Goal: Task Accomplishment & Management: Manage account settings

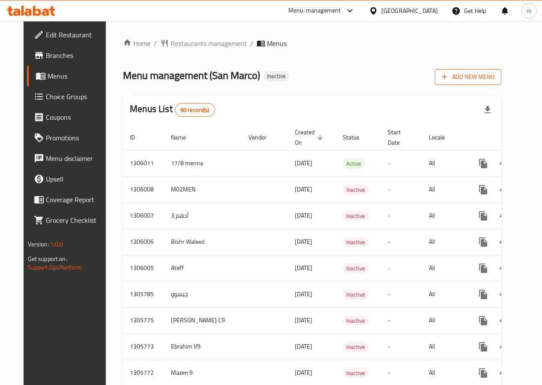
click at [474, 80] on span "Add New Menu" at bounding box center [468, 77] width 53 height 11
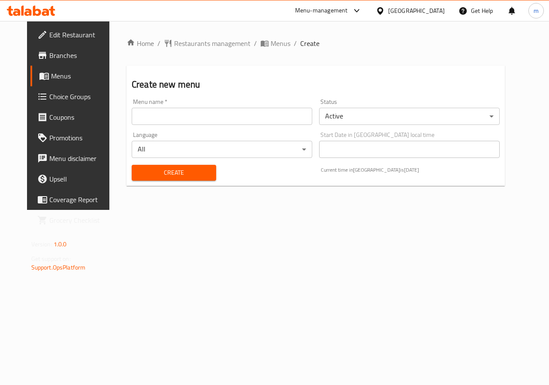
click at [221, 123] on input "text" at bounding box center [222, 116] width 180 height 17
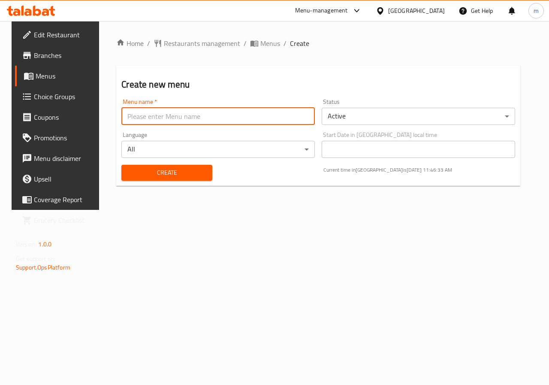
click at [178, 117] on input "text" at bounding box center [217, 116] width 193 height 17
type input "a"
type input "ALLAM"
click at [186, 177] on span "Create" at bounding box center [166, 172] width 77 height 11
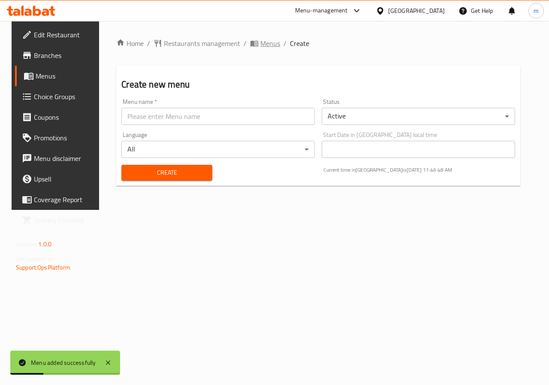
click at [260, 46] on span "Menus" at bounding box center [270, 43] width 20 height 10
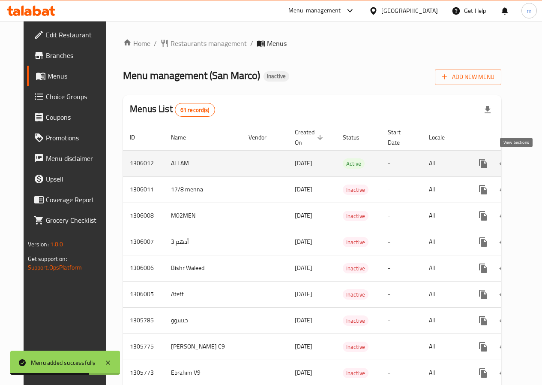
click at [540, 165] on icon "enhanced table" at bounding box center [545, 163] width 10 height 10
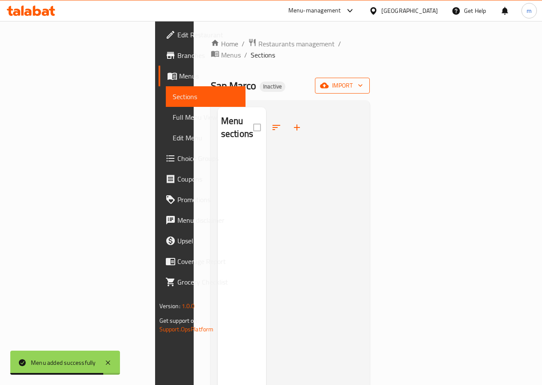
click at [363, 80] on span "import" at bounding box center [342, 85] width 41 height 11
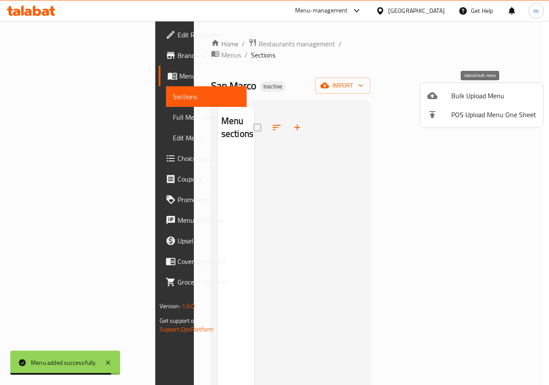
click at [489, 99] on span "Bulk Upload Menu" at bounding box center [493, 95] width 85 height 10
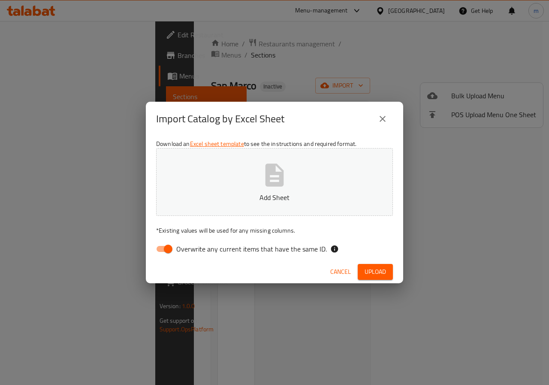
click at [249, 252] on span "Overwrite any current items that have the same ID." at bounding box center [251, 248] width 150 height 10
click at [192, 252] on input "Overwrite any current items that have the same ID." at bounding box center [168, 248] width 49 height 16
checkbox input "false"
click at [259, 161] on button "Add Sheet" at bounding box center [274, 182] width 237 height 68
click at [365, 267] on span "Upload" at bounding box center [374, 271] width 21 height 11
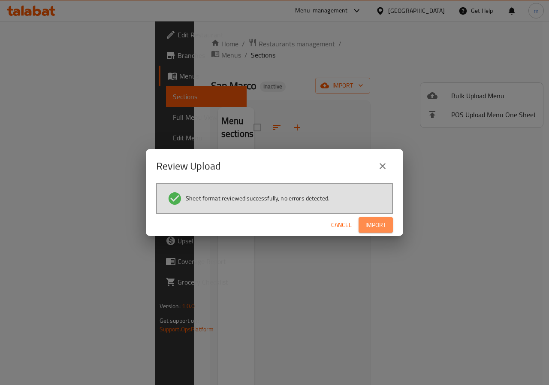
click at [366, 231] on button "Import" at bounding box center [375, 225] width 34 height 16
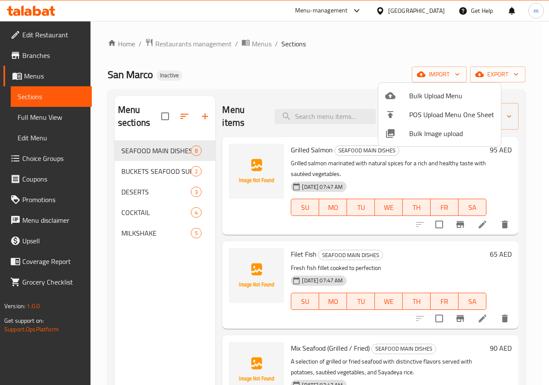
click at [295, 79] on div at bounding box center [274, 192] width 549 height 385
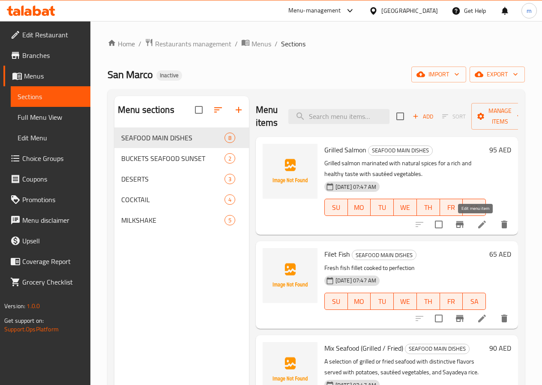
click at [477, 223] on icon at bounding box center [482, 224] width 10 height 10
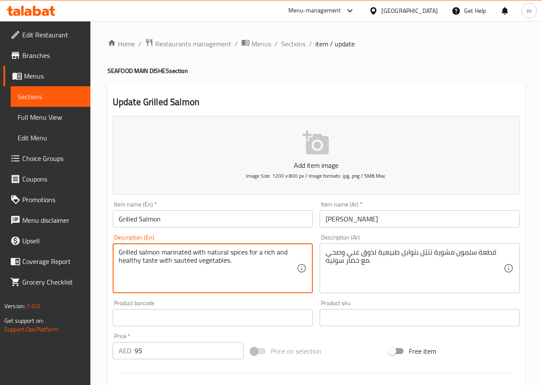
click at [242, 259] on textarea "Grilled salmon marinated with natural spices for a rich and healthy taste with …" at bounding box center [208, 268] width 178 height 41
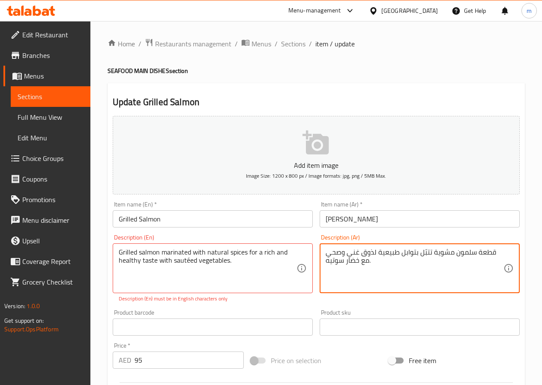
click at [398, 248] on textarea "قطعة سلمون مشوية تتبّل بتوابل طبيعية لذوق غني وصحي مع خضار سوتيه." at bounding box center [415, 268] width 178 height 41
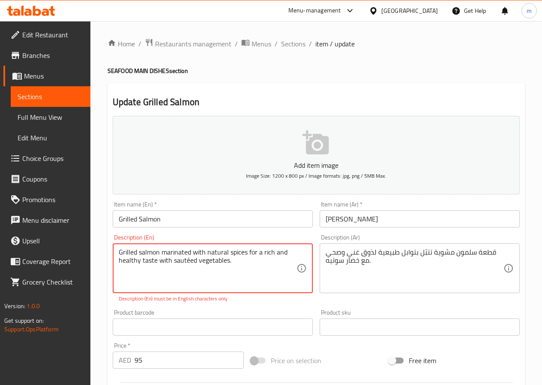
click at [210, 255] on textarea "Grilled salmon marinated with natural spices for a rich and healthy taste with …" at bounding box center [208, 268] width 178 height 41
paste textarea "A grilled piece of salmon season"
click at [514, 63] on div "Home / Restaurants management / Menus / Sections / item / update SEAFOOD MAIN D…" at bounding box center [317, 318] width 418 height 560
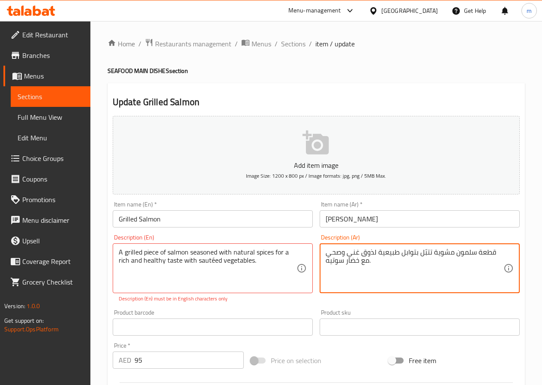
click at [336, 258] on textarea "قطعة سلمون مشوية تتبّل بتوابل طبيعية لذوق غني وصحي مع خضار سوتيه." at bounding box center [415, 268] width 178 height 41
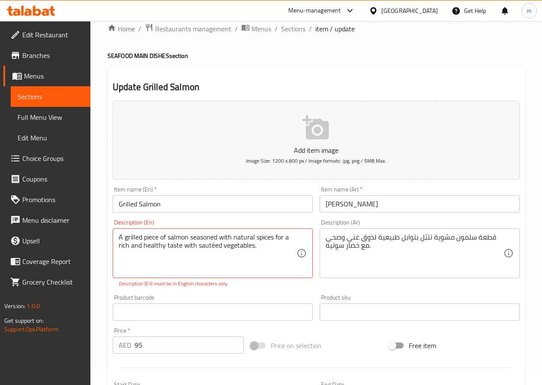
scroll to position [231, 0]
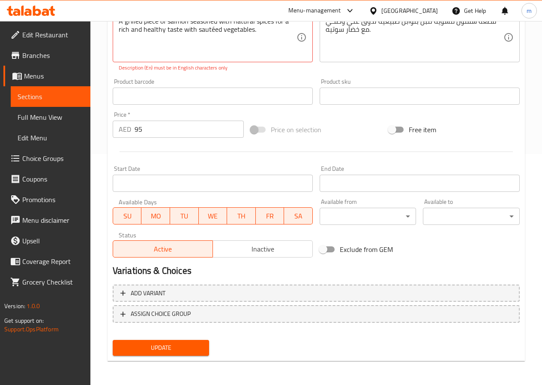
click at [162, 345] on span "Update" at bounding box center [161, 347] width 83 height 11
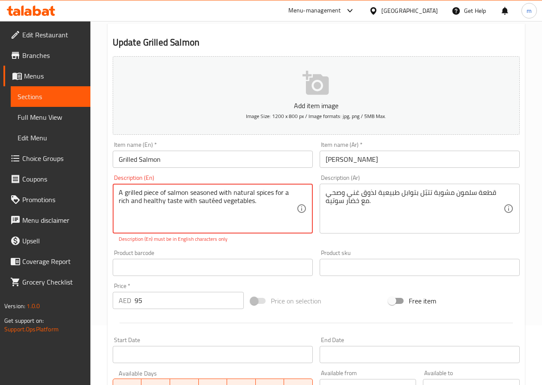
scroll to position [59, 0]
click at [210, 205] on textarea "A grilled piece of salmon seasoned with natural spices for a rich and healthy t…" at bounding box center [208, 209] width 178 height 41
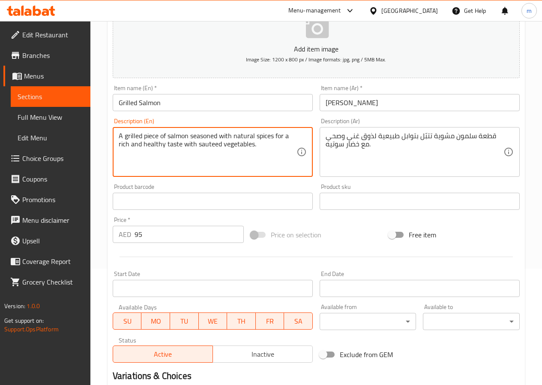
scroll to position [221, 0]
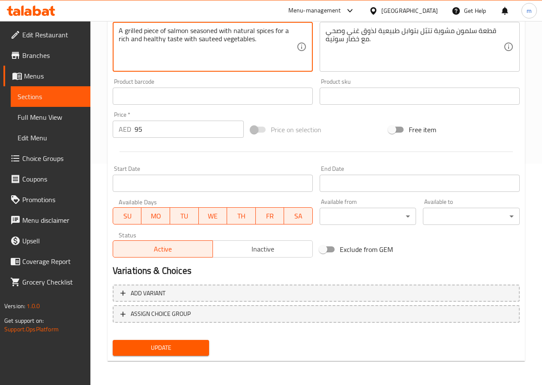
type textarea "A grilled piece of salmon seasoned with natural spices for a rich and healthy t…"
click at [180, 346] on span "Update" at bounding box center [161, 347] width 83 height 11
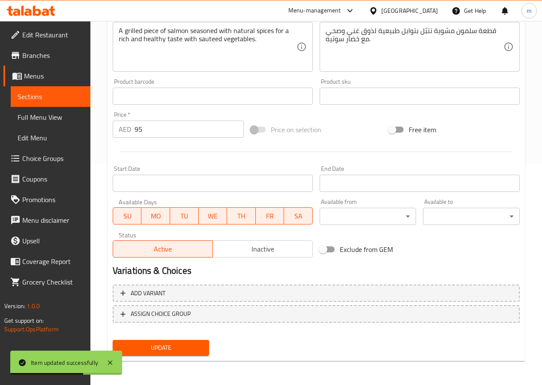
scroll to position [135, 0]
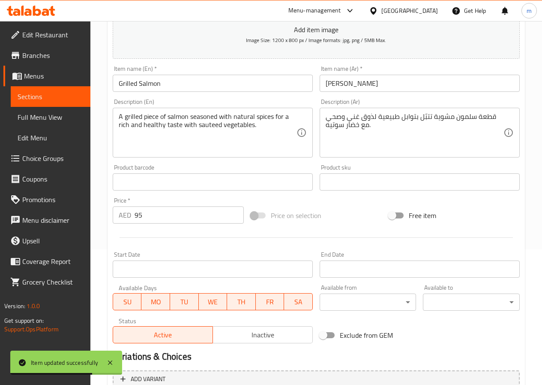
click at [55, 98] on span "Sections" at bounding box center [51, 96] width 66 height 10
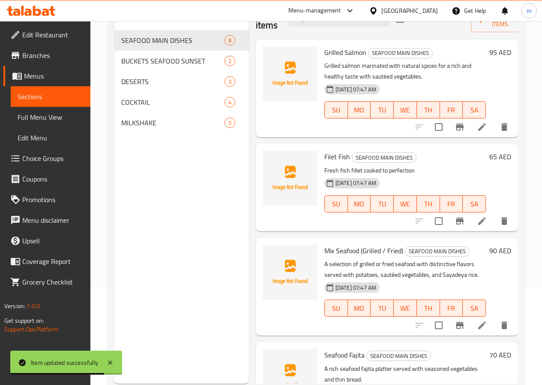
scroll to position [77, 0]
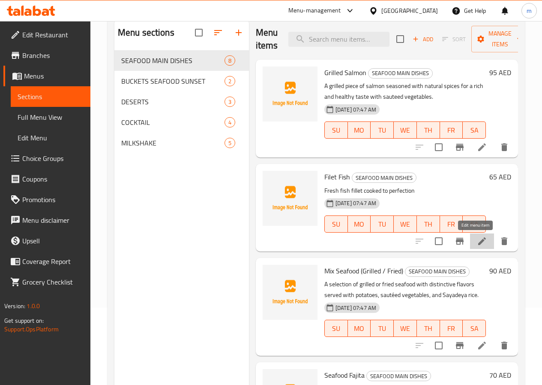
click at [478, 241] on icon at bounding box center [482, 241] width 8 height 8
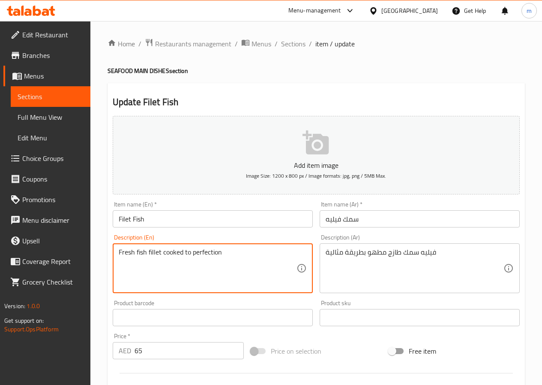
click at [226, 259] on textarea "Fresh fish fillet cooked to perfection" at bounding box center [208, 268] width 178 height 41
click at [221, 258] on textarea "Fresh fish fillet cooked to perfection" at bounding box center [208, 268] width 178 height 41
drag, startPoint x: 221, startPoint y: 258, endPoint x: 163, endPoint y: 262, distance: 58.0
click at [163, 262] on textarea "Fresh fish fillet cooked to perfection" at bounding box center [208, 268] width 178 height 41
type textarea "Fresh fish fillet"
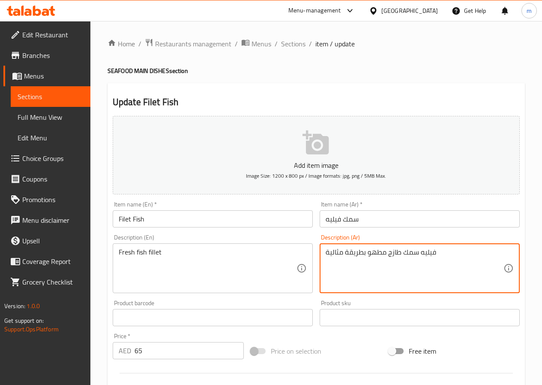
drag, startPoint x: 326, startPoint y: 250, endPoint x: 386, endPoint y: 269, distance: 63.0
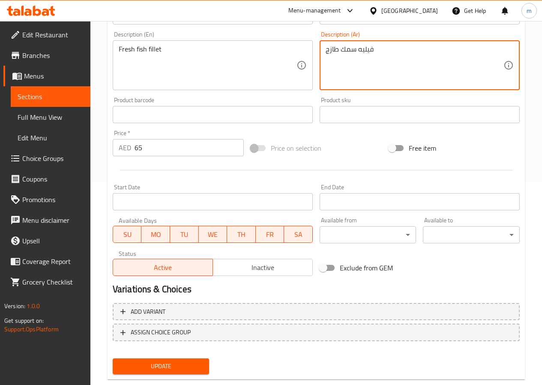
scroll to position [221, 0]
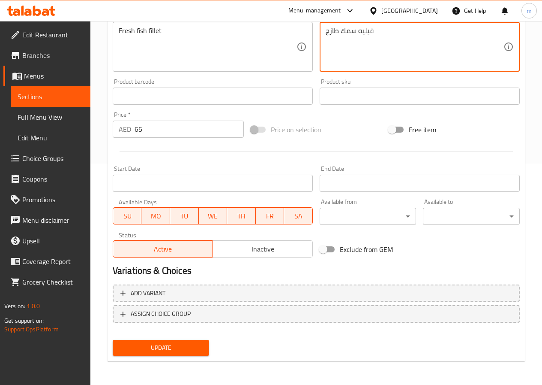
type textarea "فيليه سمك طازج"
click at [154, 346] on span "Update" at bounding box center [161, 347] width 83 height 11
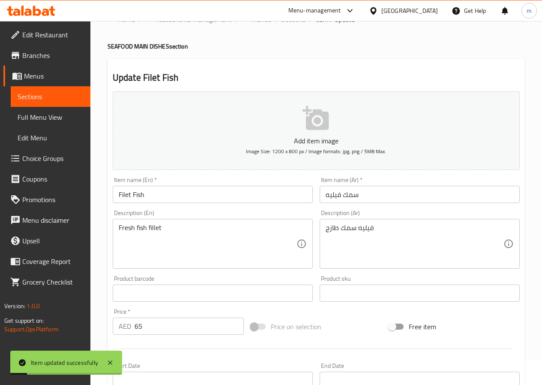
scroll to position [0, 0]
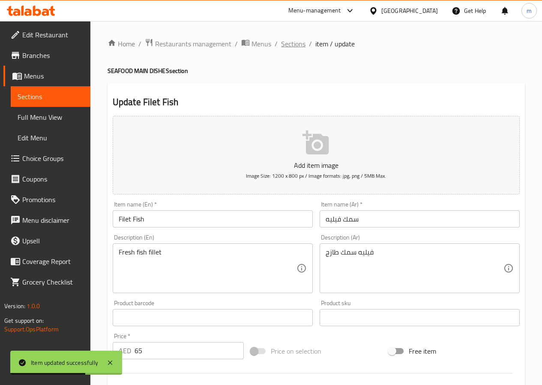
click at [291, 44] on span "Sections" at bounding box center [293, 44] width 24 height 10
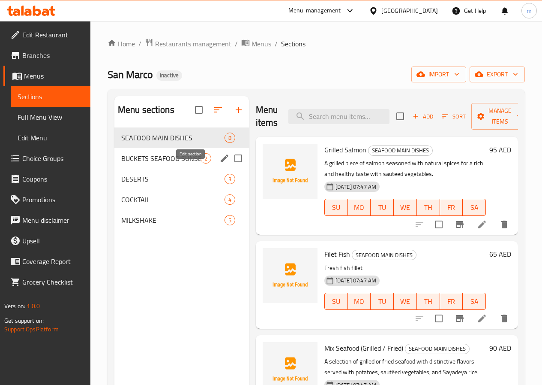
click at [219, 163] on icon "edit" at bounding box center [224, 158] width 10 height 10
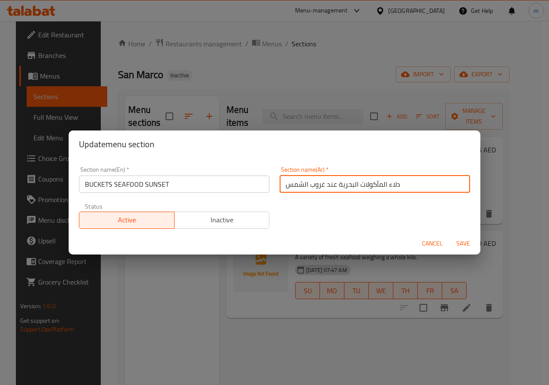
drag, startPoint x: 411, startPoint y: 185, endPoint x: 271, endPoint y: 189, distance: 139.4
click at [274, 188] on div "Section name(Ar)   * دلاء المأكولات البحرية عند غروب الشمس Section name(Ar) *" at bounding box center [374, 179] width 201 height 36
type input "f"
click at [353, 196] on div "Section name(Ar)   * Section name(Ar) *" at bounding box center [374, 179] width 201 height 36
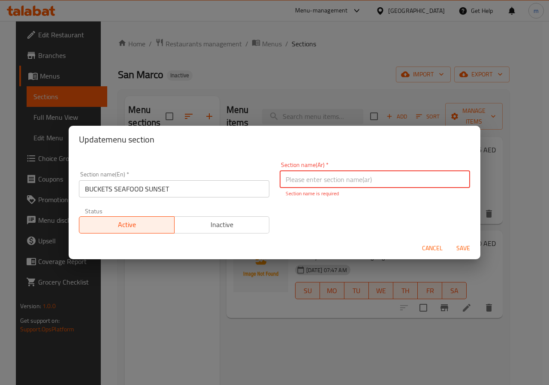
click at [348, 174] on input "text" at bounding box center [374, 179] width 190 height 17
type input "باكيت صن ست المأكولات البحرية"
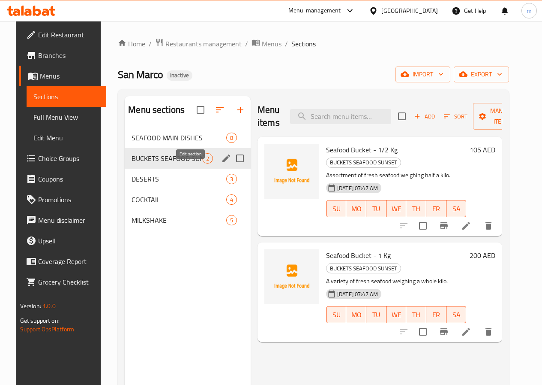
click at [221, 163] on icon "edit" at bounding box center [226, 158] width 10 height 10
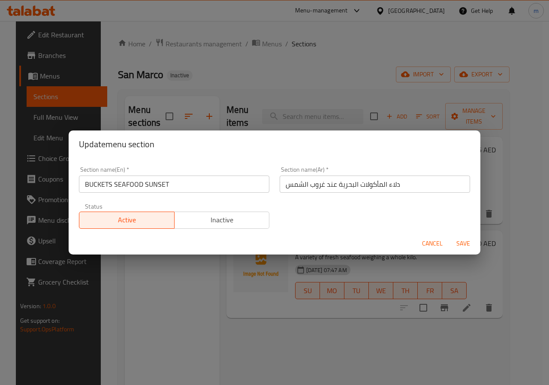
click at [377, 185] on input "دلاء المأكولات البحرية عند غروب الشمس" at bounding box center [374, 183] width 190 height 17
click at [408, 179] on input "دلاء المأكولات البحرية عند غروب الشمس" at bounding box center [374, 183] width 190 height 17
drag, startPoint x: 399, startPoint y: 182, endPoint x: 383, endPoint y: 181, distance: 15.9
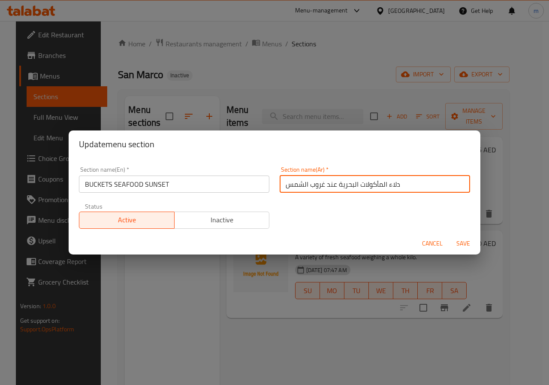
click at [383, 181] on input "دلاء المأكولات البحرية عند غروب الشمس" at bounding box center [374, 183] width 190 height 17
drag, startPoint x: 282, startPoint y: 183, endPoint x: 333, endPoint y: 181, distance: 51.1
click at [333, 181] on input "باكيت المأكولات البحرية عند غروب الشمس" at bounding box center [374, 183] width 190 height 17
type input "باكيت المأكولات البحرية صن ست"
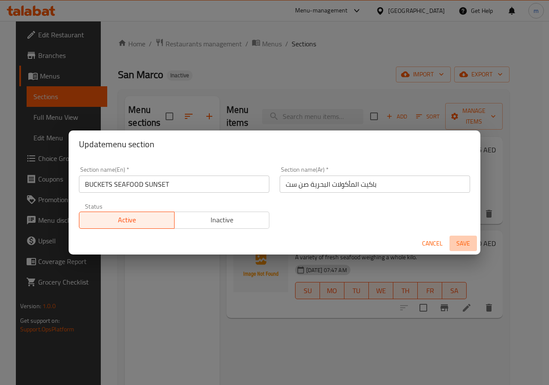
click at [470, 240] on span "Save" at bounding box center [463, 243] width 21 height 11
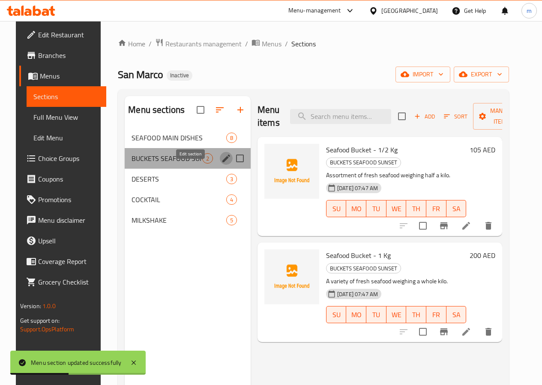
click at [222, 162] on icon "edit" at bounding box center [226, 158] width 8 height 8
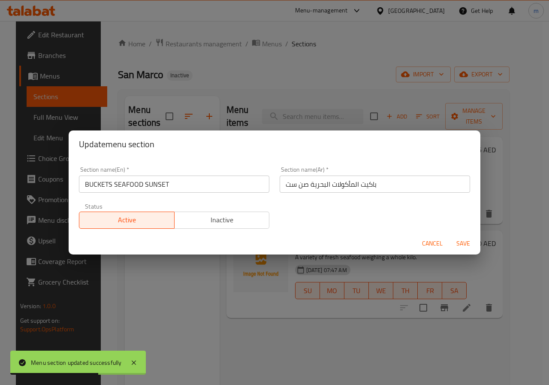
click at [425, 241] on span "Cancel" at bounding box center [432, 243] width 21 height 11
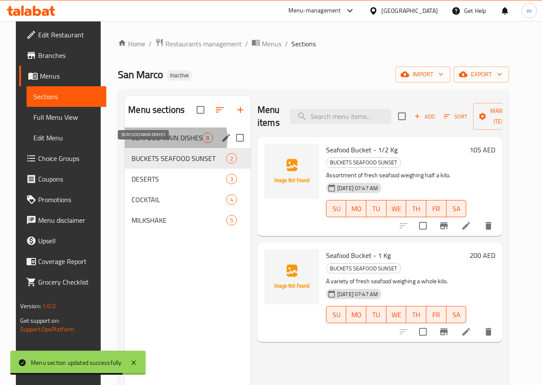
click at [164, 143] on span "SEAFOOD MAIN DISHES" at bounding box center [167, 137] width 71 height 10
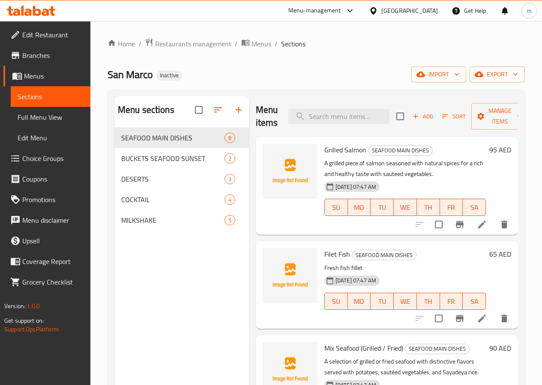
click at [478, 224] on icon at bounding box center [482, 224] width 10 height 10
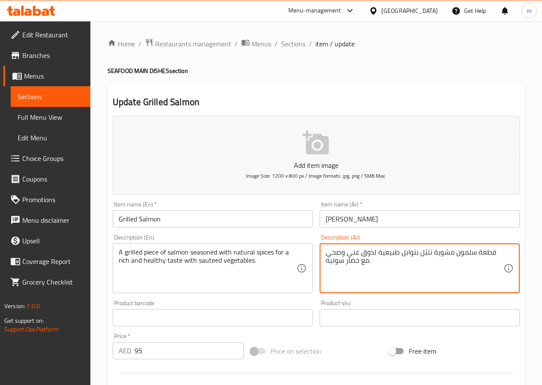
click at [435, 253] on textarea "قطعة سلمون مشوية تتبّل بتوابل طبيعية لذوق غني وصحي مع خضار سوتيه." at bounding box center [415, 268] width 178 height 41
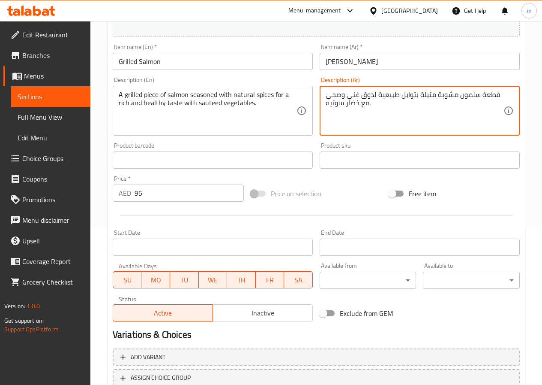
scroll to position [221, 0]
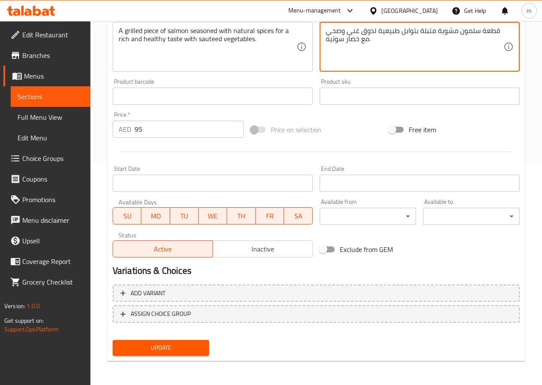
type textarea "قطعة سلمون مشوية متبلة بتوابل طبيعية لذوق غني وصحي مع خضار سوتيه."
click at [188, 351] on span "Update" at bounding box center [161, 347] width 83 height 11
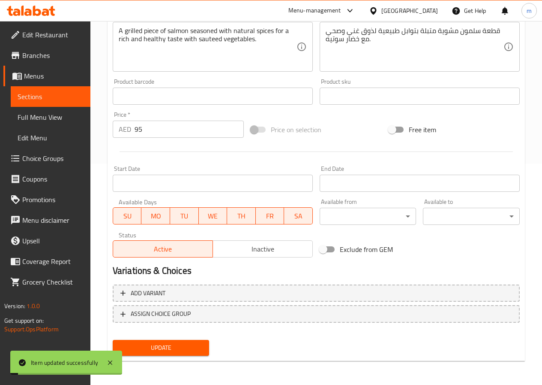
scroll to position [7, 0]
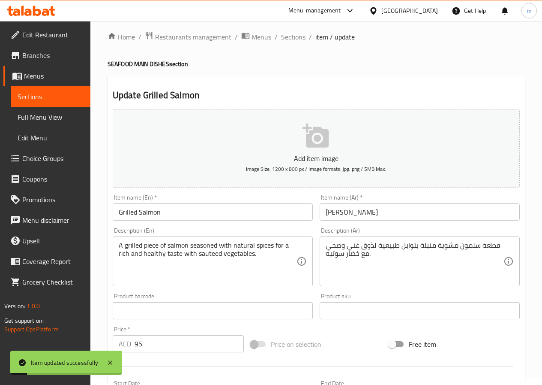
click at [49, 100] on span "Sections" at bounding box center [51, 96] width 66 height 10
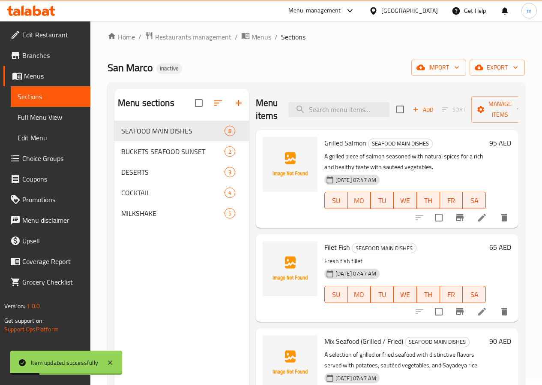
scroll to position [43, 0]
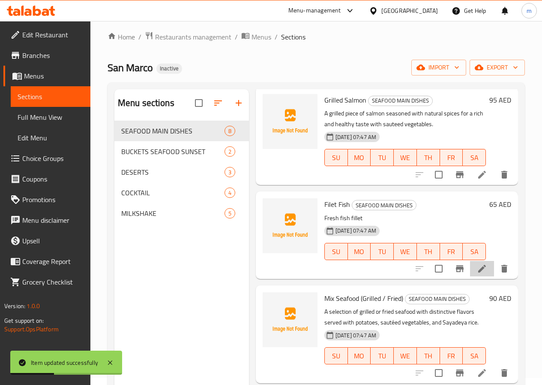
click at [473, 273] on li at bounding box center [482, 268] width 24 height 15
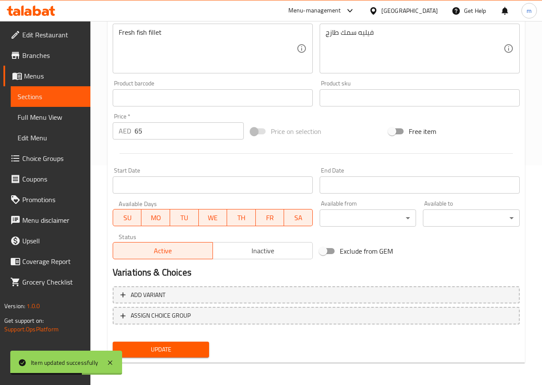
scroll to position [221, 0]
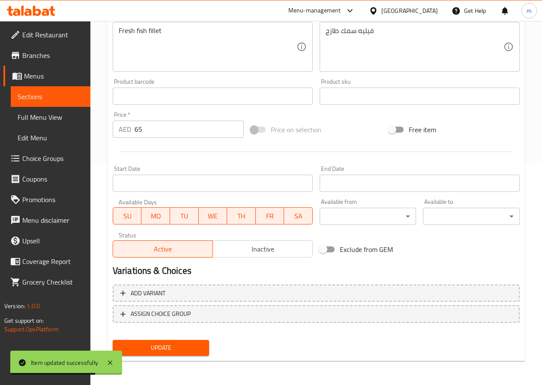
click at [50, 93] on span "Sections" at bounding box center [51, 96] width 66 height 10
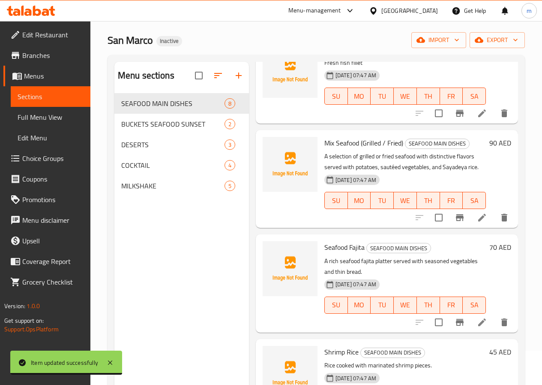
scroll to position [171, 0]
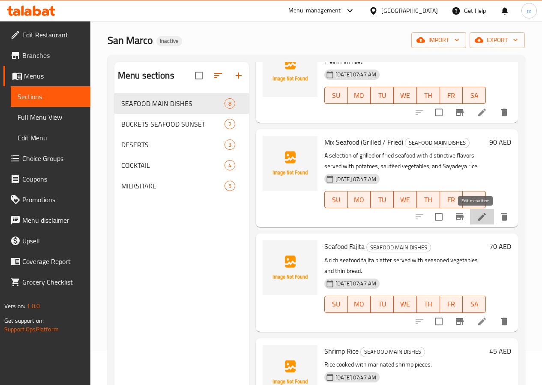
click at [477, 221] on icon at bounding box center [482, 216] width 10 height 10
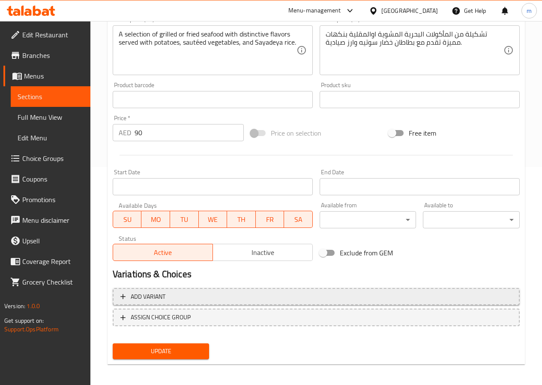
scroll to position [221, 0]
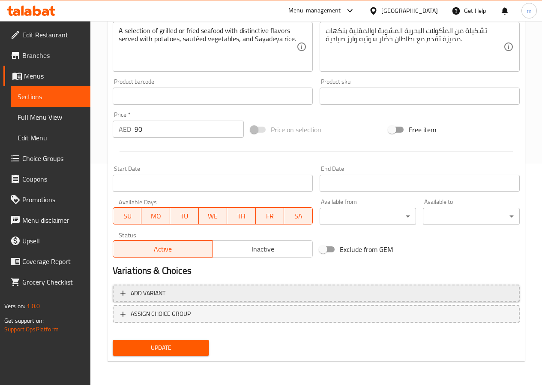
click at [189, 294] on span "Add variant" at bounding box center [316, 293] width 392 height 11
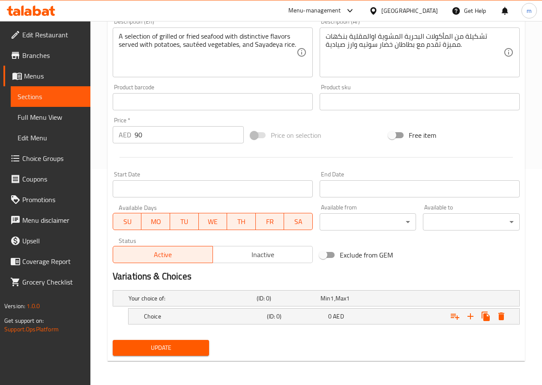
scroll to position [216, 0]
click at [471, 313] on icon "Expand" at bounding box center [471, 316] width 6 height 6
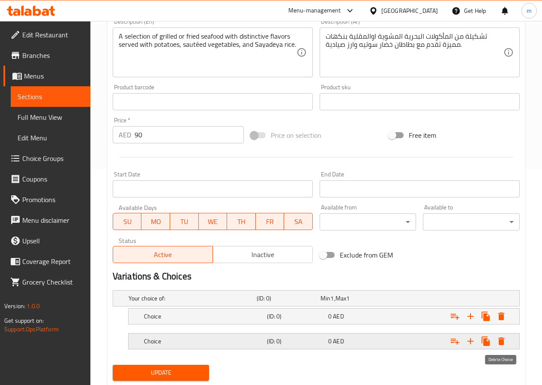
click at [502, 342] on icon "Expand" at bounding box center [502, 341] width 6 height 8
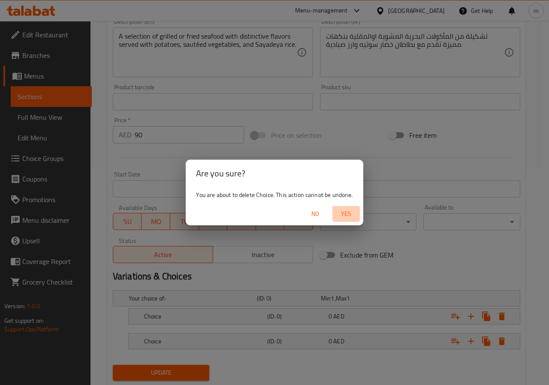
click at [352, 212] on span "Yes" at bounding box center [346, 213] width 21 height 11
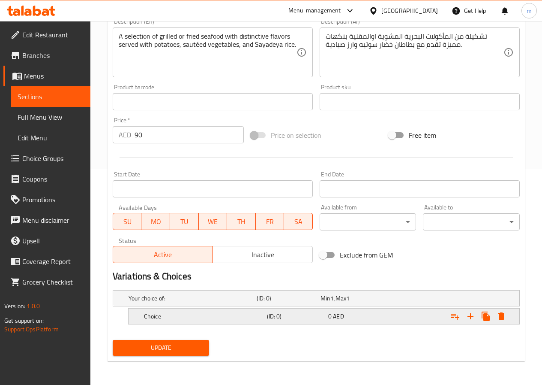
click at [253, 302] on h5 "Choice" at bounding box center [191, 298] width 125 height 9
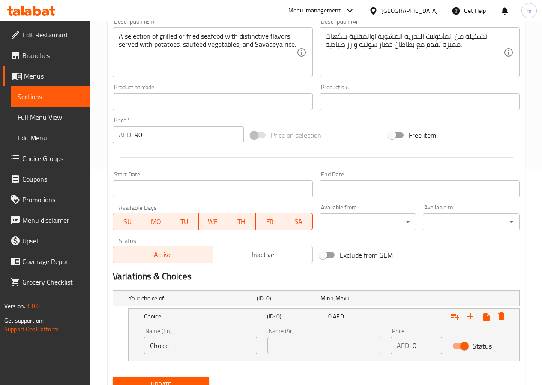
click at [217, 349] on input "Choice" at bounding box center [200, 344] width 113 height 17
type input "ل"
type input "g"
type input "Grilled"
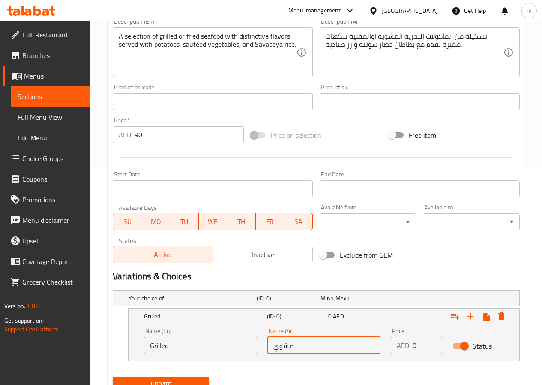
type input "مشوي"
click at [411, 347] on div "AED 0 Price" at bounding box center [416, 344] width 51 height 17
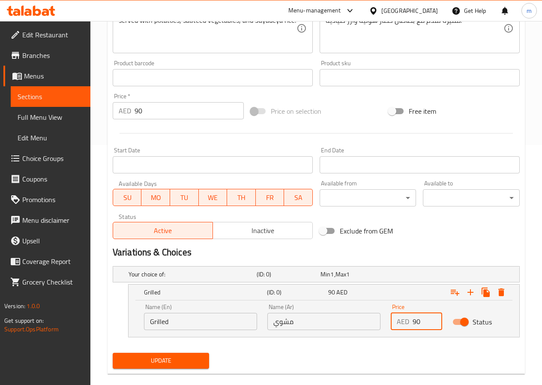
scroll to position [252, 0]
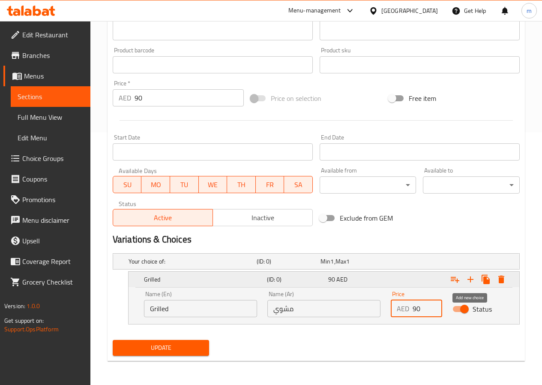
type input "90"
click at [471, 282] on icon "Expand" at bounding box center [471, 279] width 10 height 10
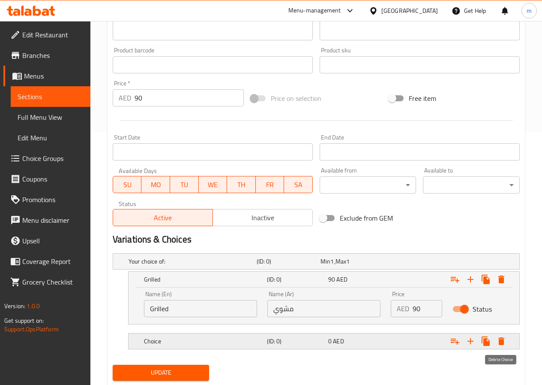
click at [507, 340] on button "Expand" at bounding box center [501, 340] width 15 height 15
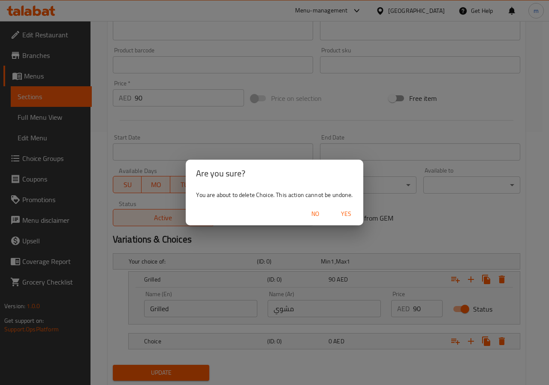
click at [339, 212] on span "Yes" at bounding box center [346, 213] width 21 height 11
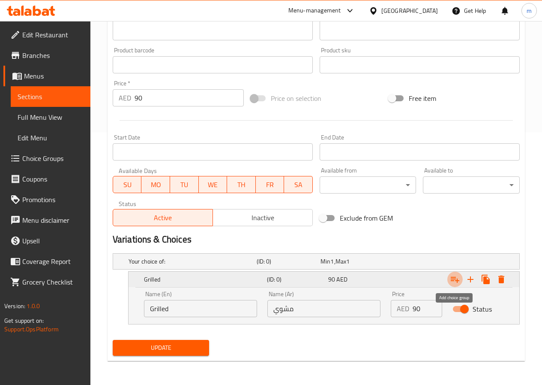
click at [457, 281] on icon "Expand" at bounding box center [455, 279] width 9 height 6
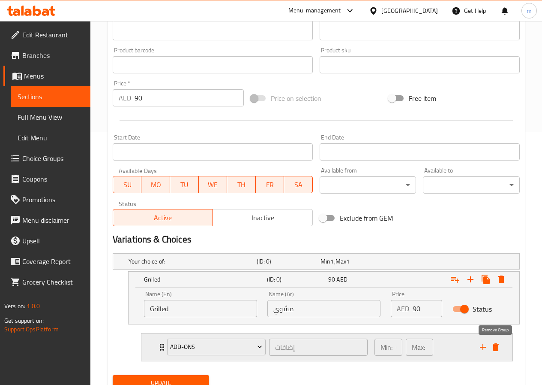
click at [498, 345] on icon "delete" at bounding box center [496, 347] width 6 height 8
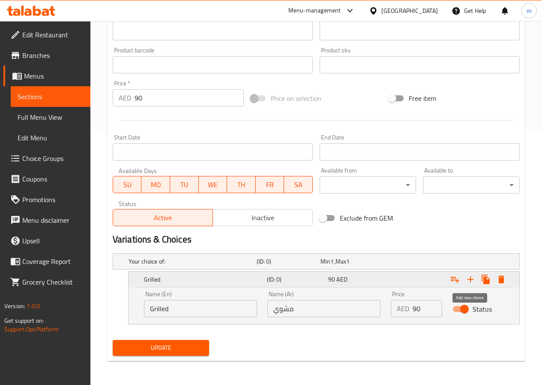
click at [471, 275] on icon "Expand" at bounding box center [471, 279] width 10 height 10
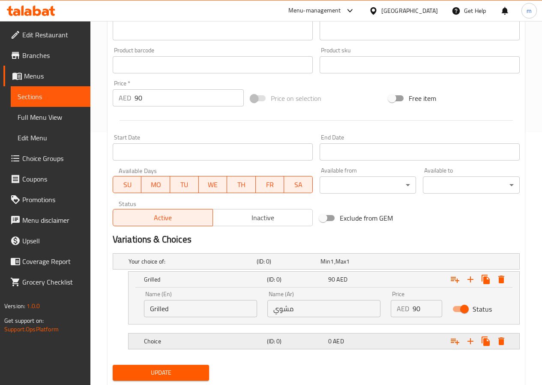
click at [273, 265] on h5 "(ID: 0)" at bounding box center [287, 261] width 60 height 9
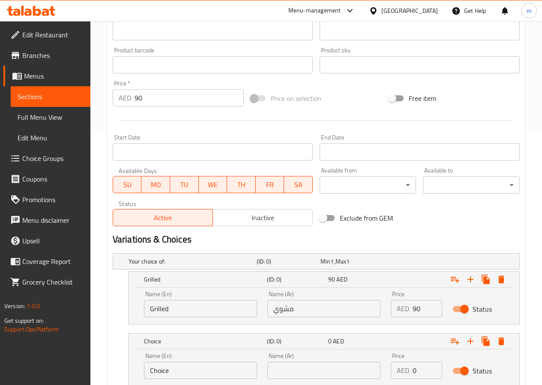
click at [186, 366] on input "Choice" at bounding box center [200, 369] width 113 height 17
click at [186, 368] on input "Choice" at bounding box center [200, 369] width 113 height 17
type input "Fried"
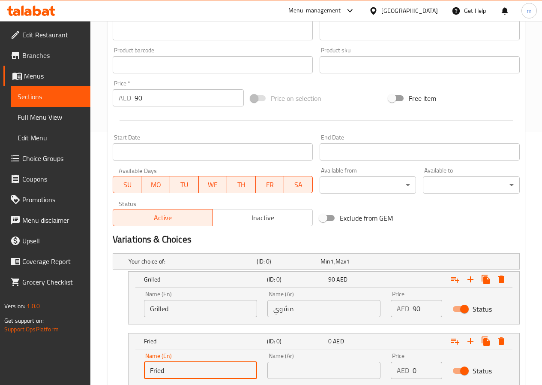
click at [308, 368] on input "text" at bounding box center [323, 369] width 113 height 17
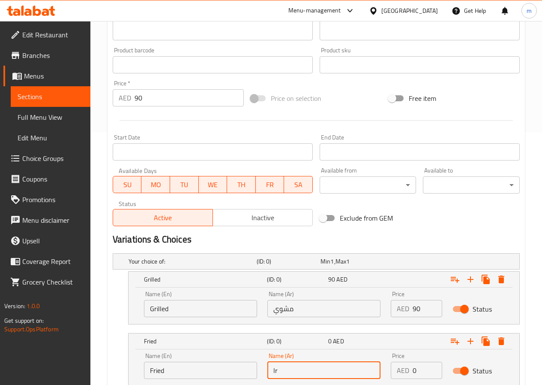
type input "l"
type input "مقلي"
click at [427, 374] on input "0" at bounding box center [428, 369] width 30 height 17
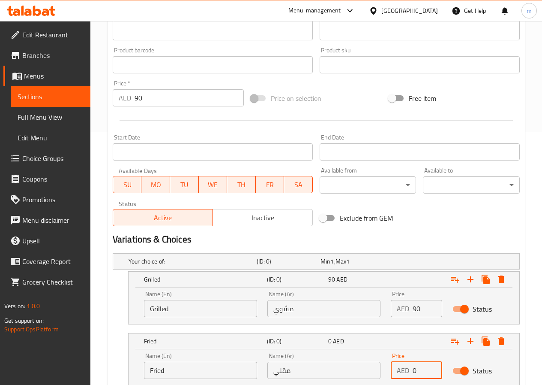
click at [427, 374] on input "0" at bounding box center [428, 369] width 30 height 17
type input "90"
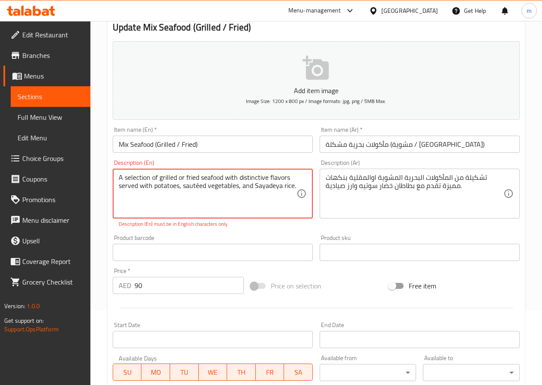
scroll to position [129, 0]
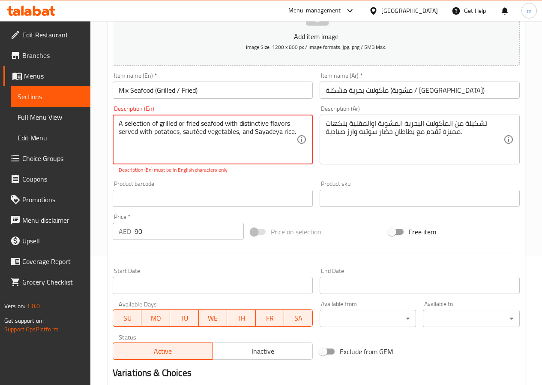
click at [203, 232] on input "90" at bounding box center [189, 230] width 109 height 17
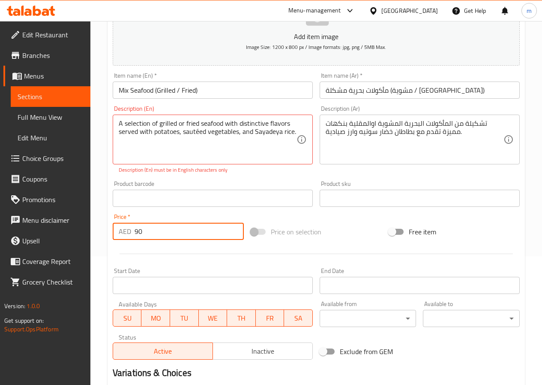
click at [203, 232] on input "90" at bounding box center [189, 230] width 109 height 17
type input "0"
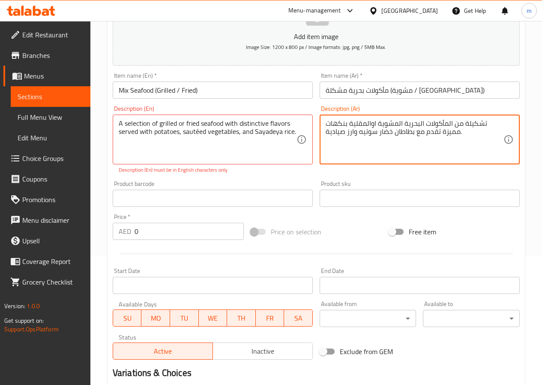
click at [333, 131] on textarea "تشكيلة من المأكولات البحرية المشوية اوالمقلية بنكهات مميزة تقدم مع بطاطان خضار …" at bounding box center [415, 139] width 178 height 41
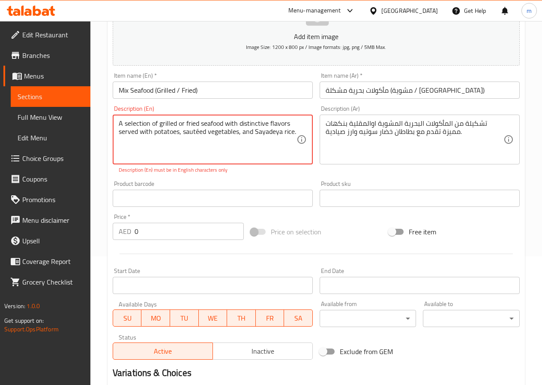
click at [261, 137] on textarea "A selection of grilled or fried seafood with distinctive flavors served with po…" at bounding box center [208, 139] width 178 height 41
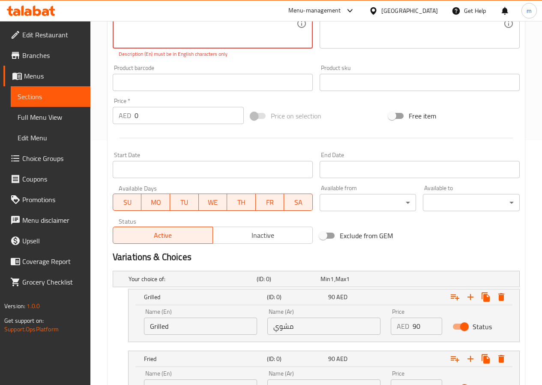
scroll to position [152, 0]
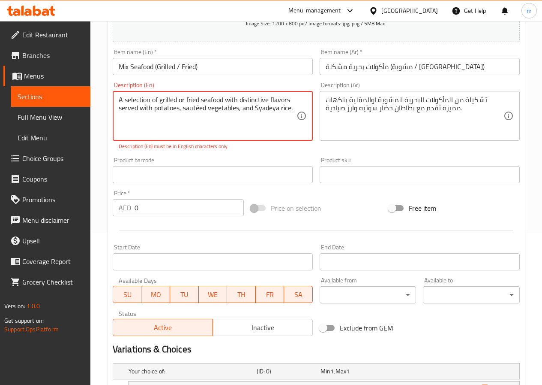
type textarea "A selection of grilled or fried seafood with distinctive flavors served with po…"
click at [205, 210] on input "0" at bounding box center [189, 207] width 109 height 17
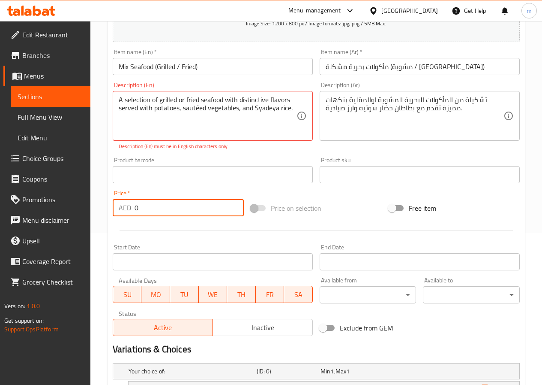
click at [205, 210] on input "0" at bounding box center [189, 207] width 109 height 17
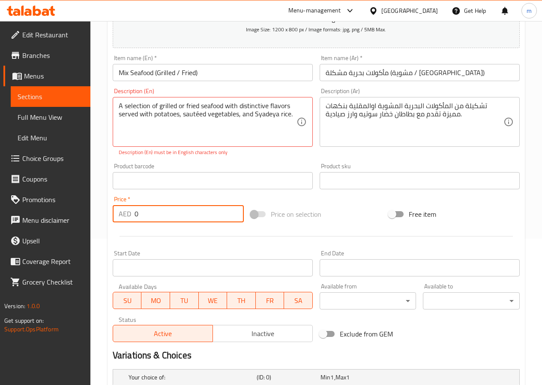
scroll to position [195, 0]
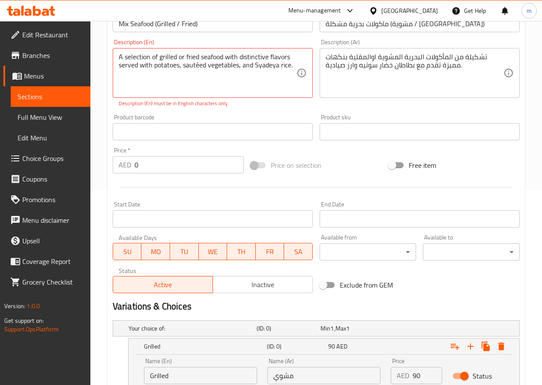
click at [401, 184] on div at bounding box center [316, 187] width 414 height 21
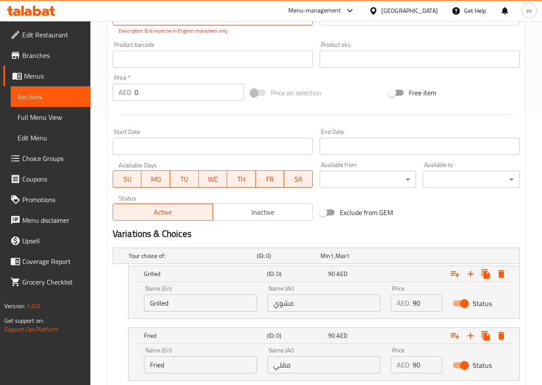
scroll to position [281, 0]
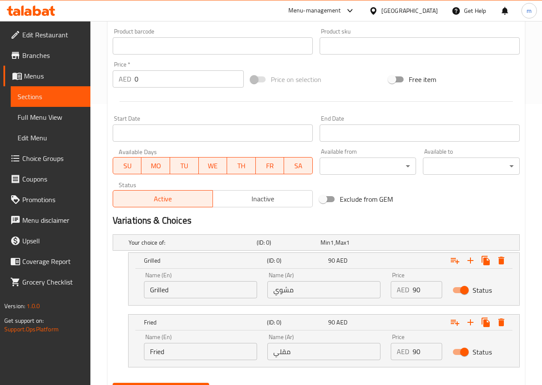
click at [415, 287] on input "90" at bounding box center [428, 289] width 30 height 17
type input "0"
click at [423, 350] on input "90" at bounding box center [428, 350] width 30 height 17
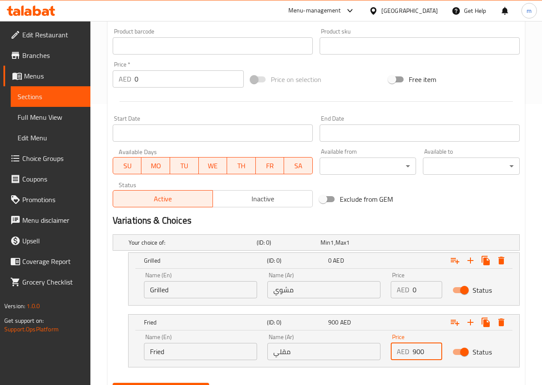
click at [420, 348] on input "900" at bounding box center [428, 350] width 30 height 17
type input "0"
click at [198, 84] on input "0" at bounding box center [189, 78] width 109 height 17
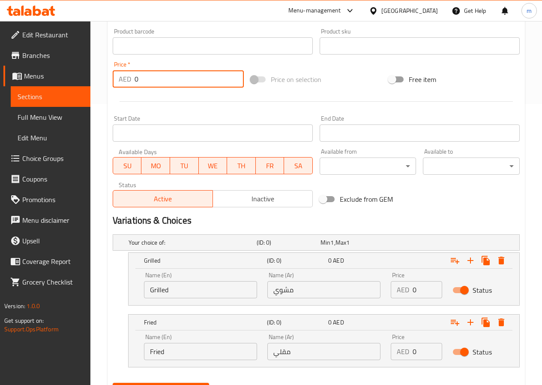
click at [198, 84] on input "0" at bounding box center [189, 78] width 109 height 17
type input "90"
click at [113, 382] on button "Update" at bounding box center [161, 390] width 97 height 16
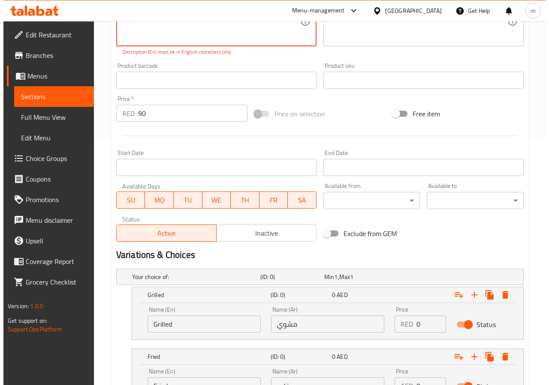
scroll to position [324, 0]
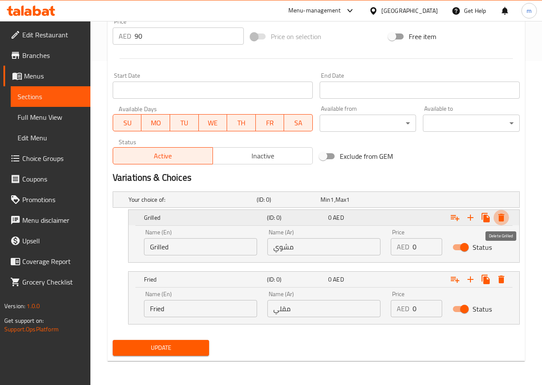
click at [505, 219] on icon "Expand" at bounding box center [501, 217] width 10 height 10
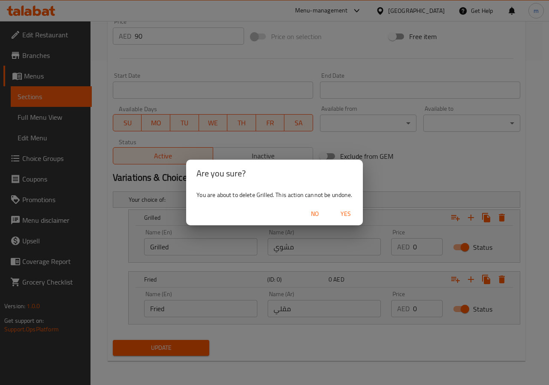
click at [346, 214] on span "Yes" at bounding box center [345, 213] width 21 height 11
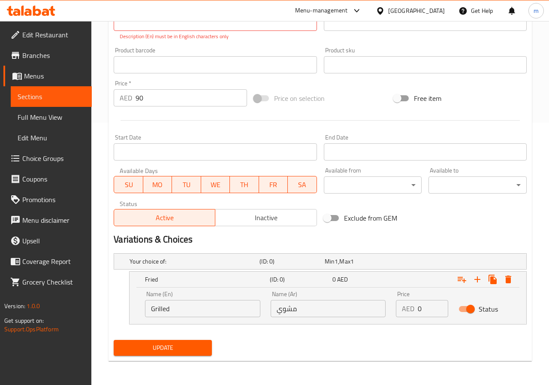
scroll to position [262, 0]
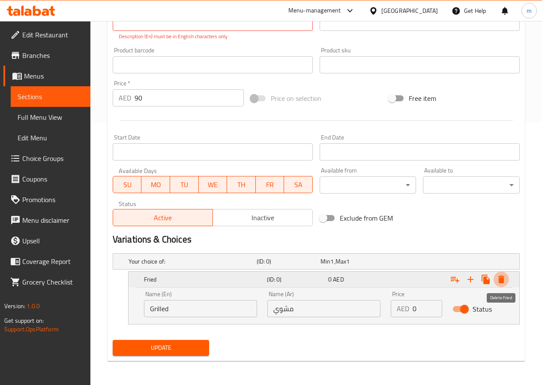
click at [505, 279] on icon "Expand" at bounding box center [501, 279] width 10 height 10
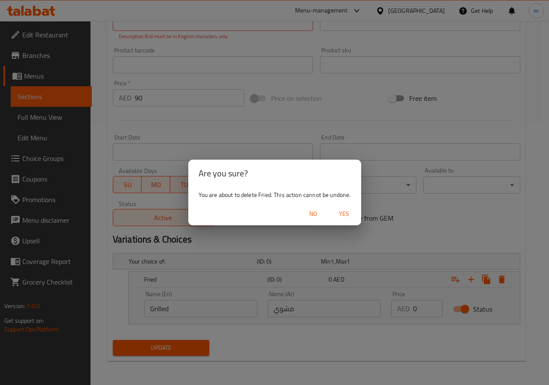
click at [350, 211] on span "Yes" at bounding box center [343, 213] width 21 height 11
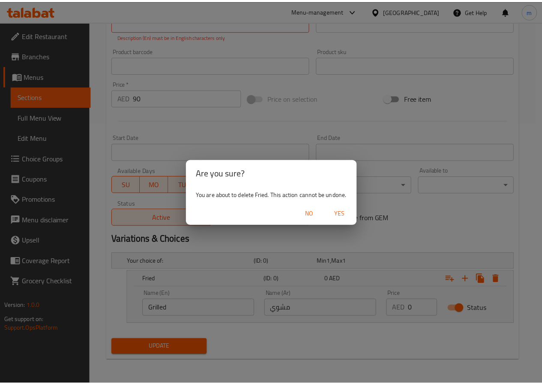
scroll to position [231, 0]
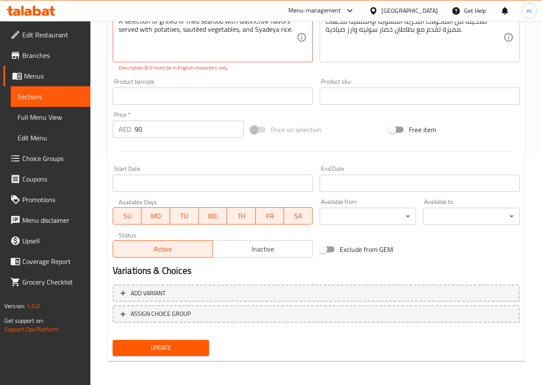
click at [166, 347] on span "Update" at bounding box center [161, 347] width 83 height 11
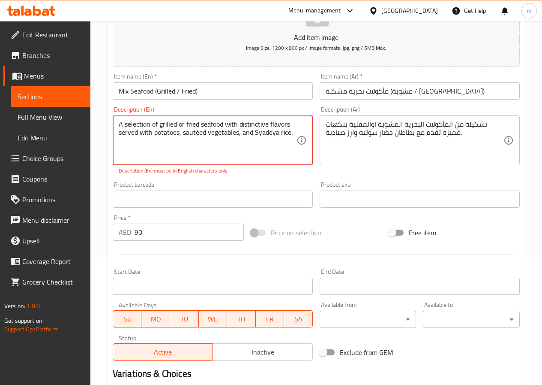
scroll to position [59, 0]
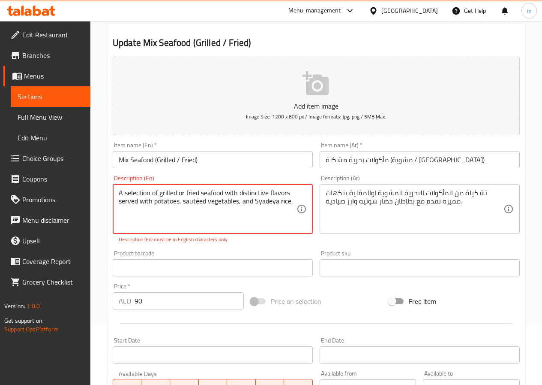
drag, startPoint x: 198, startPoint y: 202, endPoint x: 222, endPoint y: 214, distance: 27.0
click at [198, 202] on textarea "A selection of grilled or fried seafood with distinctive flavors served with po…" at bounding box center [208, 209] width 178 height 41
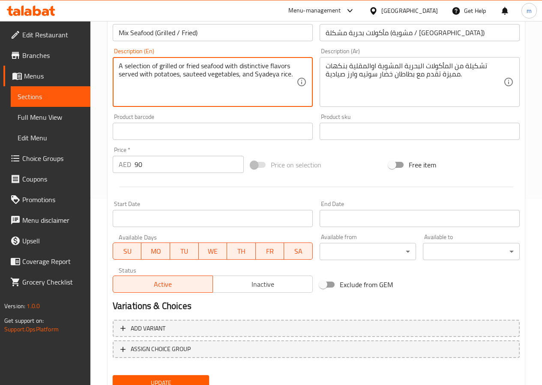
scroll to position [221, 0]
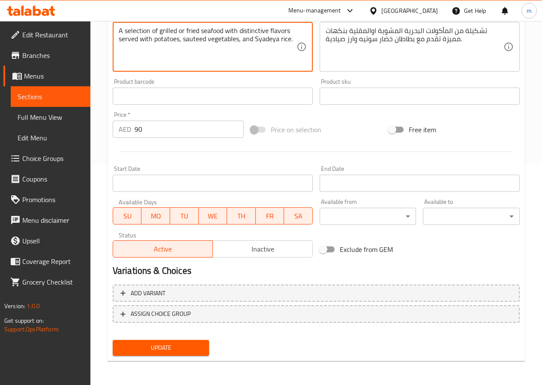
type textarea "A selection of grilled or fried seafood with distinctive flavors served with po…"
click at [186, 359] on div "Update" at bounding box center [161, 347] width 104 height 23
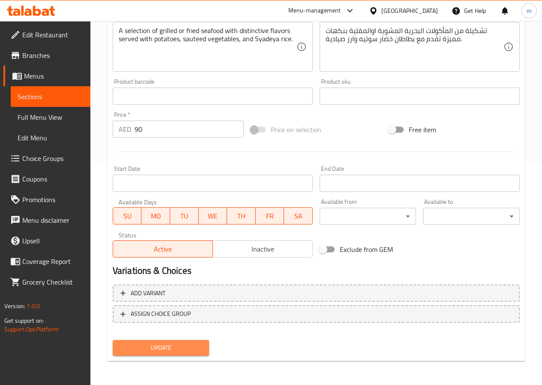
click at [183, 352] on span "Update" at bounding box center [161, 347] width 83 height 11
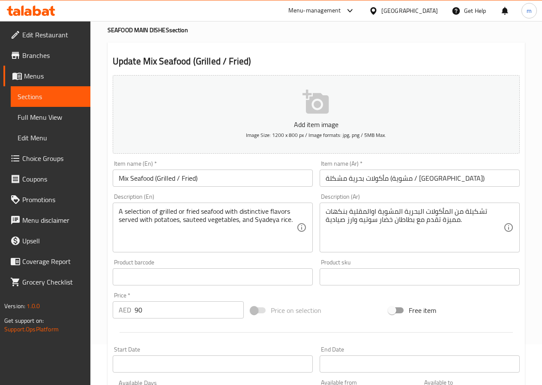
scroll to position [0, 0]
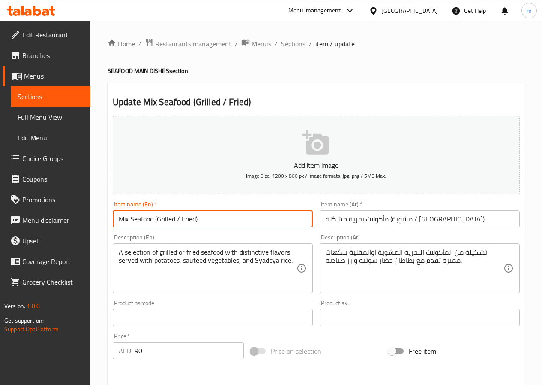
click at [157, 225] on input "Mix Seafood (Grilled / Fried)" at bounding box center [213, 218] width 200 height 17
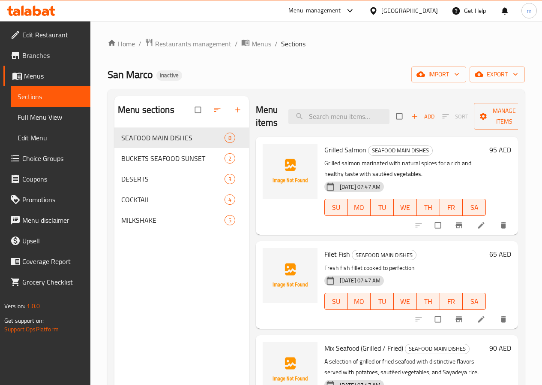
click at [24, 116] on span "Full Menu View" at bounding box center [51, 117] width 66 height 10
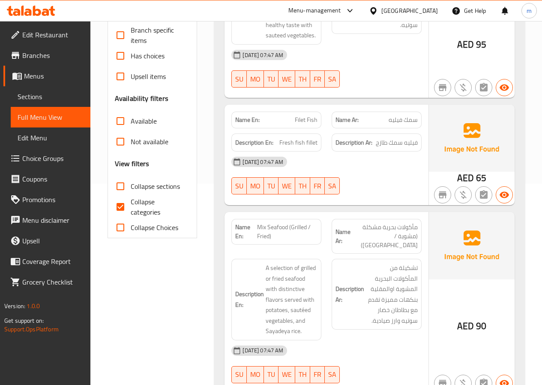
scroll to position [214, 0]
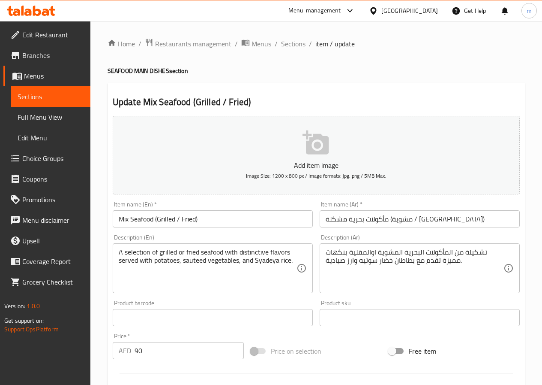
click at [261, 45] on span "Menus" at bounding box center [262, 44] width 20 height 10
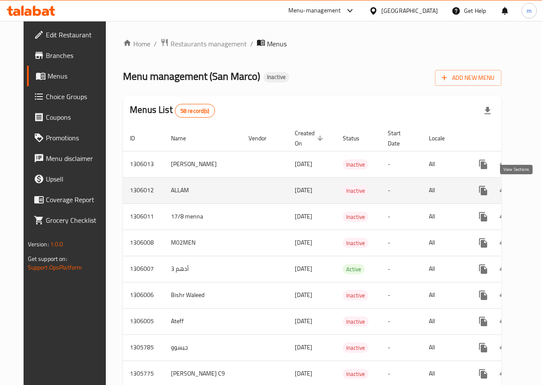
click at [540, 189] on icon "enhanced table" at bounding box center [545, 190] width 10 height 10
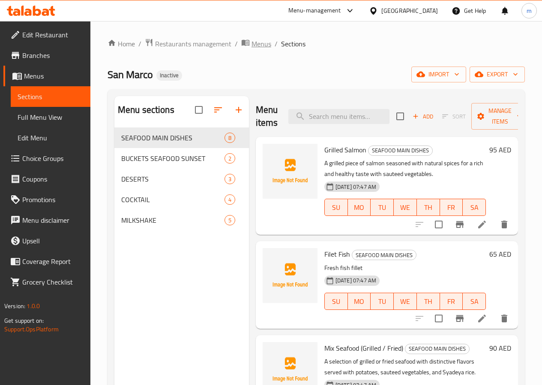
click at [261, 48] on span "Menus" at bounding box center [262, 44] width 20 height 10
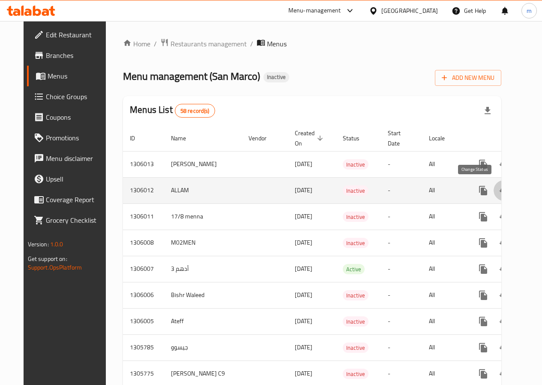
click at [499, 191] on icon "enhanced table" at bounding box center [504, 190] width 10 height 10
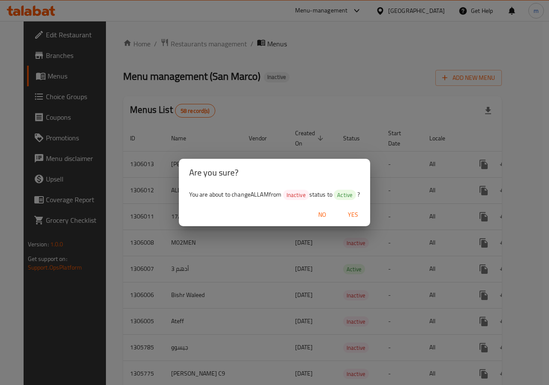
click at [356, 212] on span "Yes" at bounding box center [352, 214] width 21 height 11
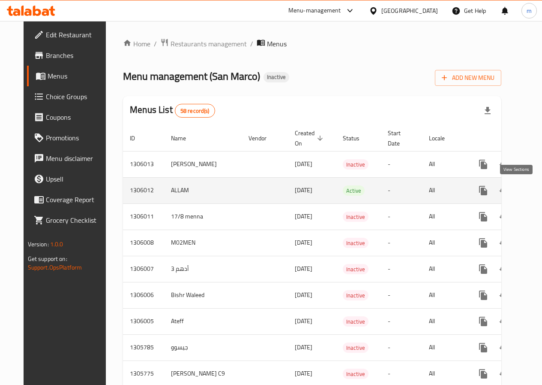
click at [541, 190] on icon "enhanced table" at bounding box center [545, 190] width 8 height 8
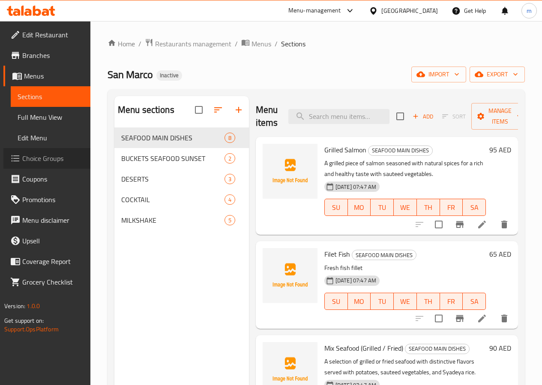
click at [40, 160] on span "Choice Groups" at bounding box center [52, 158] width 61 height 10
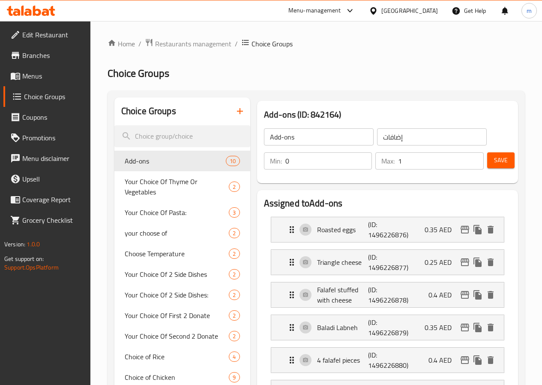
click at [282, 141] on input "Add-ons" at bounding box center [319, 136] width 110 height 17
click at [235, 113] on icon "button" at bounding box center [240, 111] width 10 height 10
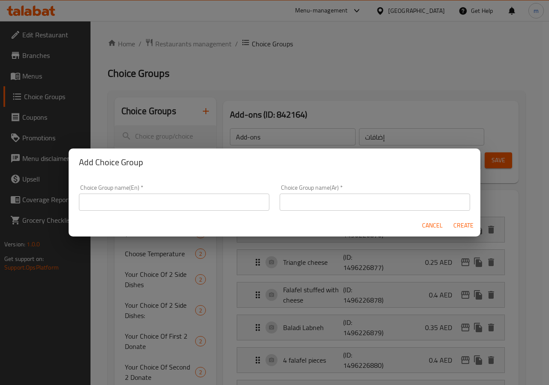
click at [162, 203] on input "text" at bounding box center [174, 201] width 190 height 17
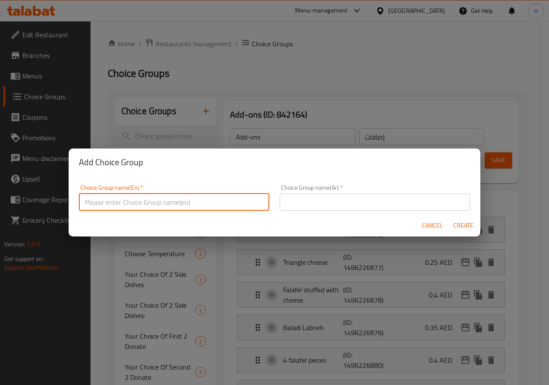
type input "y"
type input "Your choice of:"
click at [322, 195] on input "text" at bounding box center [374, 201] width 190 height 17
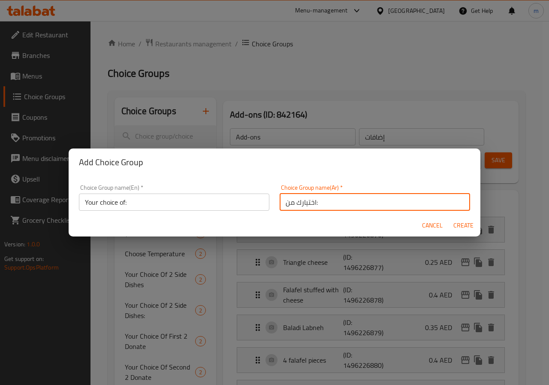
type input "اختيارك من:"
click at [464, 225] on span "Create" at bounding box center [463, 225] width 21 height 11
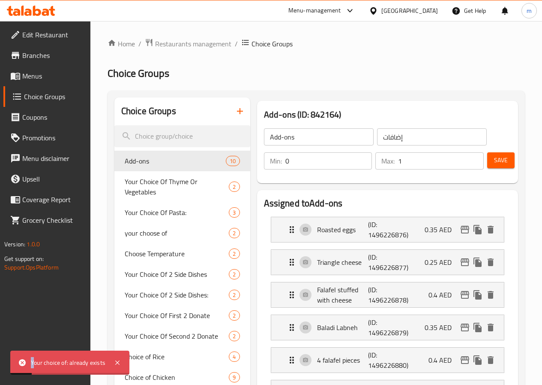
drag, startPoint x: 29, startPoint y: 359, endPoint x: 35, endPoint y: 363, distance: 6.9
click at [35, 363] on div "Your choice of: already exists" at bounding box center [69, 362] width 119 height 24
click at [235, 114] on icon "button" at bounding box center [240, 111] width 10 height 10
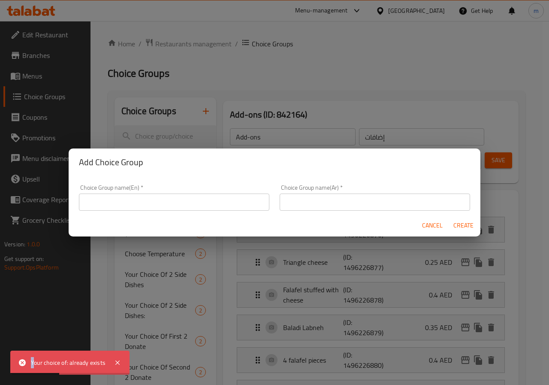
click at [196, 204] on input "text" at bounding box center [174, 201] width 190 height 17
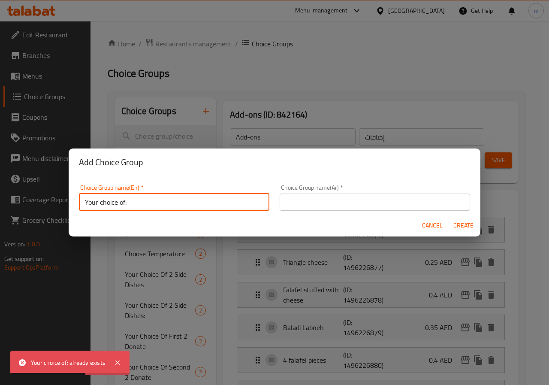
click at [102, 202] on input "Your choice of:" at bounding box center [174, 201] width 190 height 17
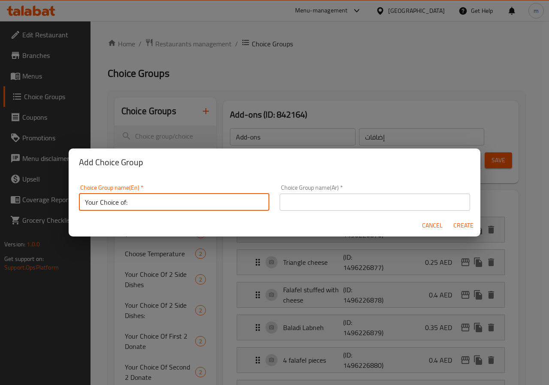
type input "Your Choice of:"
click at [317, 199] on input "text" at bounding box center [374, 201] width 190 height 17
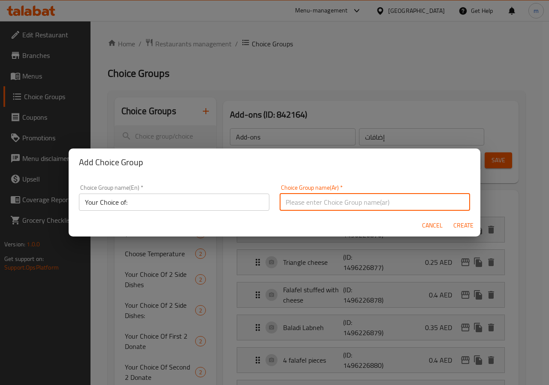
type input "اختيارك من:"
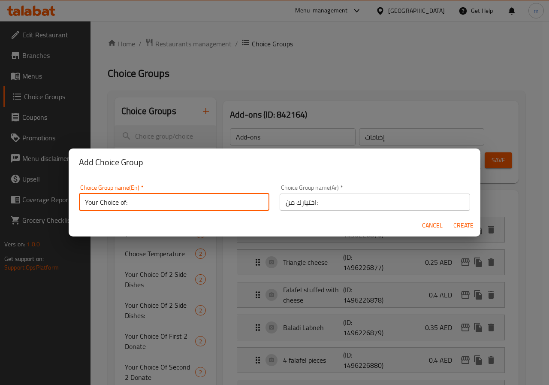
click at [159, 204] on input "Your Choice of:" at bounding box center [174, 201] width 190 height 17
type input "Your Choice of: 000"
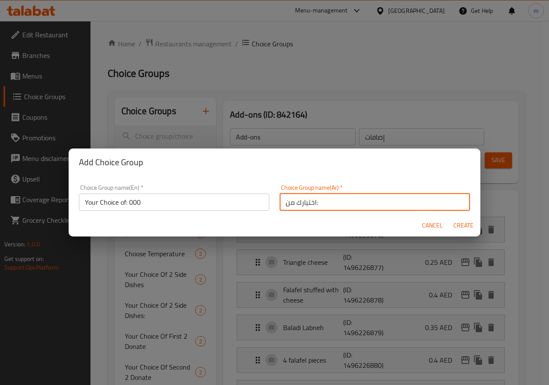
click at [370, 205] on input "اختيارك من:" at bounding box center [374, 201] width 190 height 17
click at [449, 217] on button "Create" at bounding box center [462, 225] width 27 height 16
type input "Your Choice of: 000"
type input "اختيارك من:"
type input "0"
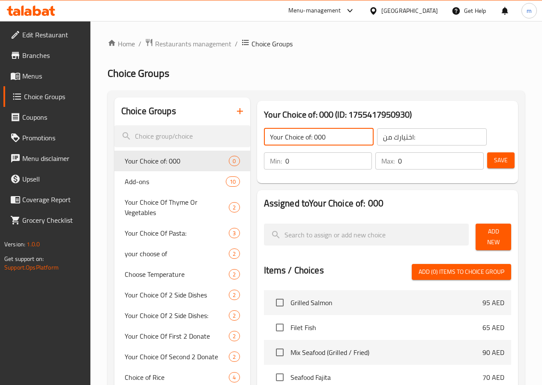
drag, startPoint x: 330, startPoint y: 133, endPoint x: 279, endPoint y: 138, distance: 50.4
click at [279, 138] on input "Your Choice of: 000" at bounding box center [319, 136] width 110 height 17
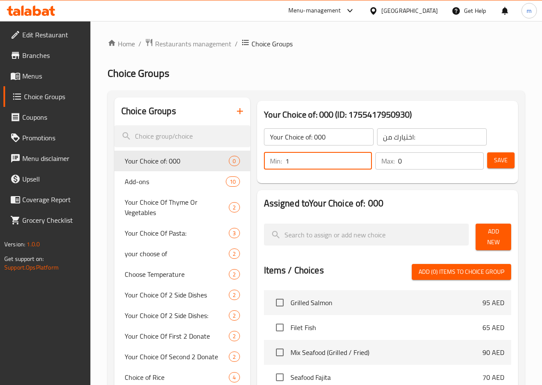
type input "1"
click at [344, 156] on input "1" at bounding box center [328, 160] width 87 height 17
type input "1"
click at [470, 157] on input "1" at bounding box center [441, 160] width 86 height 17
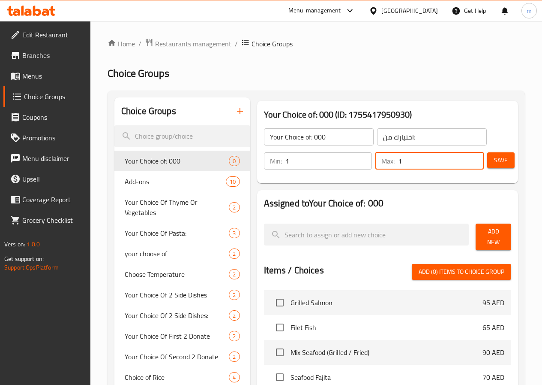
click at [502, 161] on span "Save" at bounding box center [501, 160] width 14 height 11
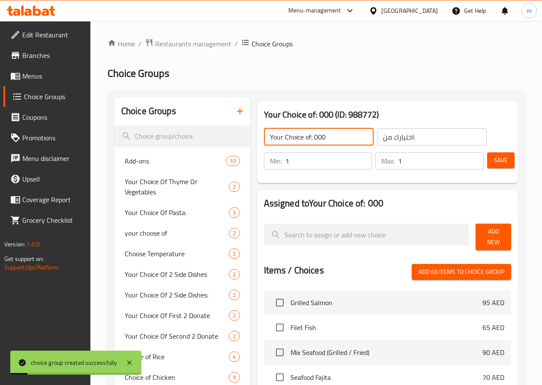
drag, startPoint x: 279, startPoint y: 139, endPoint x: 324, endPoint y: 141, distance: 45.9
click at [324, 141] on input "Your Choice of: 000" at bounding box center [319, 136] width 110 height 17
type input "Your Choice of:"
click at [495, 164] on span "Save" at bounding box center [501, 160] width 14 height 11
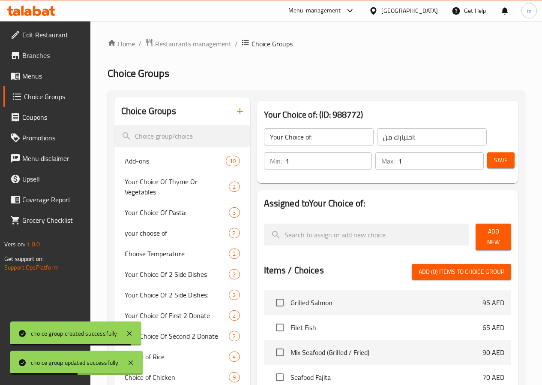
click at [488, 234] on span "Add New" at bounding box center [494, 236] width 22 height 21
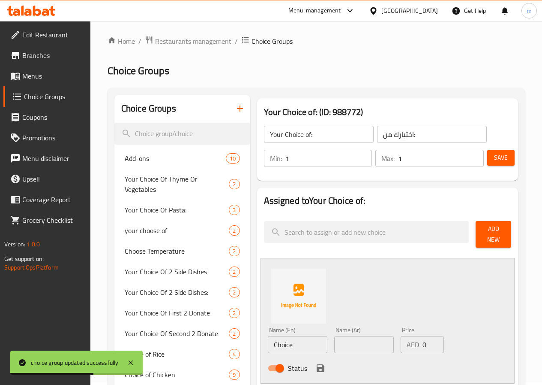
scroll to position [86, 0]
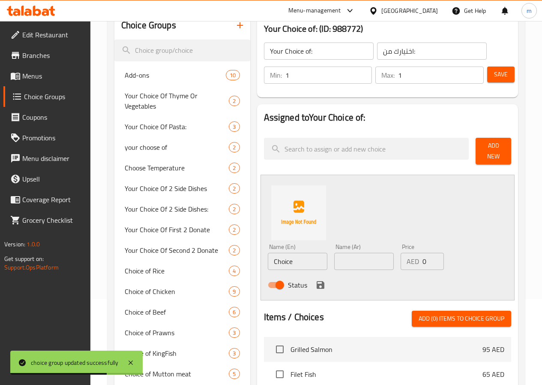
click at [268, 255] on input "Choice" at bounding box center [298, 260] width 60 height 17
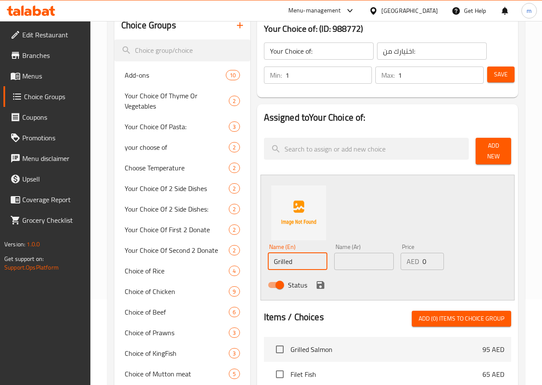
type input "Grilled"
type input "مشوي"
click at [315, 279] on icon "save" at bounding box center [320, 284] width 10 height 10
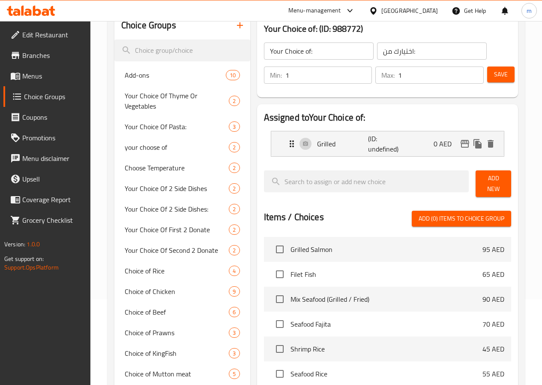
click at [496, 183] on span "Add New" at bounding box center [494, 183] width 22 height 21
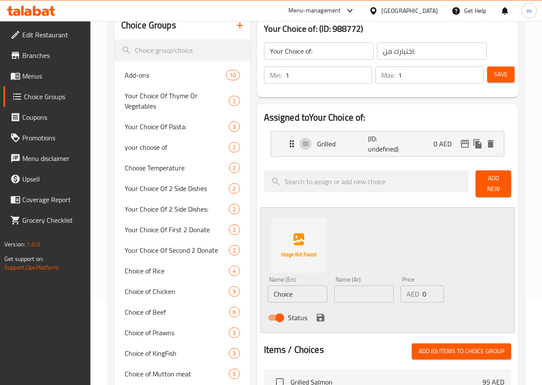
click at [277, 286] on input "Choice" at bounding box center [298, 293] width 60 height 17
type input "ب"
type input "Fried"
type input "مقلي"
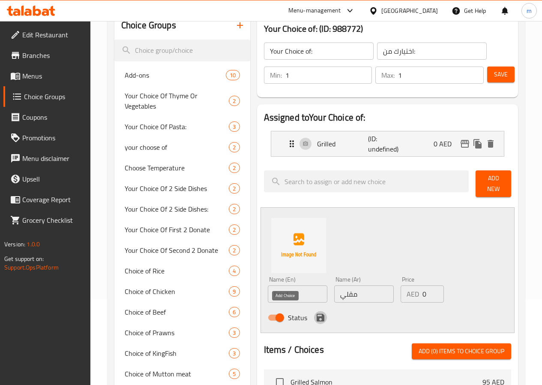
click at [317, 313] on icon "save" at bounding box center [321, 317] width 8 height 8
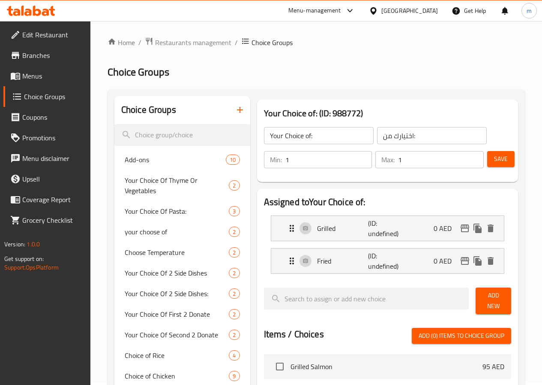
scroll to position [0, 0]
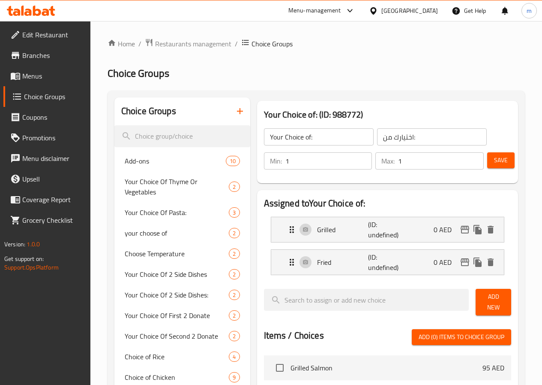
click at [500, 164] on span "Save" at bounding box center [501, 160] width 14 height 11
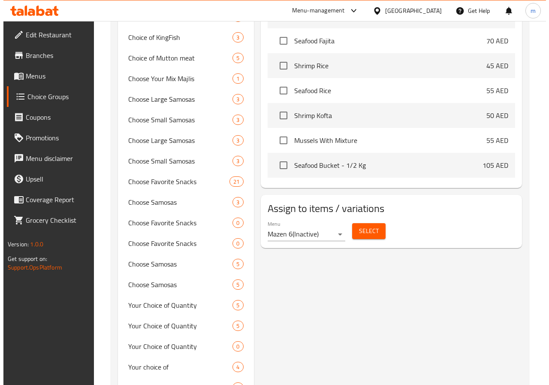
scroll to position [386, 0]
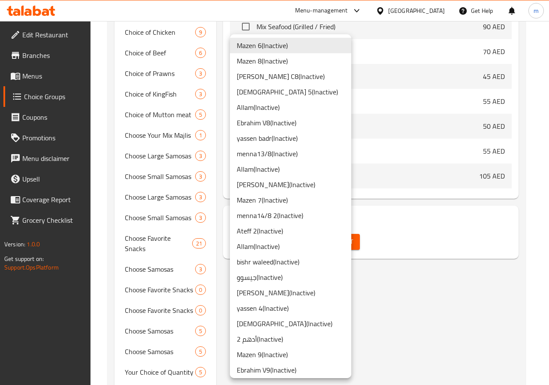
click at [310, 105] on li "Allam ( Inactive )" at bounding box center [290, 106] width 121 height 15
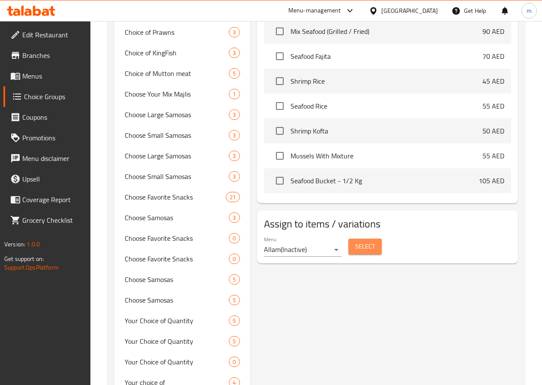
click at [348, 247] on button "Select" at bounding box center [364, 246] width 33 height 16
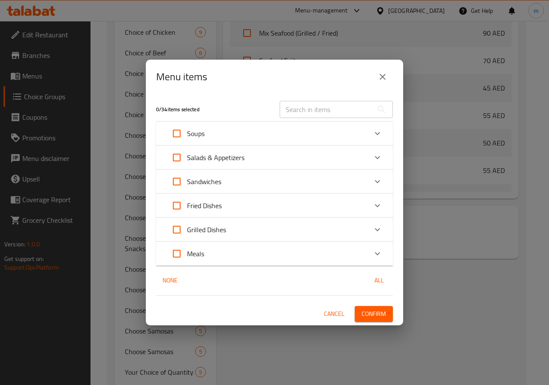
click at [310, 106] on input "text" at bounding box center [325, 109] width 93 height 17
type input "ب"
click at [307, 116] on input "text" at bounding box center [325, 109] width 93 height 17
paste input "Mix Seafood (Grilled / Fried)"
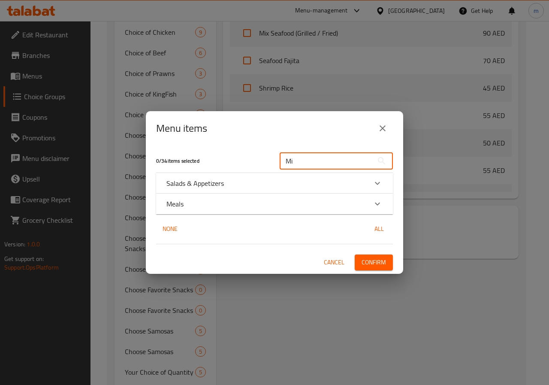
type input "M"
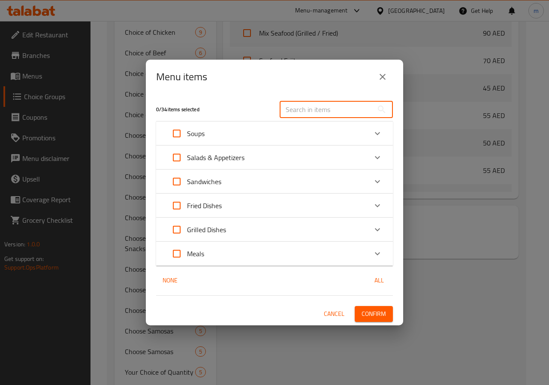
type input "س"
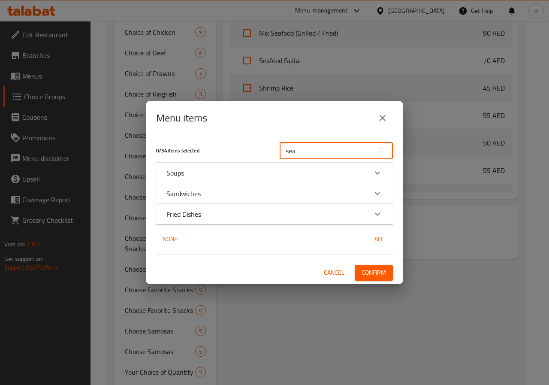
type input "sea"
click at [377, 237] on span "All" at bounding box center [379, 239] width 21 height 11
checkbox input "true"
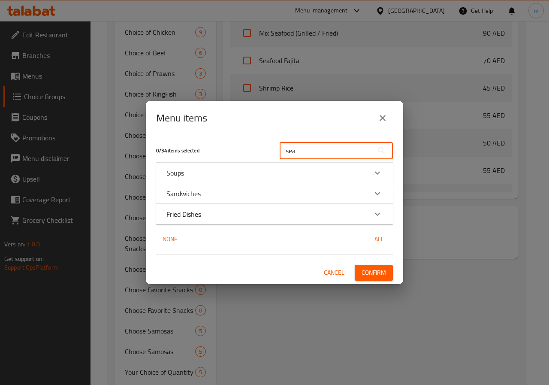
checkbox input "true"
click at [350, 145] on input "sea" at bounding box center [325, 150] width 93 height 17
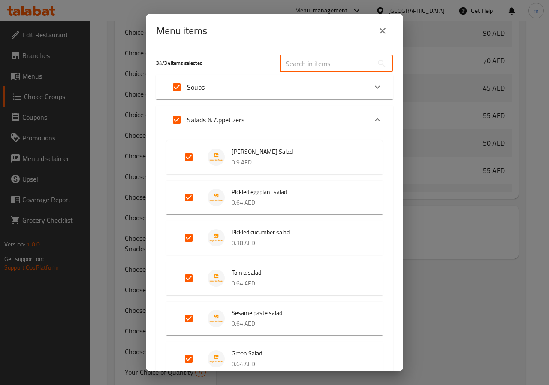
click at [384, 29] on icon "close" at bounding box center [382, 31] width 10 height 10
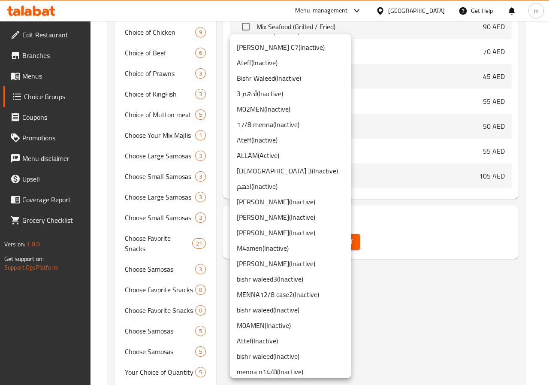
scroll to position [559, 0]
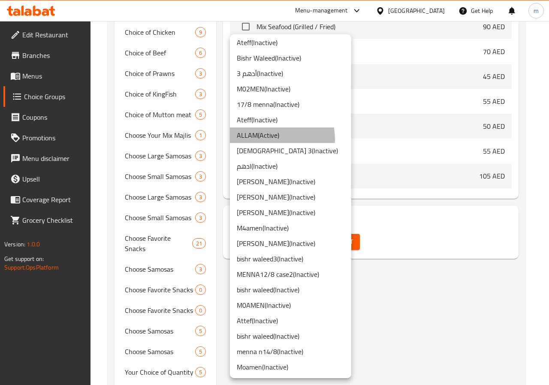
click at [262, 139] on li "ALLAM ( Active )" at bounding box center [290, 134] width 121 height 15
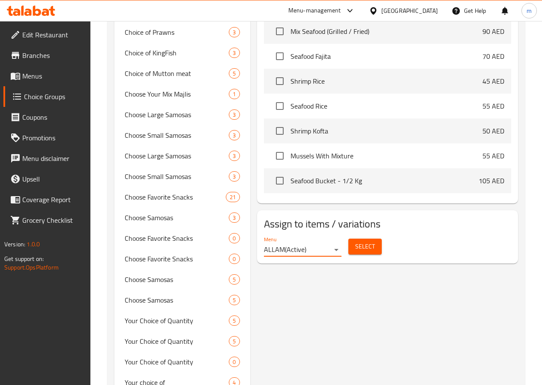
click at [355, 246] on span "Select" at bounding box center [365, 246] width 20 height 11
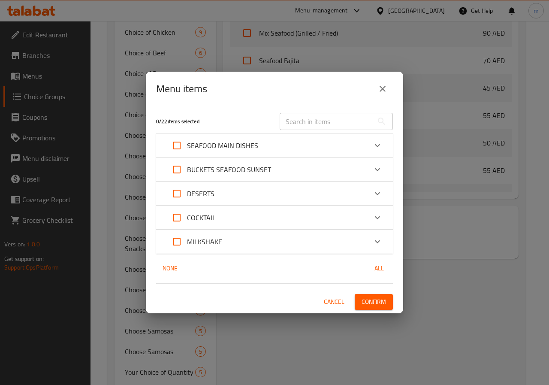
click at [249, 150] on p "SEAFOOD MAIN DISHES" at bounding box center [222, 145] width 71 height 10
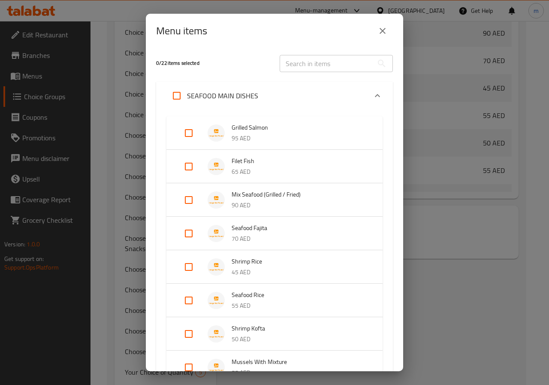
click at [194, 197] on input "Expand" at bounding box center [188, 199] width 21 height 21
checkbox input "true"
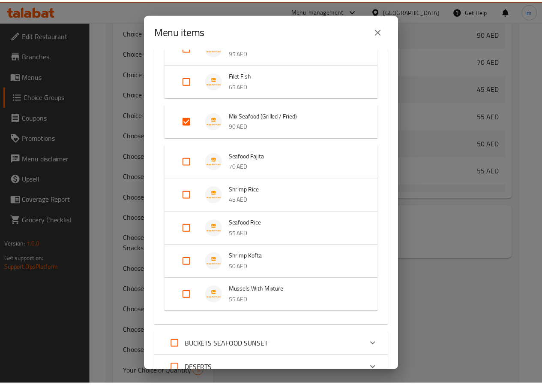
scroll to position [203, 0]
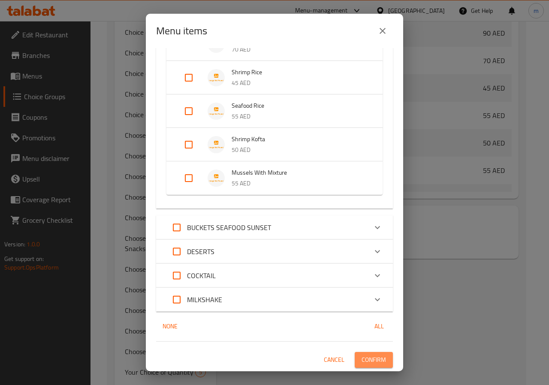
click at [361, 361] on span "Confirm" at bounding box center [373, 359] width 24 height 11
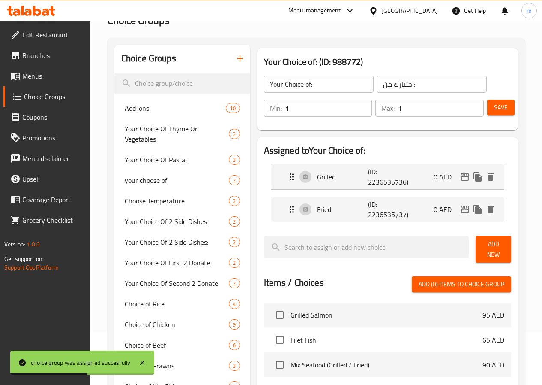
scroll to position [0, 0]
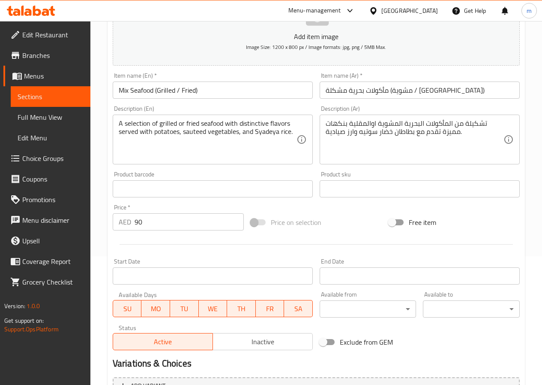
scroll to position [235, 0]
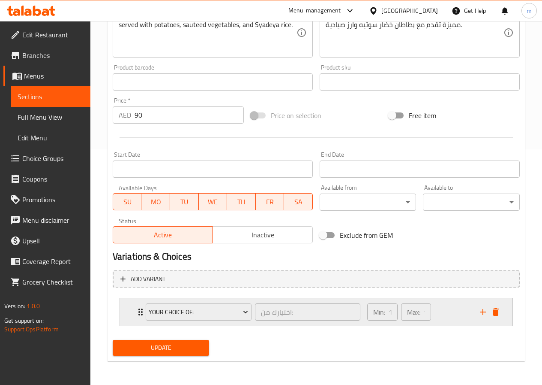
click at [464, 313] on div "Min: 1 ​ Max: 1 ​" at bounding box center [418, 311] width 113 height 27
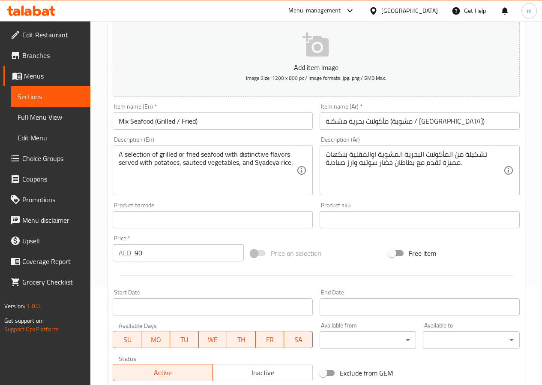
scroll to position [97, 0]
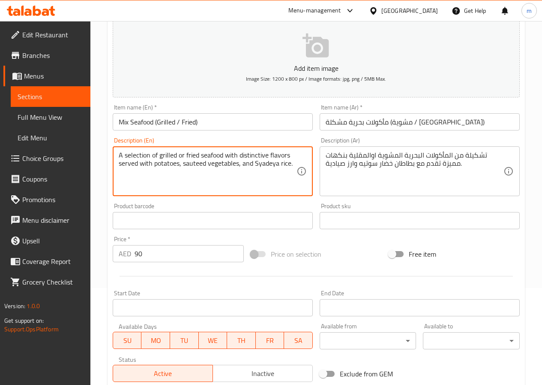
click at [144, 151] on textarea "A selection of grilled or fried seafood with distinctive flavors served with po…" at bounding box center [208, 171] width 178 height 41
click at [244, 157] on textarea "A Mixture of grilled or fried seafood with distinctive flavors served with pota…" at bounding box center [208, 171] width 178 height 41
type textarea "A Mixture of grilled or fried seafood with distinctive flavors served with pota…"
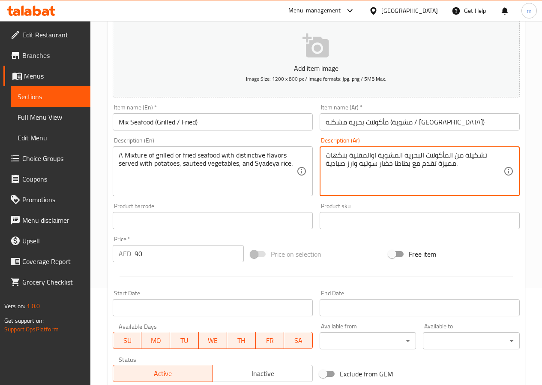
type textarea "تشكيلة من المأكولات البحرية المشوية اوالمقلية بنكهات مميزة تقدم مع بطاطا خضار س…"
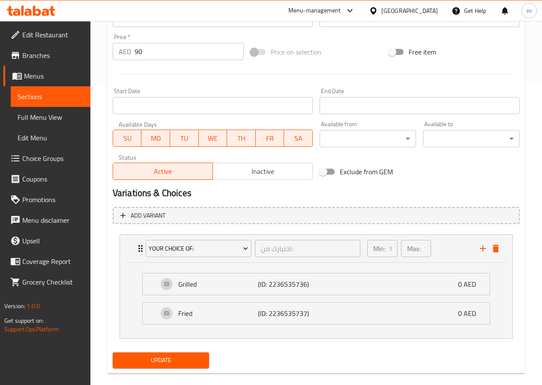
scroll to position [311, 0]
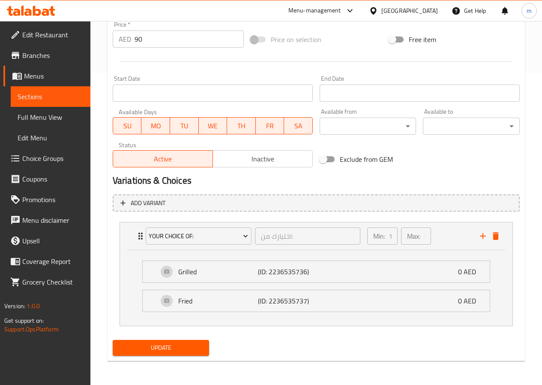
type textarea "A Mixture of grilled or fried seafood with distinctive flavors served with pota…"
click at [156, 349] on span "Update" at bounding box center [161, 347] width 83 height 11
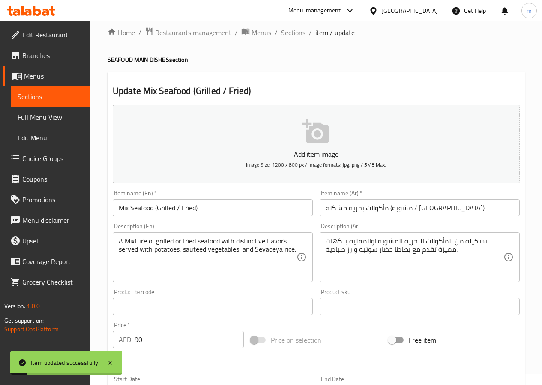
scroll to position [0, 0]
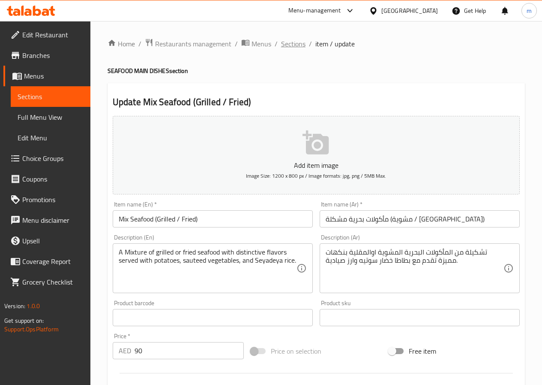
click at [299, 42] on span "Sections" at bounding box center [293, 44] width 24 height 10
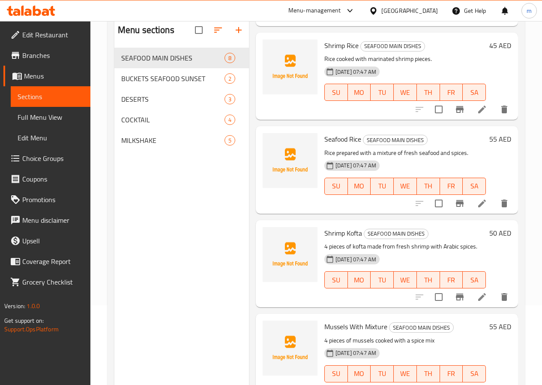
scroll to position [86, 0]
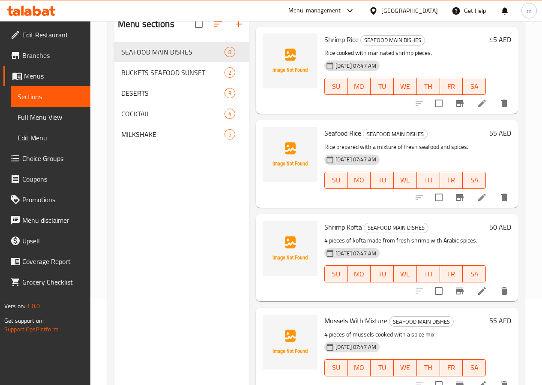
click at [478, 293] on icon at bounding box center [482, 291] width 8 height 8
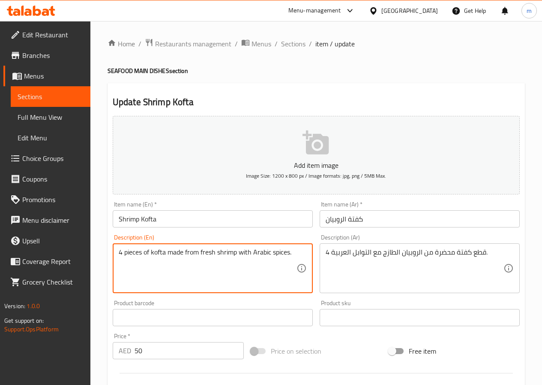
click at [181, 252] on textarea "4 pieces of kofta made from fresh shrimp with Arabic spices." at bounding box center [208, 268] width 178 height 41
paste textarea "prepared from fresh shrimp with Arabic spices."
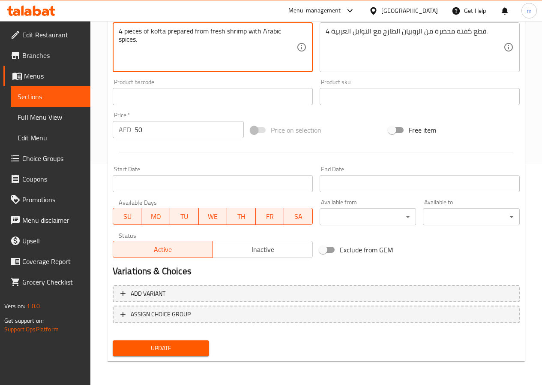
scroll to position [221, 0]
type textarea "4 pieces of kofta prepared from fresh shrimp with Arabic spices."
click at [177, 345] on span "Update" at bounding box center [161, 347] width 83 height 11
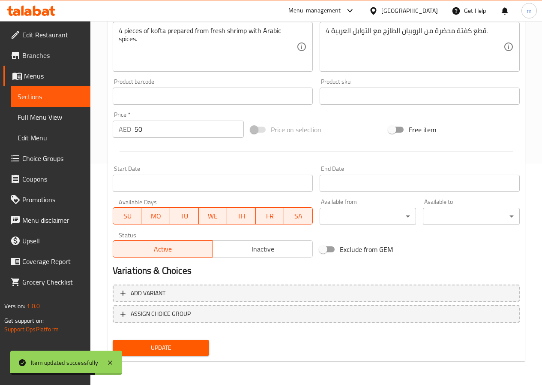
click at [63, 96] on span "Sections" at bounding box center [51, 96] width 66 height 10
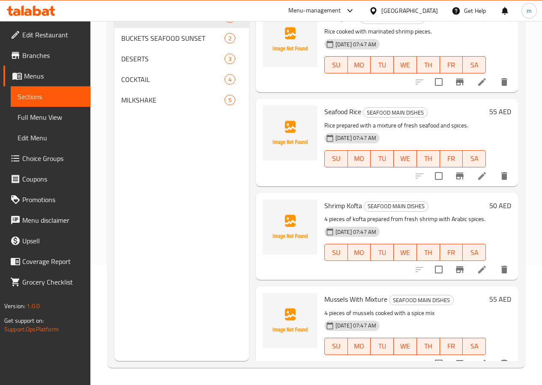
scroll to position [431, 0]
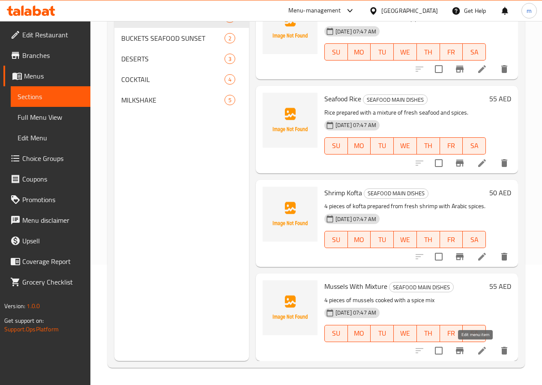
click at [478, 353] on icon at bounding box center [482, 350] width 8 height 8
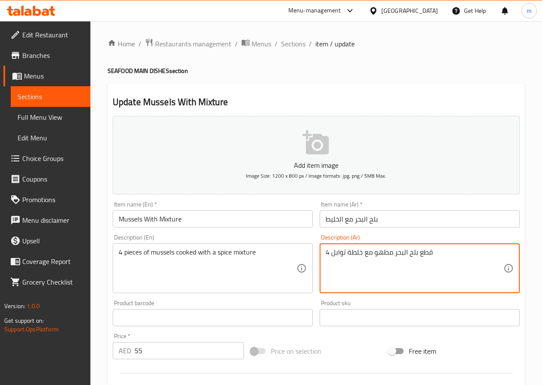
click at [383, 255] on textarea "4 قطع بلح البحر مطهو مع خلطة توابل" at bounding box center [415, 268] width 178 height 41
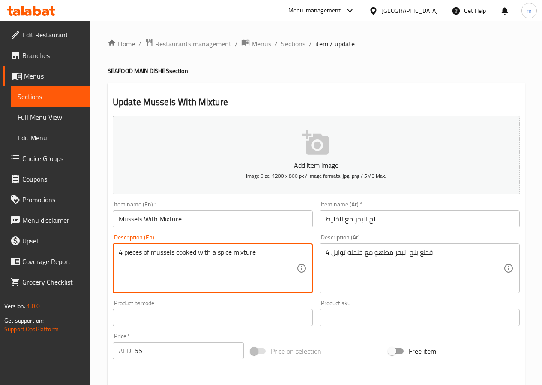
click at [188, 255] on textarea "4 pieces of mussels cooked with a spice mixture" at bounding box center [208, 268] width 178 height 41
paste textarea "Brais"
click at [179, 258] on textarea "4 pieces of mussels Braised with a spice mixture" at bounding box center [208, 268] width 178 height 41
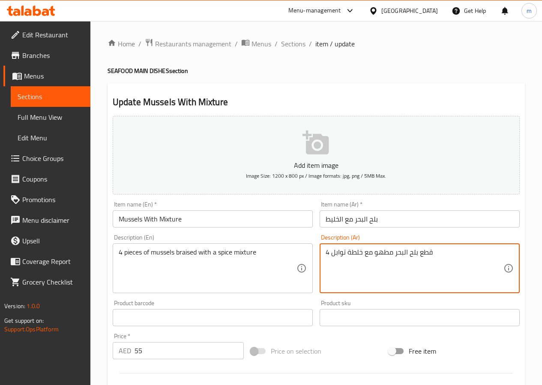
click at [338, 252] on textarea "4 قطع بلح البحر مطهو مع خلطة توابل" at bounding box center [415, 268] width 178 height 41
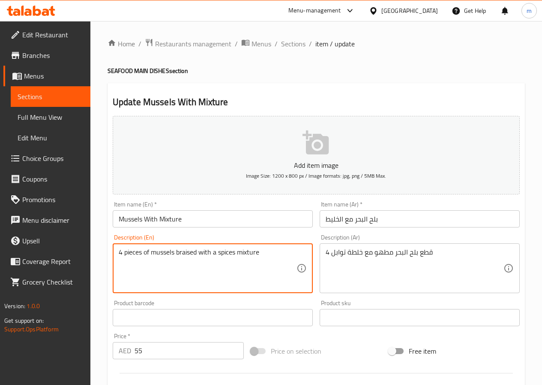
type textarea "4 pieces of mussels braised with a spice mixture"
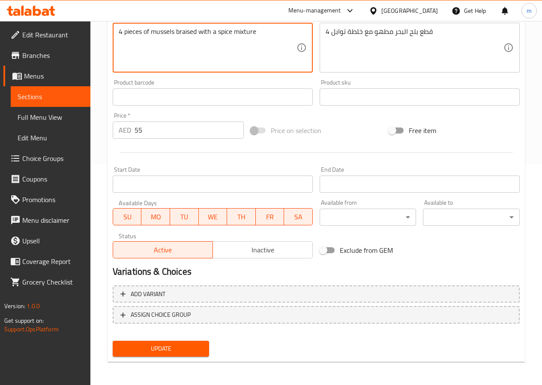
scroll to position [221, 0]
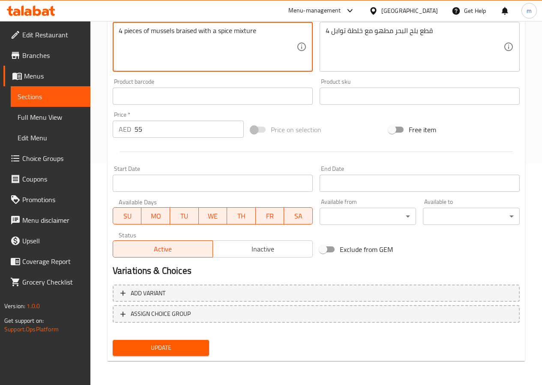
click at [162, 345] on span "Update" at bounding box center [161, 347] width 83 height 11
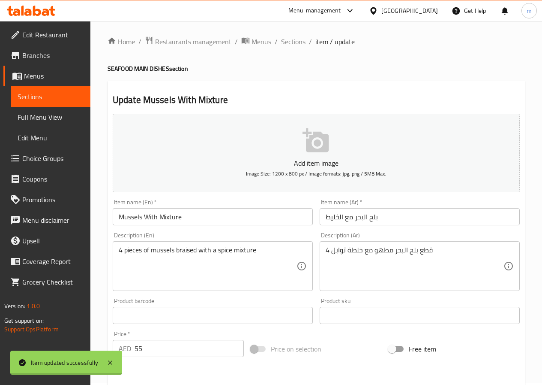
scroll to position [0, 0]
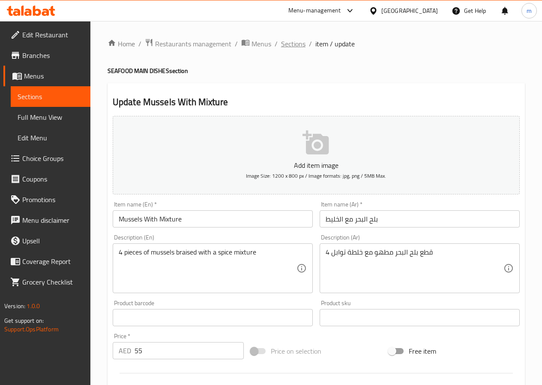
click at [294, 43] on span "Sections" at bounding box center [293, 44] width 24 height 10
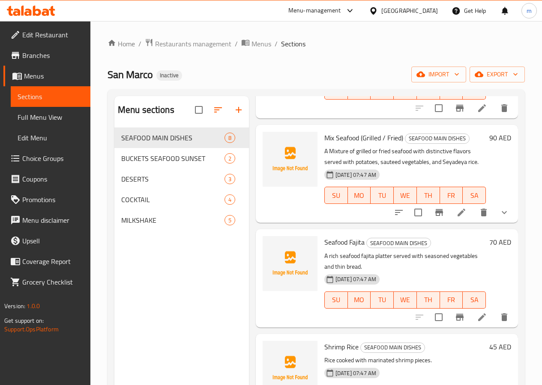
scroll to position [214, 0]
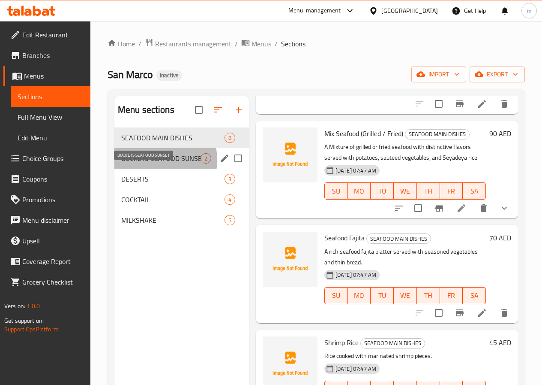
click at [155, 163] on span "BUCKETS SEAFOOD SUNSET" at bounding box center [160, 158] width 79 height 10
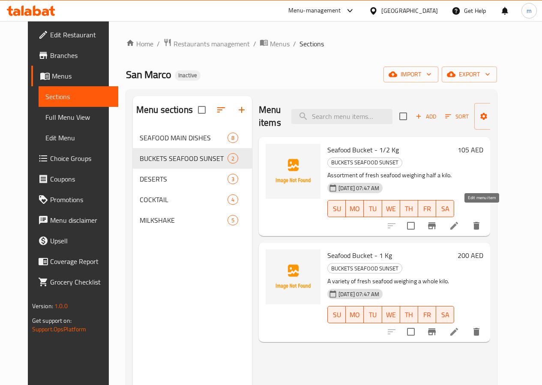
click at [460, 220] on icon at bounding box center [454, 225] width 10 height 10
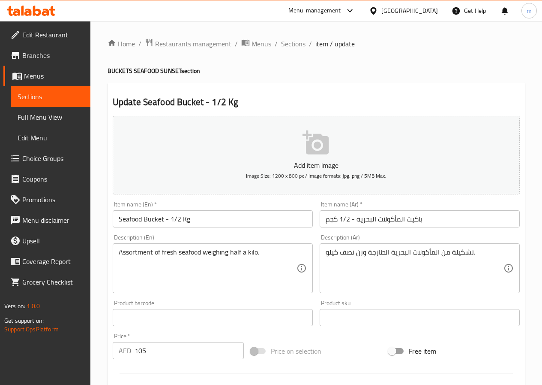
click at [252, 246] on div "Assortment of fresh seafood weighing half a kilo. Description (En)" at bounding box center [213, 268] width 200 height 50
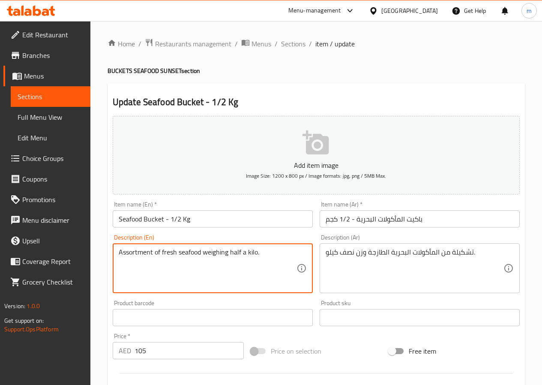
click at [254, 248] on textarea "Assortment of fresh seafood weighing half a kilo." at bounding box center [208, 268] width 178 height 41
paste textarea "selection of fresh seafood weighing half a kilo."
type textarea "A selection of fresh seafood weighing half a kilo."
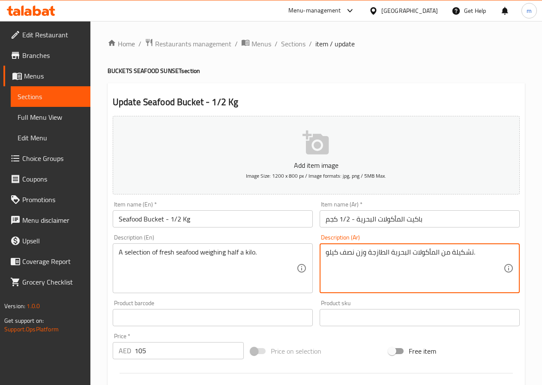
click at [363, 252] on textarea "تشكيلة من المأكولات البحرية الطازجة وزن نصف كيلو." at bounding box center [415, 268] width 178 height 41
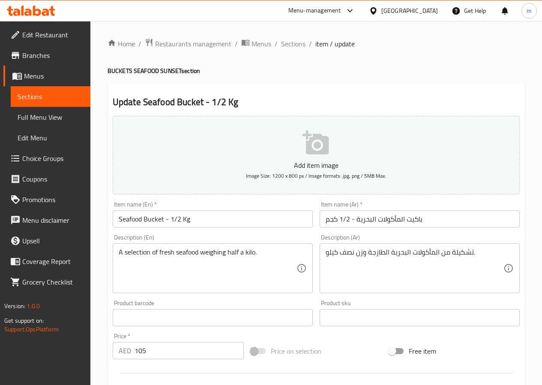
click at [361, 251] on textarea "تشكيلة من المأكولات البحرية الطازجة وزن نصف كيلو." at bounding box center [415, 268] width 178 height 41
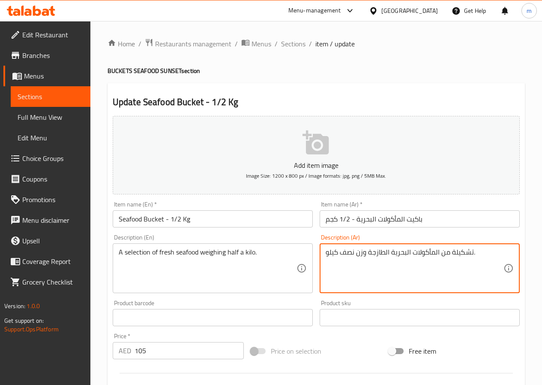
click at [361, 251] on textarea "تشكيلة من المأكولات البحرية الطازجة وزن نصف كيلو." at bounding box center [415, 268] width 178 height 41
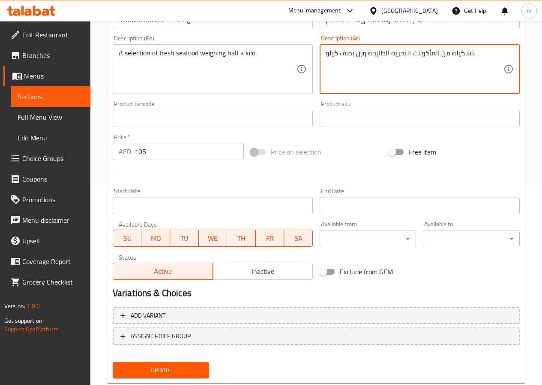
scroll to position [221, 0]
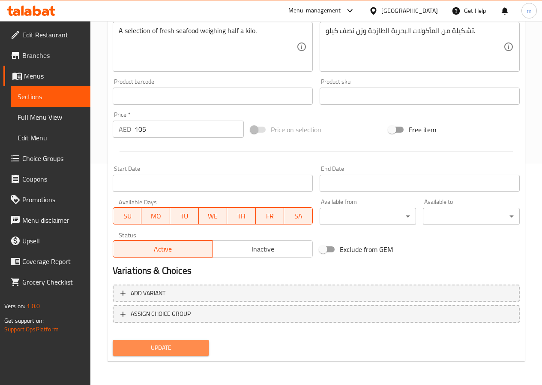
click at [162, 343] on span "Update" at bounding box center [161, 347] width 83 height 11
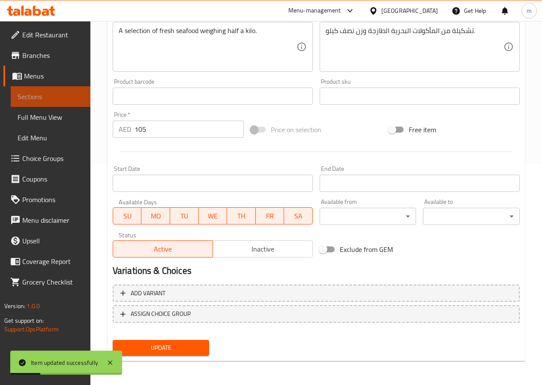
click at [28, 99] on span "Sections" at bounding box center [51, 96] width 66 height 10
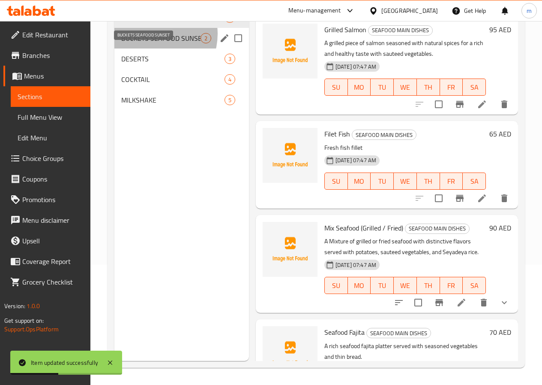
click at [151, 43] on span "BUCKETS SEAFOOD SUNSET" at bounding box center [160, 38] width 79 height 10
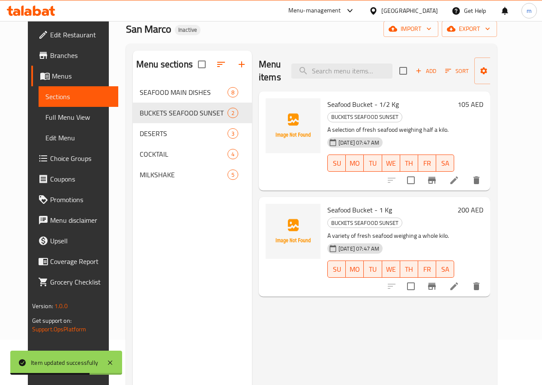
scroll to position [86, 0]
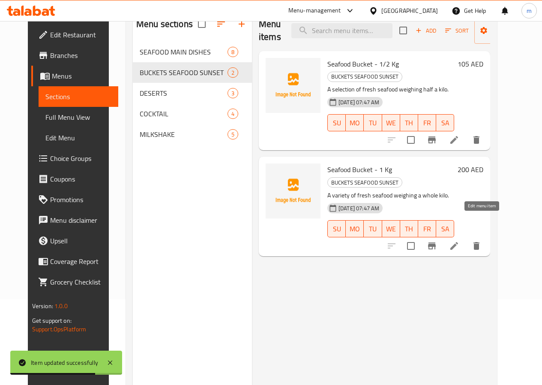
click at [458, 242] on icon at bounding box center [455, 246] width 8 height 8
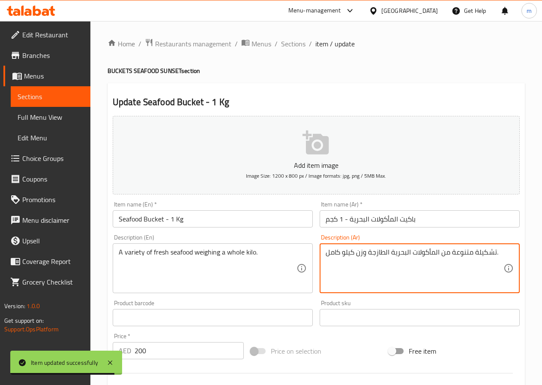
click at [438, 254] on textarea "تشكيلة متنوعة من المأكولات البحرية الطازجة وزن كيلو كامل." at bounding box center [415, 268] width 178 height 41
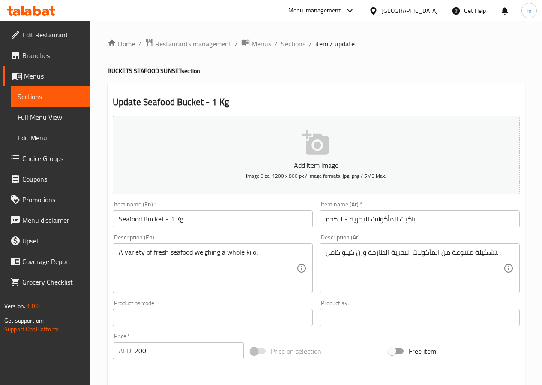
click at [464, 255] on textarea "تشكيلة متنوعة من المأكولات البحرية الطازجة وزن كيلو كامل." at bounding box center [415, 268] width 178 height 41
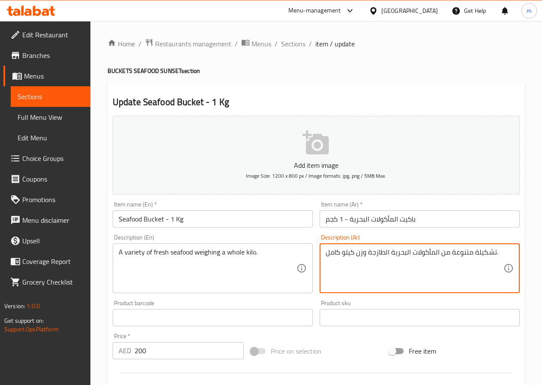
click at [464, 255] on textarea "تشكيلة متنوعة من المأكولات البحرية الطازجة وزن كيلو كامل." at bounding box center [415, 268] width 178 height 41
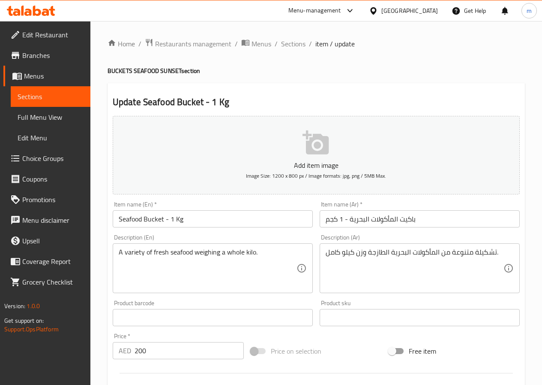
click at [135, 257] on textarea "A variety of fresh seafood weighing a whole kilo." at bounding box center [208, 268] width 178 height 41
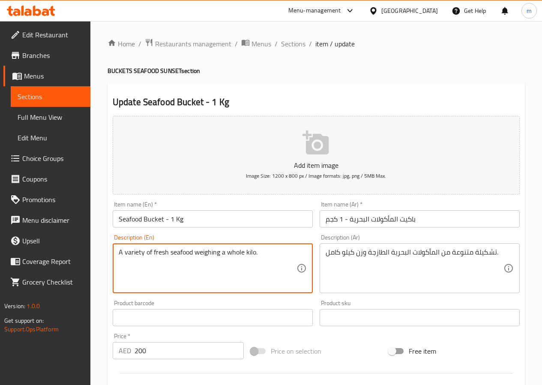
paste textarea "A varied assortment"
click at [126, 254] on textarea "A A varied assortment of fresh seafood weighing a whole kilo." at bounding box center [208, 268] width 178 height 41
click at [119, 260] on textarea "A varied assortment of fresh seafood weighing a whole kilo." at bounding box center [208, 268] width 178 height 41
type textarea "A varied assortment of fresh seafood weighing a whole kilo."
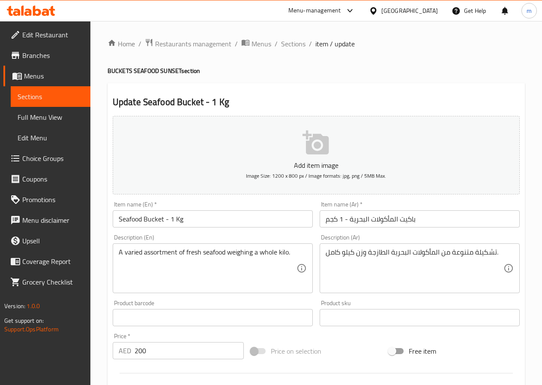
click at [243, 250] on textarea "A varied assortment of fresh seafood weighing a whole kilo." at bounding box center [208, 268] width 178 height 41
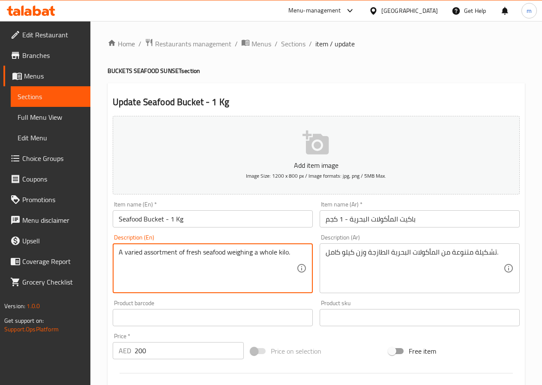
click at [243, 250] on textarea "A varied assortment of fresh seafood weighing a whole kilo." at bounding box center [208, 268] width 178 height 41
click at [267, 259] on textarea "A varied assortment of fresh seafood weighing a whole kilo." at bounding box center [208, 268] width 178 height 41
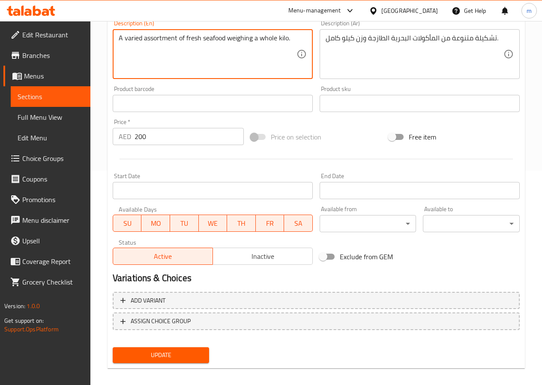
scroll to position [214, 0]
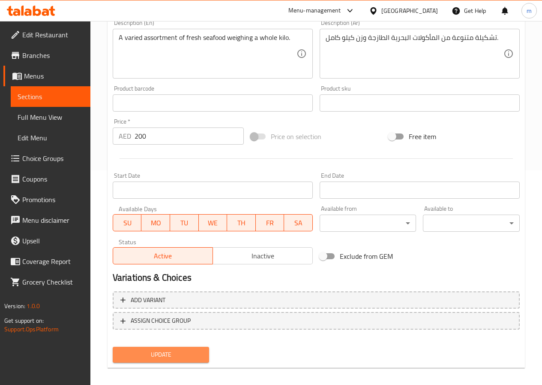
click at [180, 356] on span "Update" at bounding box center [161, 354] width 83 height 11
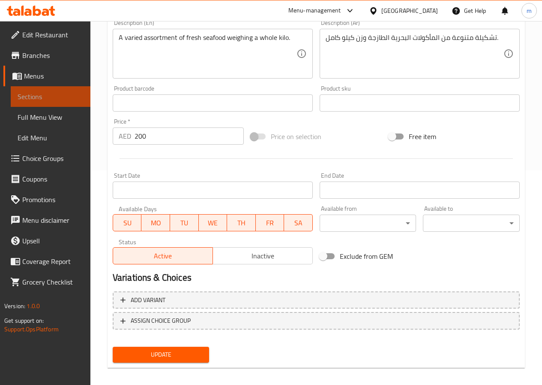
click at [30, 100] on span "Sections" at bounding box center [51, 96] width 66 height 10
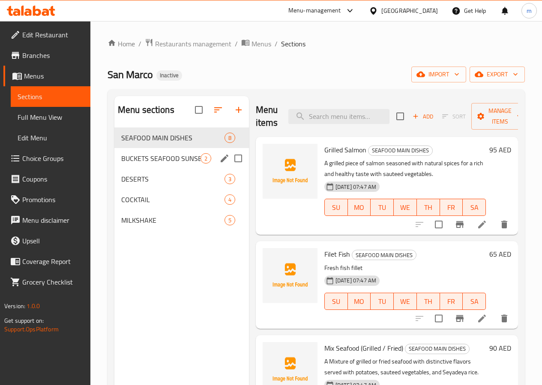
click at [149, 163] on span "BUCKETS SEAFOOD SUNSET" at bounding box center [160, 158] width 79 height 10
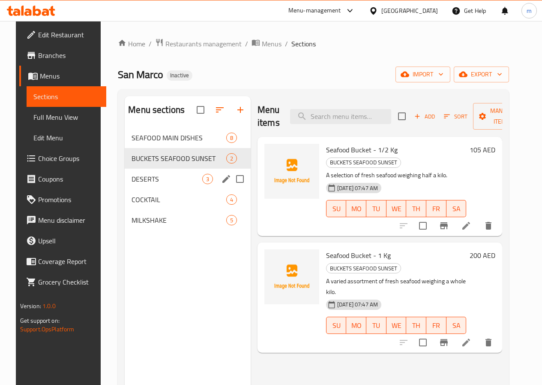
click at [149, 183] on div "DESERTS 3" at bounding box center [188, 178] width 126 height 21
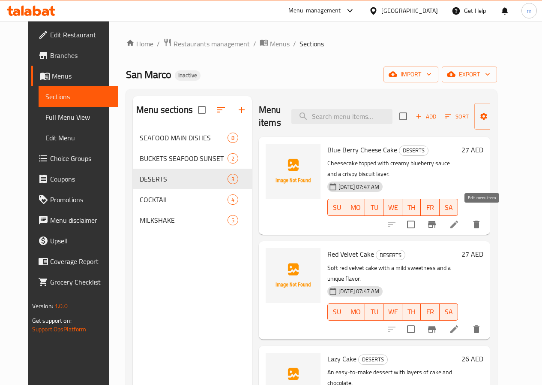
click at [460, 219] on icon at bounding box center [454, 224] width 10 height 10
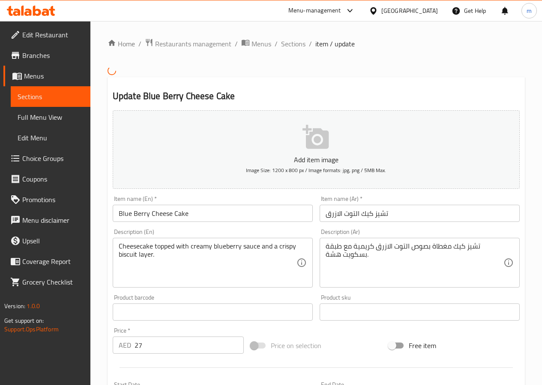
click at [303, 249] on div "Cheesecake topped with creamy blueberry sauce and a crispy biscuit layer. Descr…" at bounding box center [213, 262] width 200 height 50
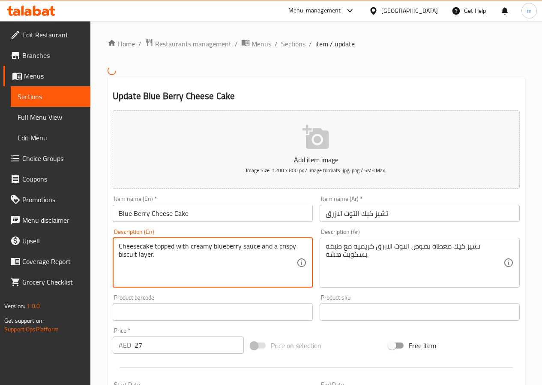
click at [292, 243] on textarea "Cheesecake topped with creamy blueberry sauce and a crispy biscuit layer." at bounding box center [208, 262] width 178 height 41
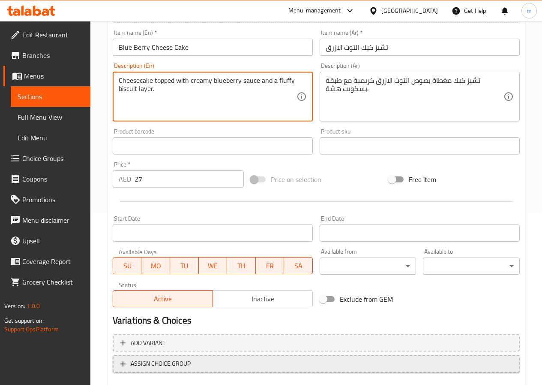
scroll to position [221, 0]
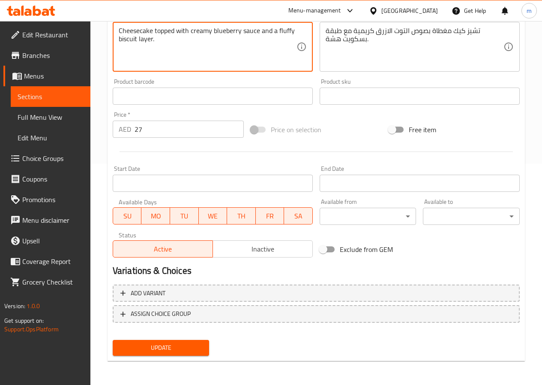
type textarea "Cheesecake topped with creamy blueberry sauce and a fluffy biscuit layer."
click at [138, 346] on span "Update" at bounding box center [161, 347] width 83 height 11
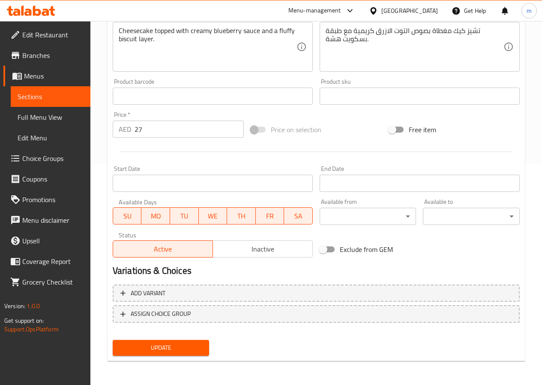
click at [34, 94] on span "Sections" at bounding box center [51, 96] width 66 height 10
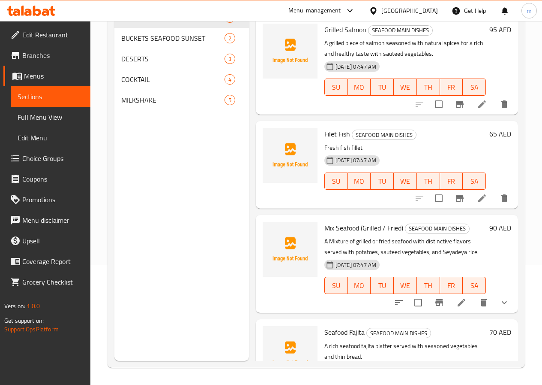
scroll to position [120, 0]
click at [151, 64] on span "DESERTS" at bounding box center [160, 59] width 79 height 10
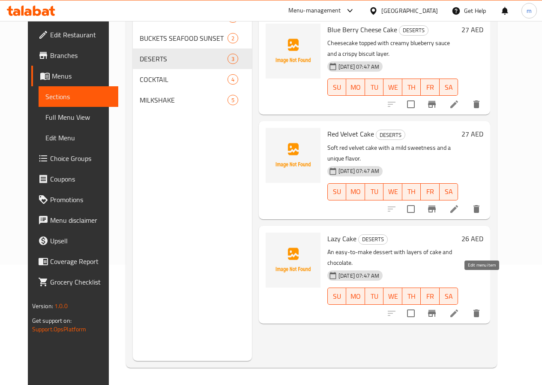
click at [460, 308] on icon at bounding box center [454, 313] width 10 height 10
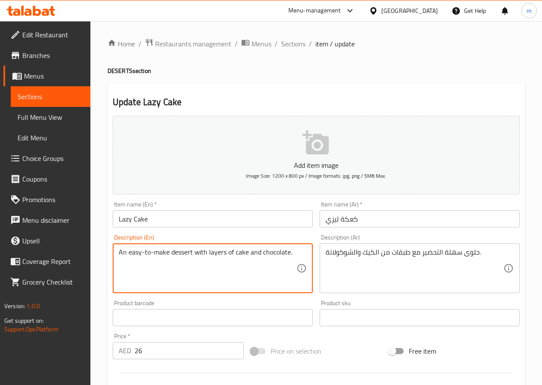
click at [288, 256] on textarea "An easy-to-make dessert with layers of cake and chocolate." at bounding box center [208, 268] width 178 height 41
paste textarea "prepar"
type textarea "An easy-to-prepare dessert with layers of cake and chocolate."
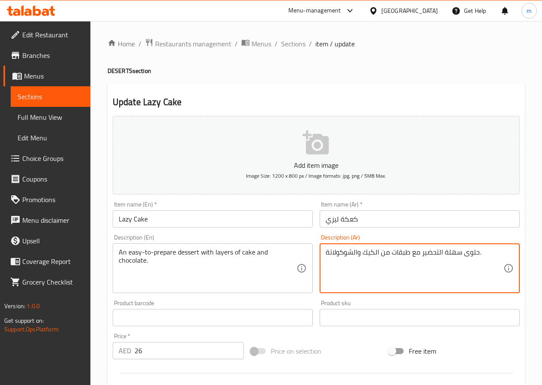
click at [473, 252] on textarea "حلوى سهلة التحضير مع طبقات من الكيك والشوكولاتة." at bounding box center [415, 268] width 178 height 41
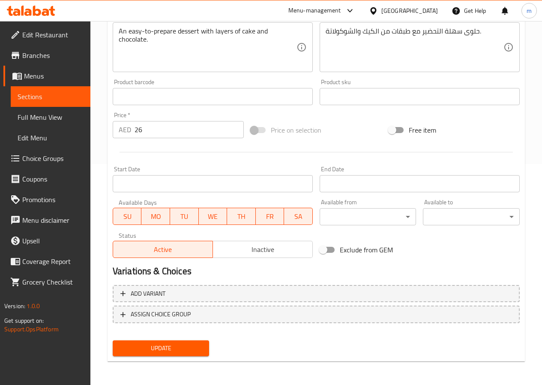
scroll to position [221, 0]
click at [127, 346] on span "Update" at bounding box center [161, 347] width 83 height 11
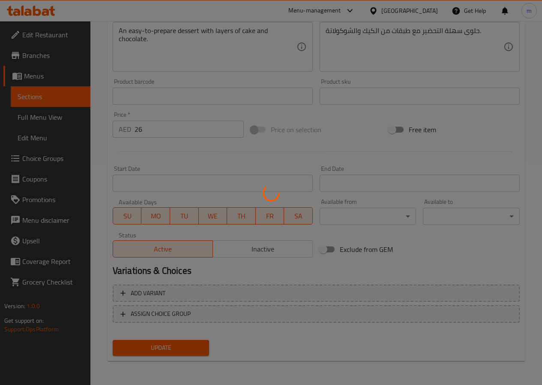
scroll to position [50, 0]
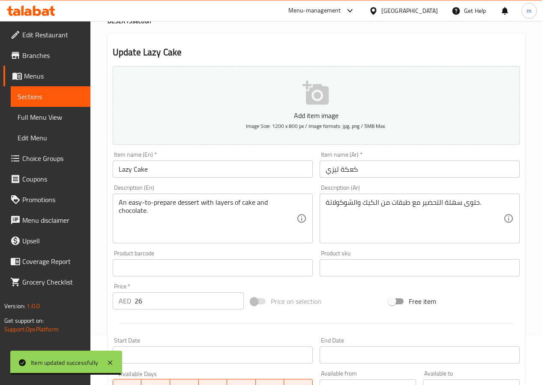
click at [40, 95] on span "Sections" at bounding box center [51, 96] width 66 height 10
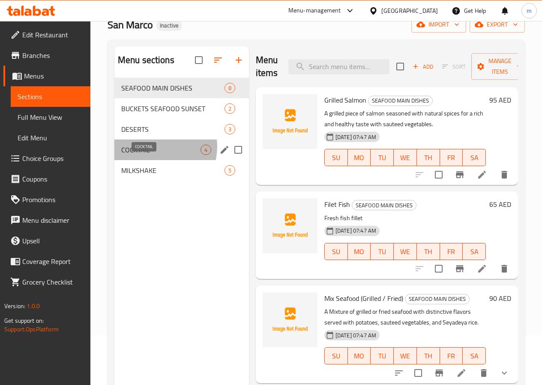
click at [154, 155] on span "COCKTAIL" at bounding box center [160, 149] width 79 height 10
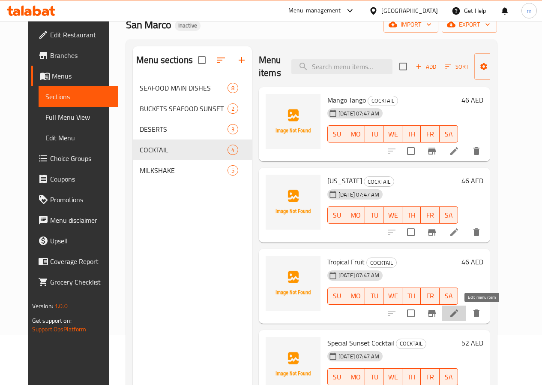
click at [460, 314] on icon at bounding box center [454, 313] width 10 height 10
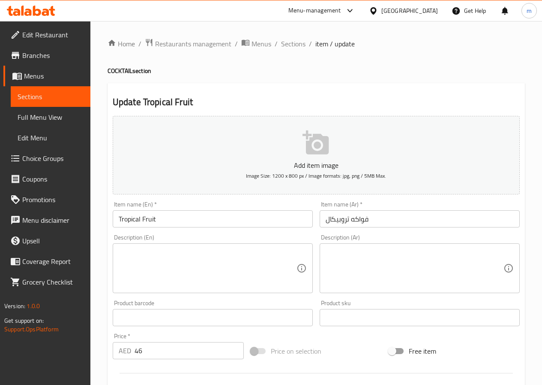
click at [365, 217] on input "فواكه تروبيكال" at bounding box center [420, 218] width 200 height 17
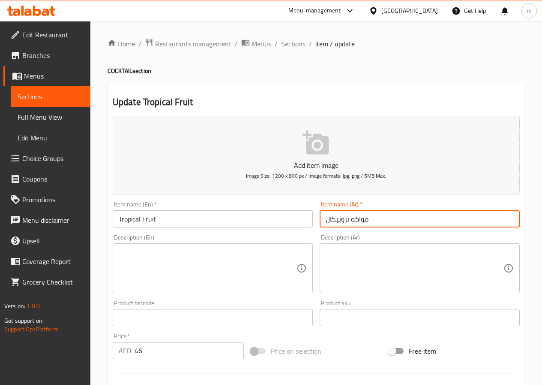
click at [365, 217] on input "فواكه تروبيكال" at bounding box center [420, 218] width 200 height 17
paste input "اكهة"
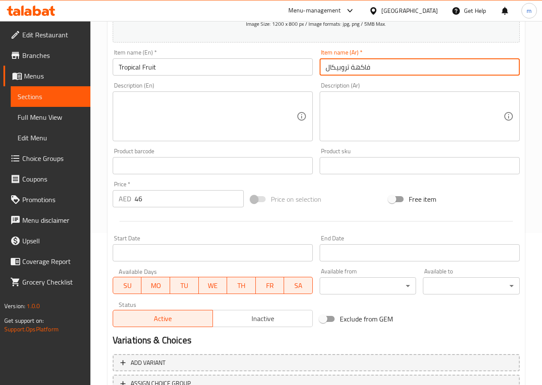
scroll to position [221, 0]
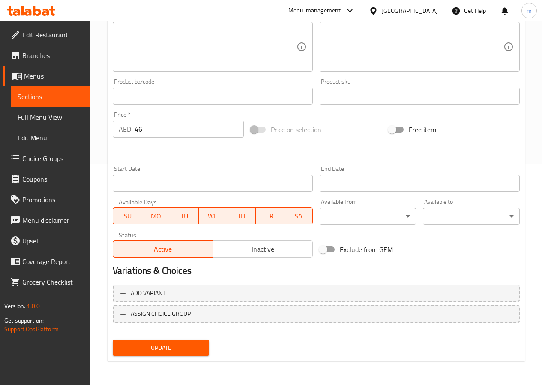
type input "فاكهة تروبيكال"
click at [186, 344] on span "Update" at bounding box center [161, 347] width 83 height 11
click at [25, 91] on span "Sections" at bounding box center [51, 96] width 66 height 10
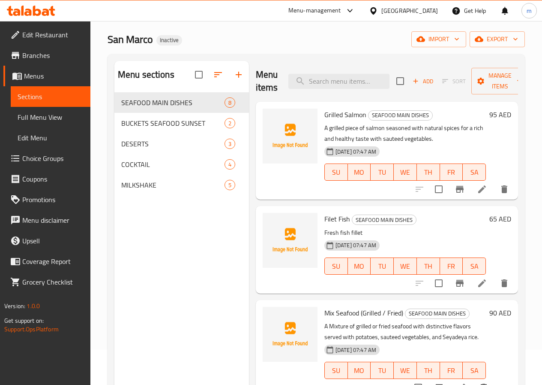
scroll to position [34, 0]
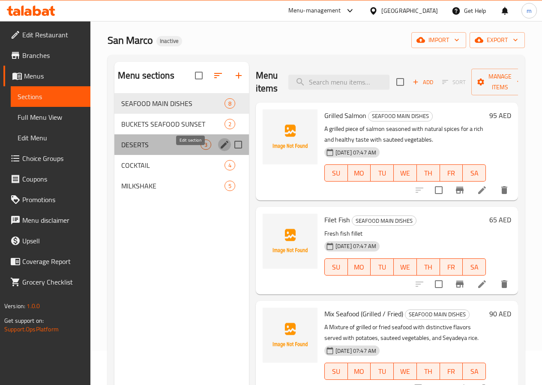
click at [221, 148] on icon "edit" at bounding box center [225, 145] width 8 height 8
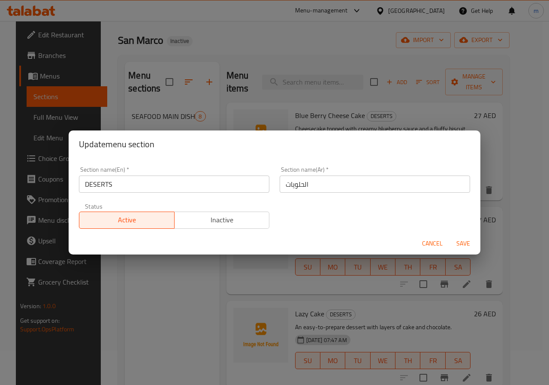
click at [97, 183] on input "DESERTS" at bounding box center [174, 183] width 190 height 17
type input "DESSERTS"
click at [461, 244] on span "Save" at bounding box center [463, 243] width 21 height 11
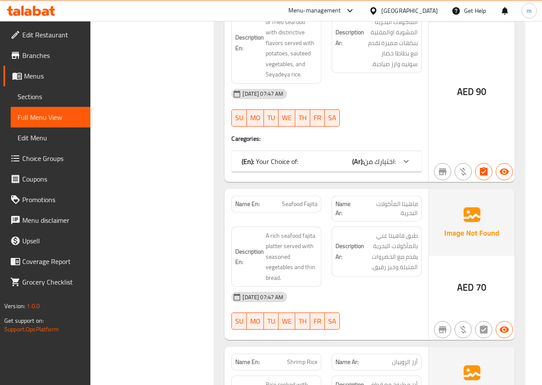
scroll to position [472, 0]
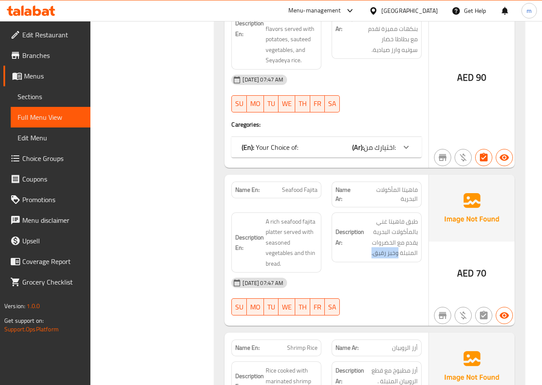
drag, startPoint x: 372, startPoint y: 244, endPoint x: 399, endPoint y: 251, distance: 27.3
click at [399, 251] on div "Description Ar: طبق فاهيتا غني بالمأكولات البحرية يقدم مع الخضروات المتبلة وخبز…" at bounding box center [377, 237] width 90 height 50
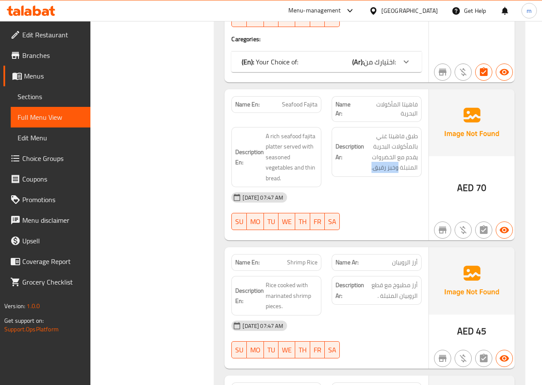
scroll to position [557, 0]
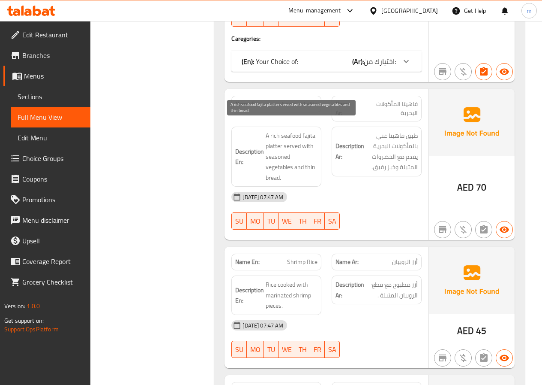
click at [298, 164] on span "A rich seafood fajita platter served with seasoned vegetables and thin bread." at bounding box center [292, 156] width 52 height 53
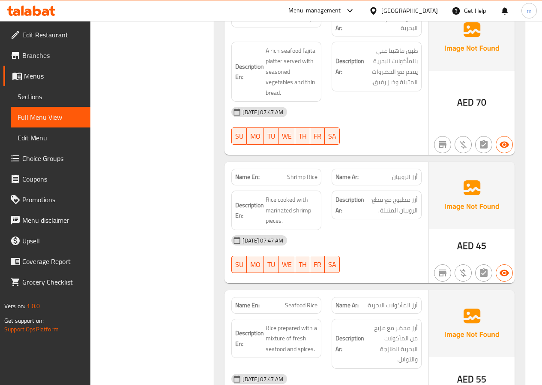
scroll to position [643, 0]
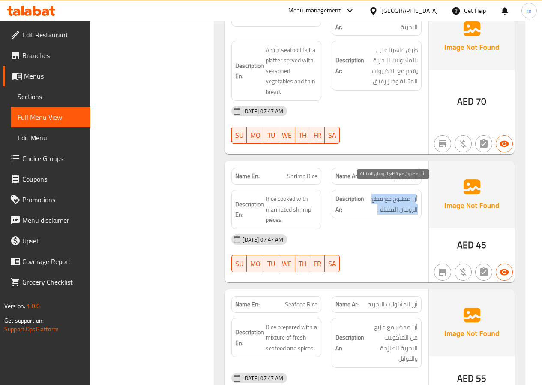
drag, startPoint x: 417, startPoint y: 192, endPoint x: 370, endPoint y: 204, distance: 48.7
click at [370, 204] on span "أرز مطبوخ مع قطع الروبيان المتبلة ." at bounding box center [392, 203] width 52 height 21
click at [424, 184] on div "Description Ar: أرز مطبوخ مع قطع الروبيان المتبلة ." at bounding box center [377, 209] width 100 height 50
click at [411, 193] on span "أرز مطبوخ مع قطع الروبيان المتبلة ." at bounding box center [392, 203] width 52 height 21
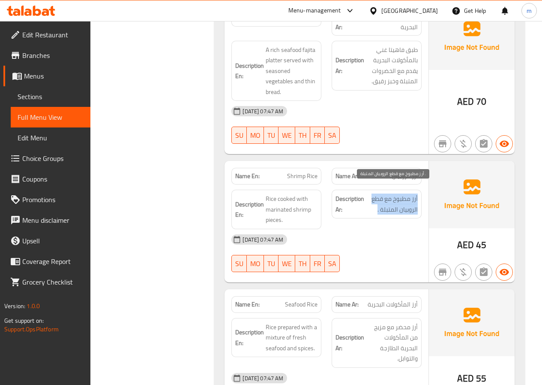
click at [411, 193] on span "أرز مطبوخ مع قطع الروبيان المتبلة ." at bounding box center [392, 203] width 52 height 21
copy div "أرز مطبوخ مع قطع الروبيان المتبلة ."
click at [391, 193] on span "أرز مطبوخ مع قطع الروبيان المتبلة ." at bounding box center [392, 203] width 52 height 21
drag, startPoint x: 391, startPoint y: 187, endPoint x: 398, endPoint y: 191, distance: 7.7
click at [398, 193] on span "أرز مطبوخ مع قطع الروبيان المتبلة ." at bounding box center [392, 203] width 52 height 21
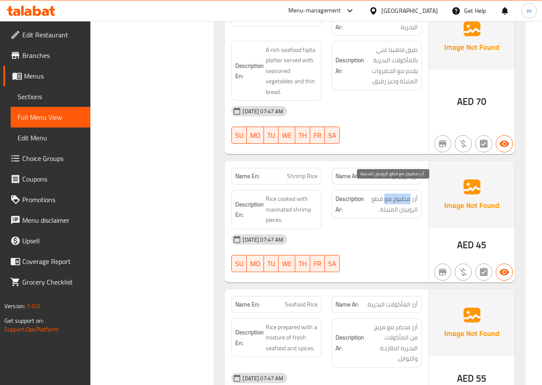
click at [393, 193] on span "أرز مطبوخ مع قطع الروبيان المتبلة ." at bounding box center [392, 203] width 52 height 21
click at [394, 193] on span "أرز مطبوخ مع قطع الروبيان المتبلة ." at bounding box center [392, 203] width 52 height 21
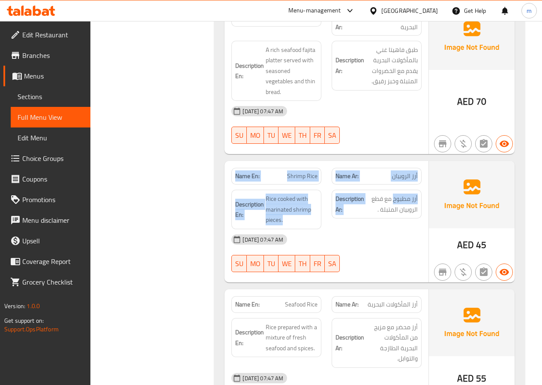
drag, startPoint x: 394, startPoint y: 189, endPoint x: 428, endPoint y: 189, distance: 34.7
click at [428, 189] on div "Name En: Shrimp Rice Name Ar: أرز الروبيان Description En: Rice cooked with mar…" at bounding box center [370, 221] width 290 height 121
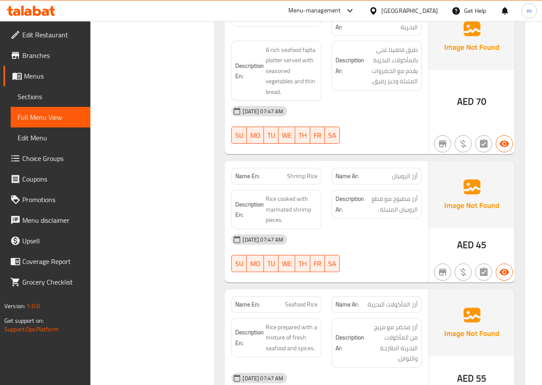
click at [415, 189] on div "Description Ar: أرز مطبوخ مع قطع الروبيان المتبلة ." at bounding box center [377, 203] width 90 height 29
drag, startPoint x: 418, startPoint y: 187, endPoint x: 394, endPoint y: 188, distance: 24.9
click at [394, 189] on div "Description Ar: أرز مطبوخ مع قطع الروبيان المتبلة ." at bounding box center [377, 203] width 90 height 29
copy span "أرز مطبوخ"
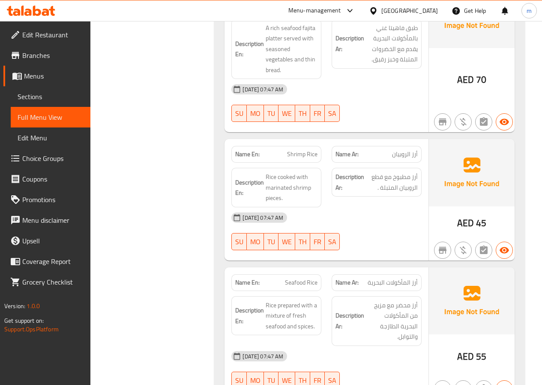
scroll to position [686, 0]
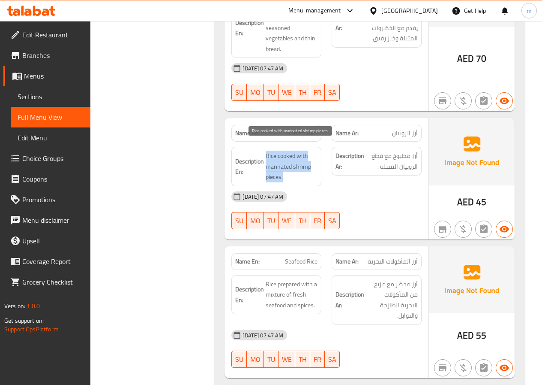
drag, startPoint x: 265, startPoint y: 169, endPoint x: 282, endPoint y: 173, distance: 18.0
click at [282, 173] on h6 "Description En: Rice cooked with marinated shrimp pieces." at bounding box center [276, 166] width 82 height 32
click at [282, 173] on span "Rice cooked with marinated shrimp pieces." at bounding box center [292, 166] width 52 height 32
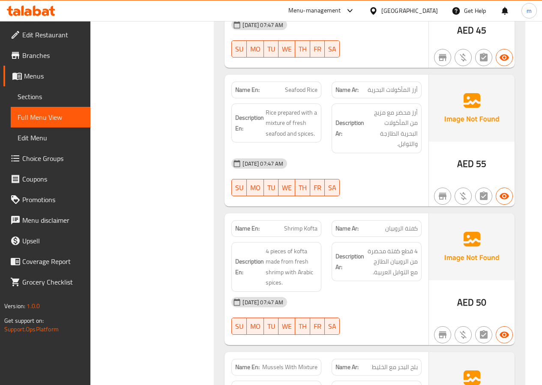
scroll to position [900, 0]
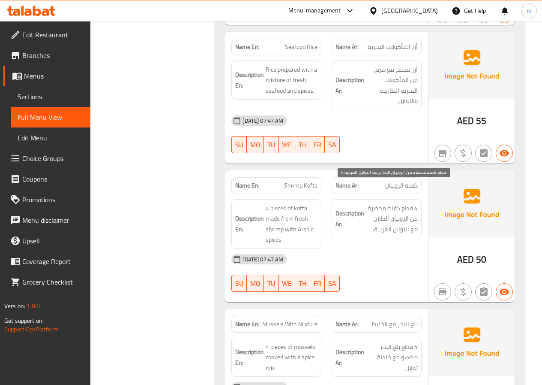
click at [399, 203] on span "4 قطع كفتة محضرة من الروبيان الطازج مع التوابل العربية." at bounding box center [392, 219] width 52 height 32
copy div "4 قطع كفتة محضرة من الروبيان الطازج مع التوابل العربية."
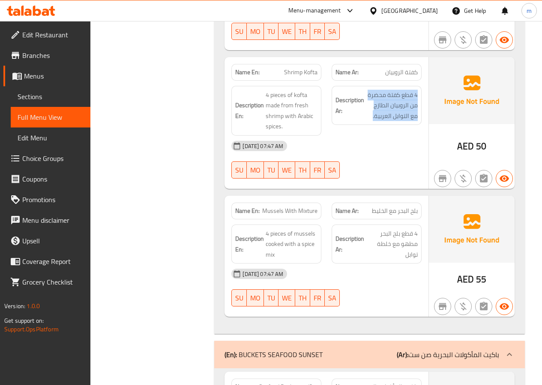
scroll to position [1029, 0]
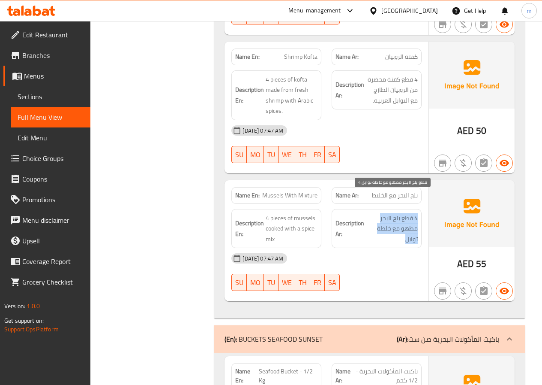
drag, startPoint x: 418, startPoint y: 199, endPoint x: 401, endPoint y: 222, distance: 28.8
click at [401, 222] on div "Description Ar: 4 قطع بلح البحر مطهو مع خلطة توابل" at bounding box center [377, 228] width 90 height 39
copy span "4 قطع بلح البحر مطهو مع خلطة توابل"
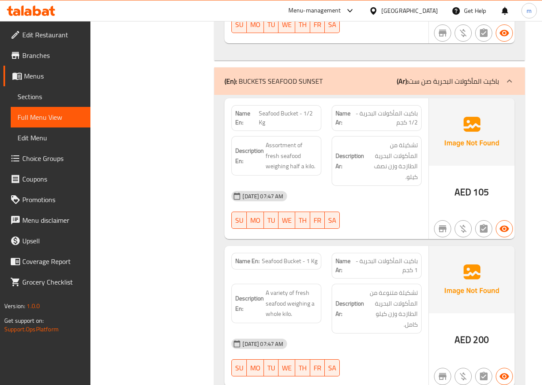
scroll to position [1286, 0]
click at [283, 140] on span "Assortment of fresh seafood weighing half a kilo." at bounding box center [292, 156] width 52 height 32
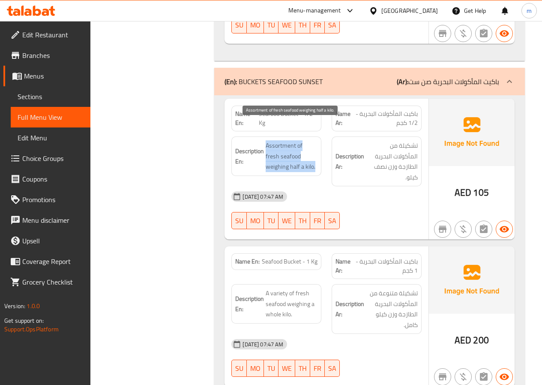
click at [283, 140] on span "Assortment of fresh seafood weighing half a kilo." at bounding box center [292, 156] width 52 height 32
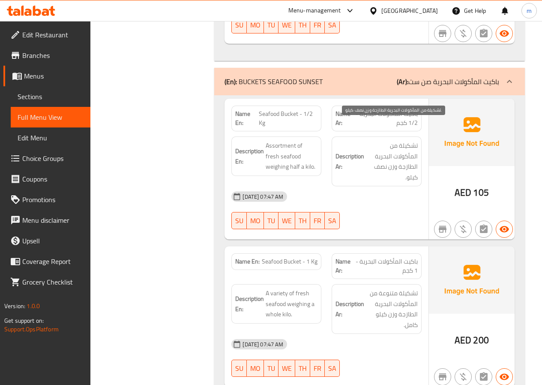
click at [403, 140] on span "تشكيلة من المأكولات البحرية الطازجة وزن نصف كيلو." at bounding box center [392, 161] width 52 height 42
copy div "تشكيلة من المأكولات البحرية الطازجة وزن نصف كيلو."
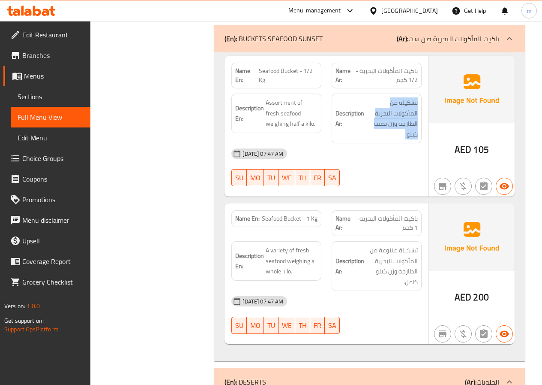
scroll to position [1372, 0]
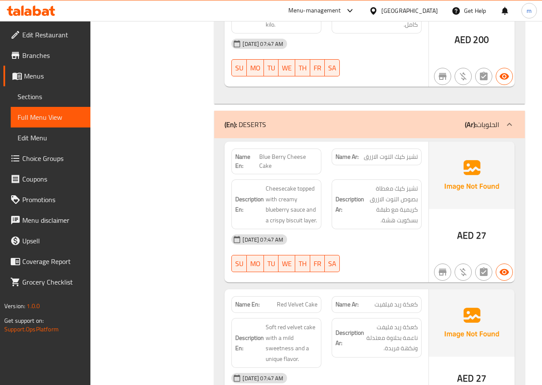
scroll to position [1629, 0]
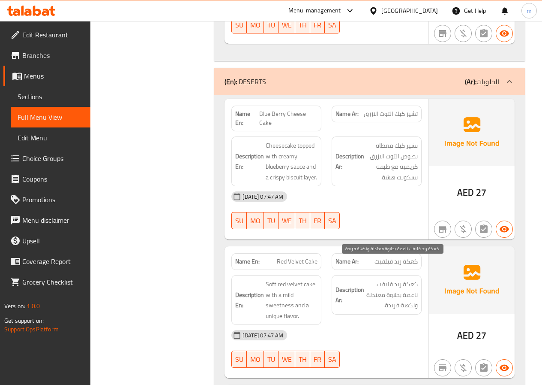
click at [417, 279] on span "كعكة ريد فليفت ناعمة بحلاوة معتدلة ونكهة فريدة." at bounding box center [392, 295] width 52 height 32
copy div "كعكة ريد فليفت ناعمة بحلاوة معتدلة ونكهة فريدة."
click at [388, 279] on span "كعكة ريد فليفت ناعمة بحلاوة معتدلة ونكهة فريدة." at bounding box center [392, 295] width 52 height 32
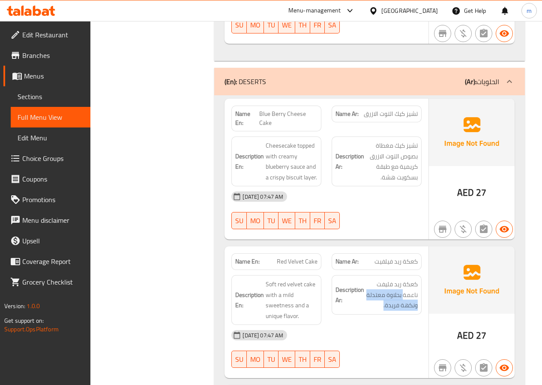
drag, startPoint x: 403, startPoint y: 272, endPoint x: 377, endPoint y: 294, distance: 33.8
copy span "بحلاوة معتدلة ونكهة فريدة."
click at [382, 288] on span "كعكة ريد فليفت ناعمة بحلاوة معتدلة ونكهة فريدة." at bounding box center [392, 295] width 52 height 32
drag, startPoint x: 382, startPoint y: 287, endPoint x: 423, endPoint y: 290, distance: 40.8
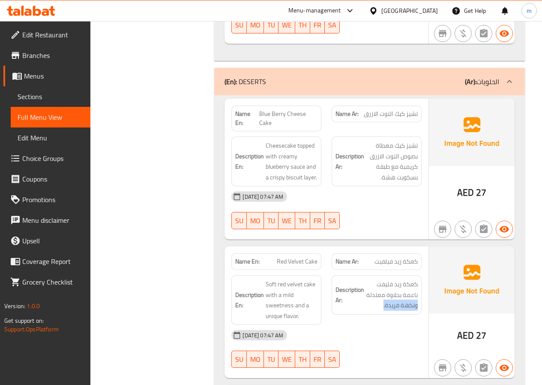
copy span "ونكهة فريدة."
click at [208, 295] on div "Filter Branches Branches Popular filters Free items Branch specific items Has c…" at bounding box center [155, 52] width 107 height 3143
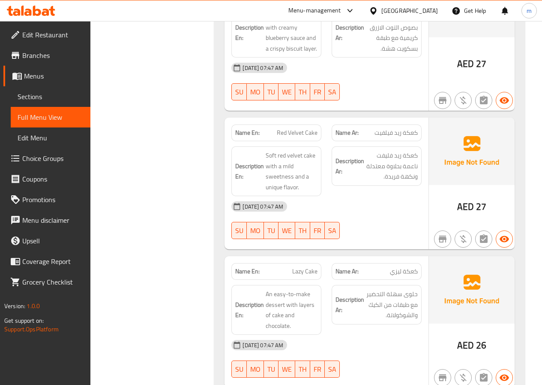
scroll to position [1800, 0]
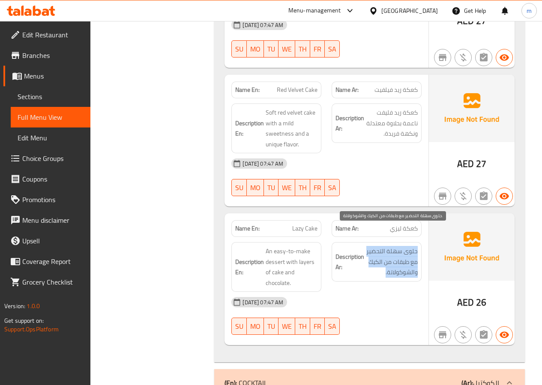
drag, startPoint x: 418, startPoint y: 227, endPoint x: 384, endPoint y: 253, distance: 42.9
copy span "حلوى سهلة التحضير مع طبقات من الكيك والشوكولاتة."
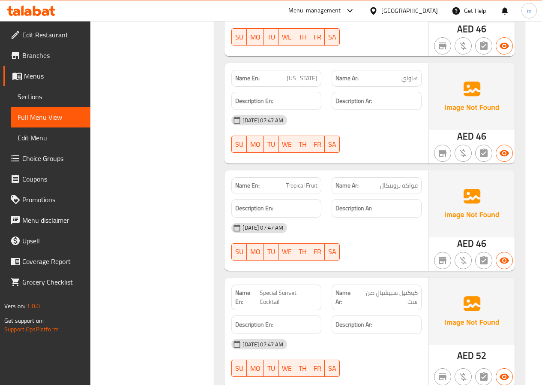
scroll to position [2229, 0]
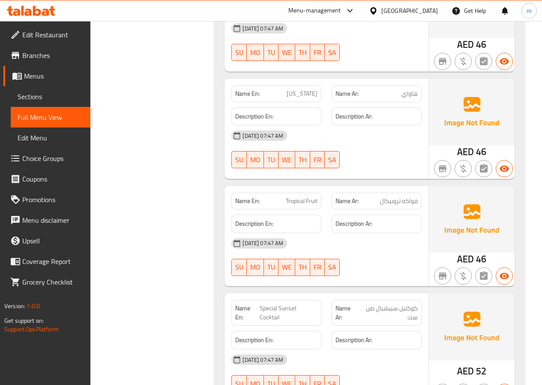
copy span "Fruit"
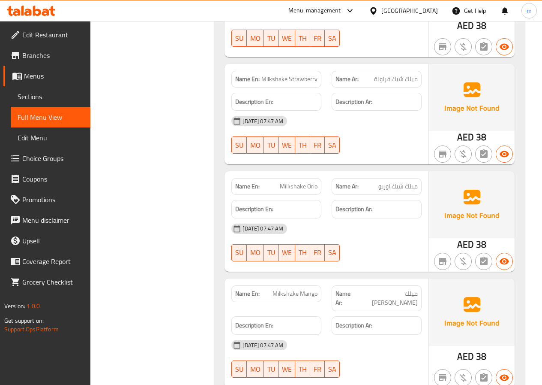
scroll to position [2846, 0]
click at [39, 117] on span "Full Menu View" at bounding box center [51, 117] width 66 height 10
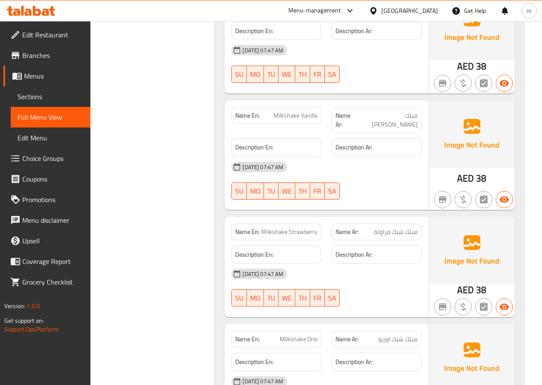
scroll to position [2632, 0]
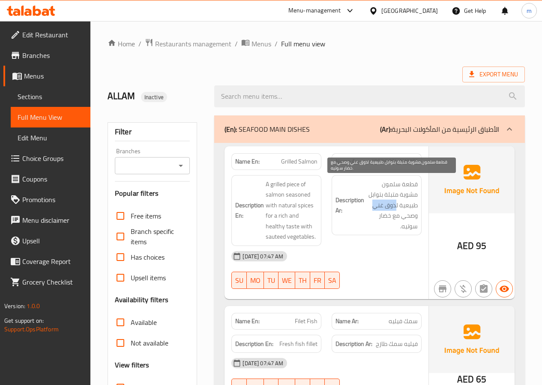
drag, startPoint x: 397, startPoint y: 204, endPoint x: 371, endPoint y: 208, distance: 25.6
click at [371, 208] on span "قطعة سلمون مشوية متبلة بتوابل طبيعية لذوق غني وصحي مع خضار سوتيه." at bounding box center [392, 205] width 52 height 53
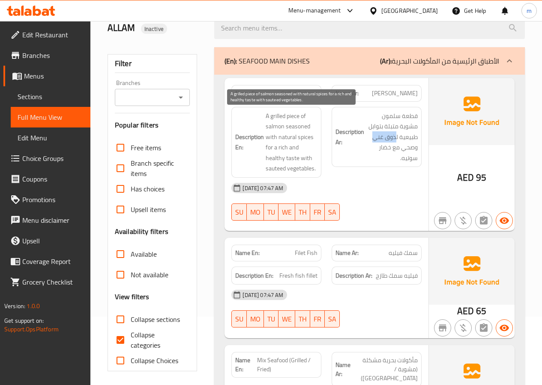
scroll to position [129, 0]
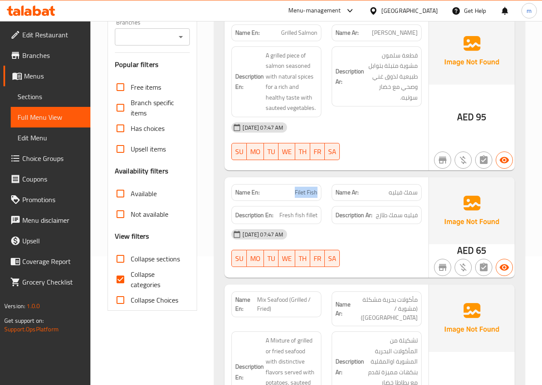
drag, startPoint x: 295, startPoint y: 192, endPoint x: 323, endPoint y: 194, distance: 27.5
click at [323, 194] on div "Name En: Filet Fish" at bounding box center [276, 192] width 100 height 27
copy span "Filet Fish"
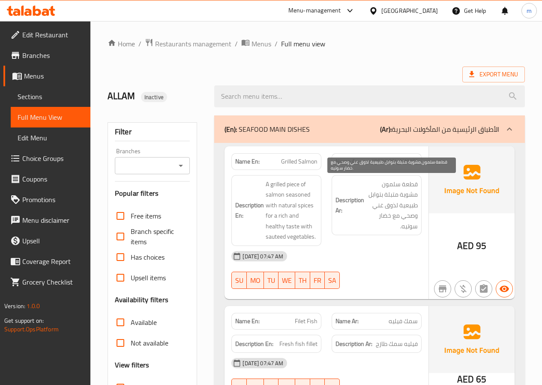
scroll to position [86, 0]
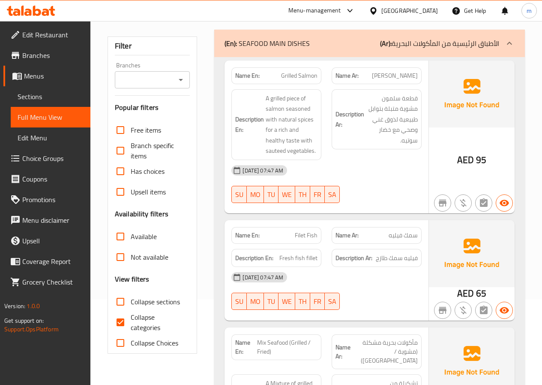
click at [379, 119] on span "قطعة سلمون مشوية متبلة بتوابل طبيعية لذوق غني وصحي مع خضار سوتيه." at bounding box center [392, 119] width 52 height 53
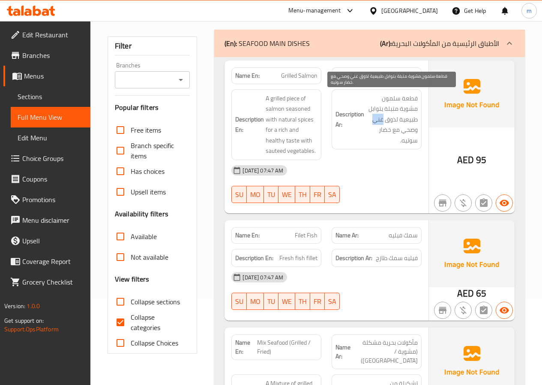
click at [379, 119] on span "قطعة سلمون مشوية متبلة بتوابل طبيعية لذوق غني وصحي مع خضار سوتيه." at bounding box center [392, 119] width 52 height 53
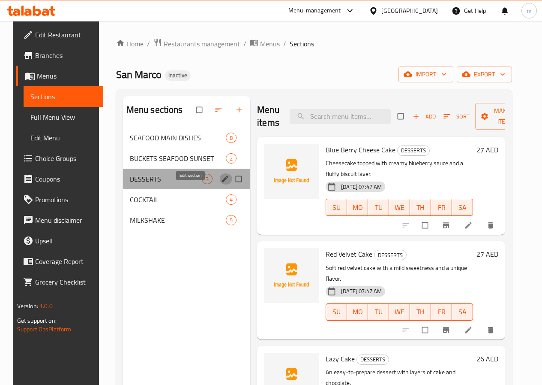
click at [222, 182] on icon "edit" at bounding box center [225, 178] width 6 height 6
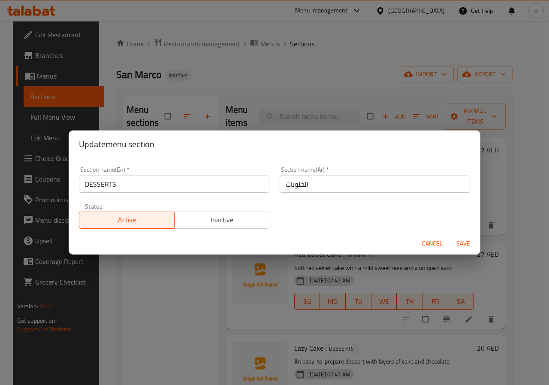
click at [428, 246] on span "Cancel" at bounding box center [432, 243] width 21 height 11
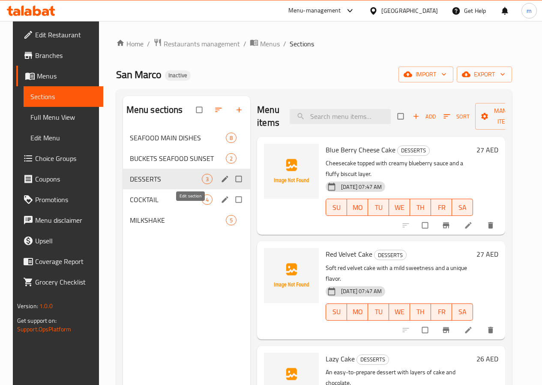
click at [221, 204] on icon "edit" at bounding box center [225, 199] width 9 height 9
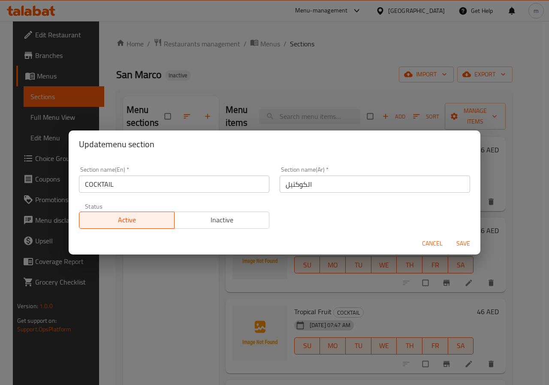
click at [431, 243] on span "Cancel" at bounding box center [432, 243] width 21 height 11
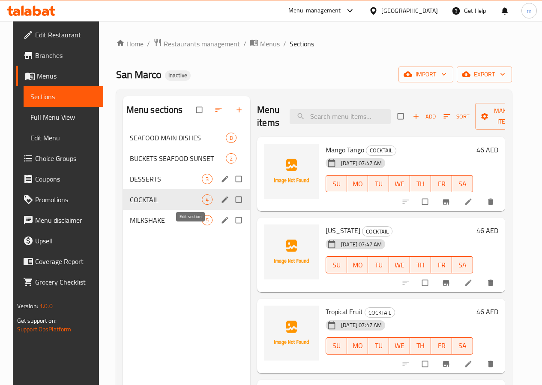
click at [222, 223] on icon "edit" at bounding box center [225, 219] width 6 height 6
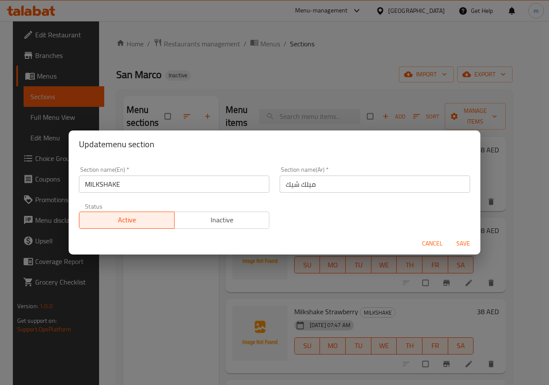
click at [424, 244] on span "Cancel" at bounding box center [432, 243] width 21 height 11
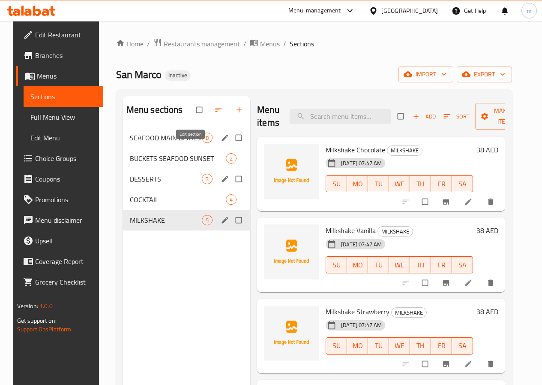
click at [222, 141] on icon "edit" at bounding box center [225, 137] width 6 height 6
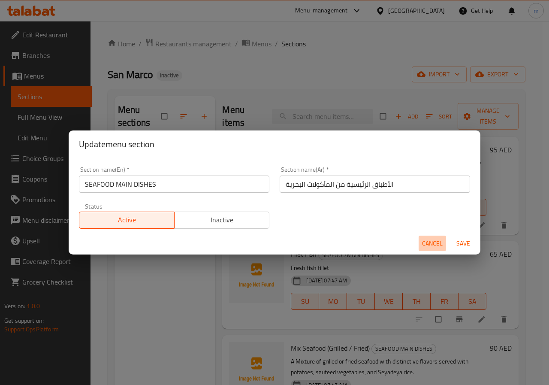
click at [436, 242] on span "Cancel" at bounding box center [432, 243] width 21 height 11
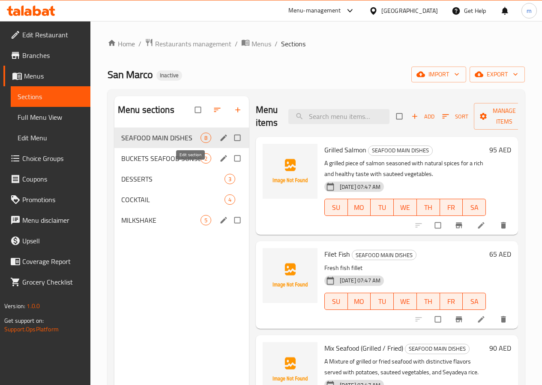
click at [219, 162] on icon "edit" at bounding box center [223, 158] width 9 height 9
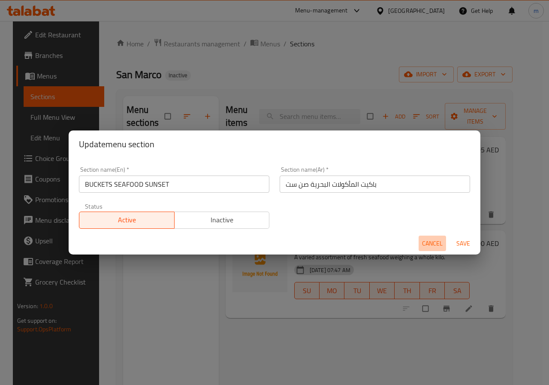
click at [434, 237] on button "Cancel" at bounding box center [431, 243] width 27 height 16
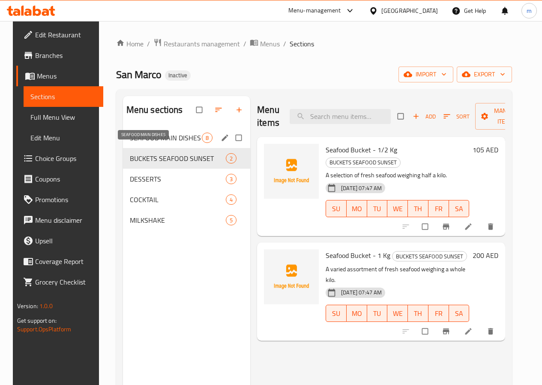
click at [148, 143] on span "SEAFOOD MAIN DISHES" at bounding box center [166, 137] width 72 height 10
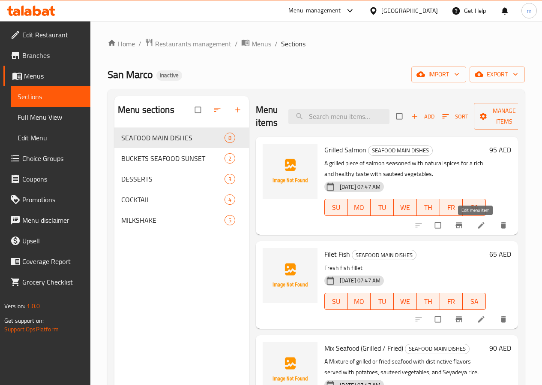
click at [477, 228] on icon at bounding box center [481, 225] width 9 height 9
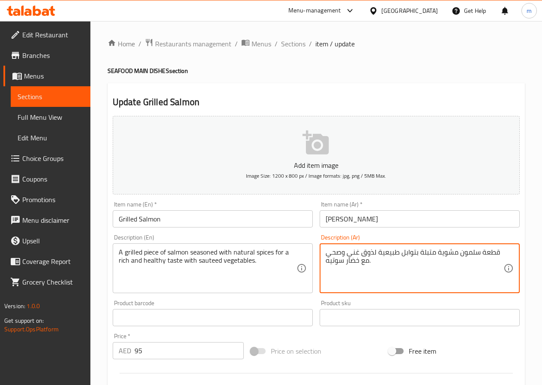
drag, startPoint x: 345, startPoint y: 255, endPoint x: 361, endPoint y: 253, distance: 16.4
type textarea "قطعة سلمون مشوية متبلة بتوابل طبيعية لذوق صحي مع خضار سوتيه."
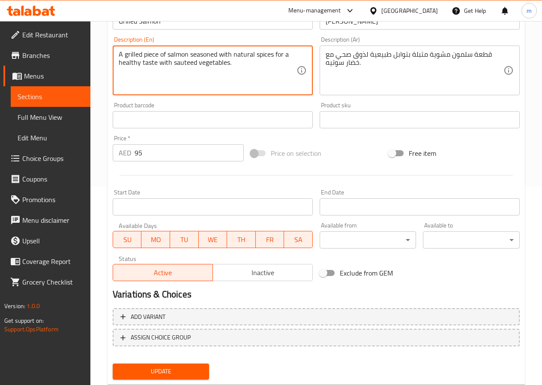
scroll to position [221, 0]
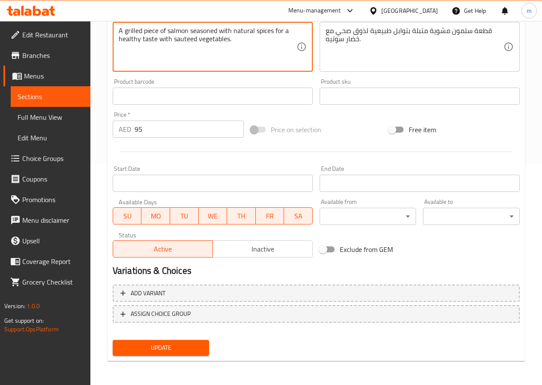
type textarea "A grilled piece of salmon seasoned with natural spices for a healthy taste with…"
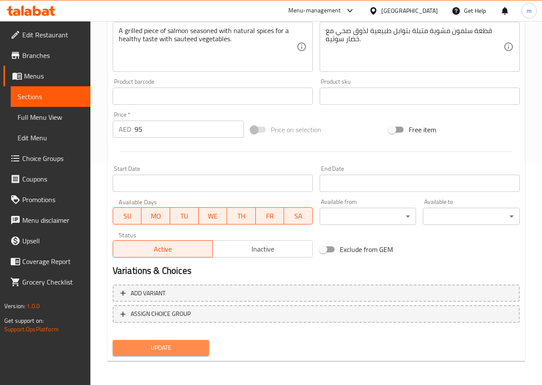
click at [199, 351] on span "Update" at bounding box center [161, 347] width 83 height 11
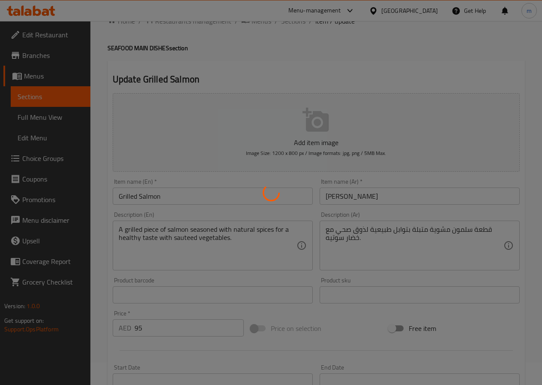
scroll to position [0, 0]
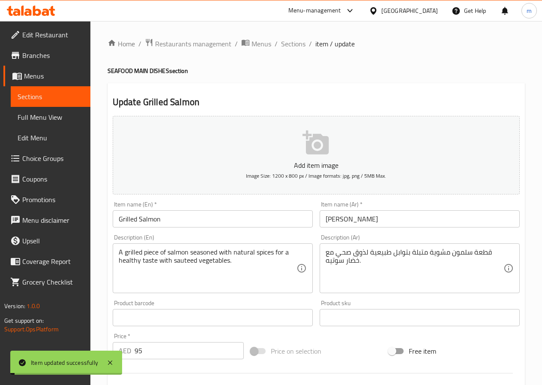
click at [136, 218] on input "Grilled Salmon" at bounding box center [213, 218] width 200 height 17
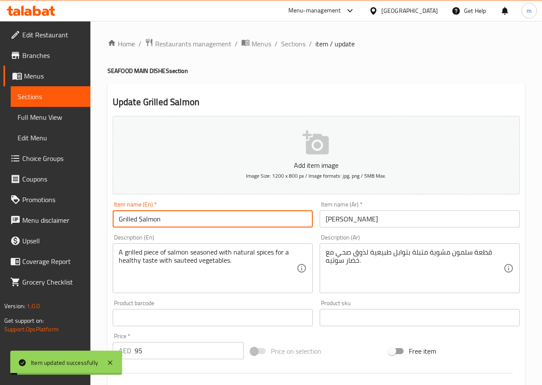
click at [136, 218] on input "Grilled Salmon" at bounding box center [213, 218] width 200 height 17
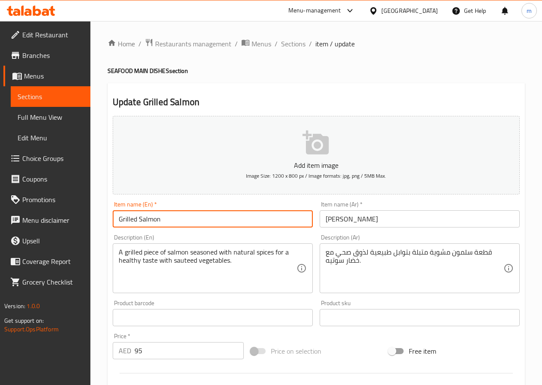
click at [43, 93] on span "Sections" at bounding box center [51, 96] width 66 height 10
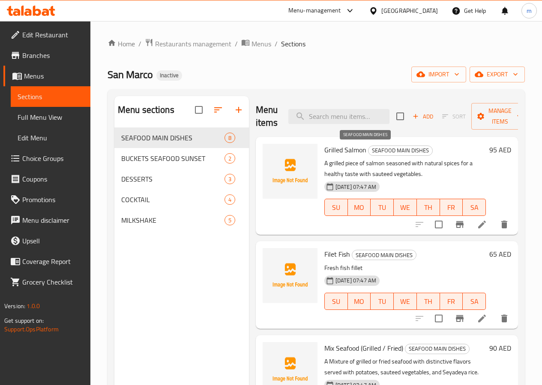
click at [372, 147] on span "SEAFOOD MAIN DISHES" at bounding box center [401, 150] width 64 height 10
click at [361, 75] on div "San Marco Inactive import export" at bounding box center [317, 74] width 418 height 16
click at [535, 223] on div "Home / Restaurants management / Menus / Sections San Marco Inactive import expo…" at bounding box center [316, 263] width 452 height 484
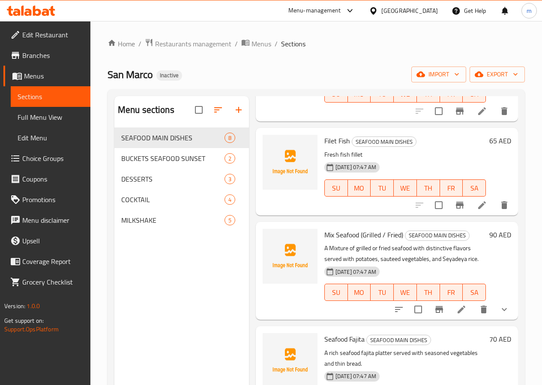
scroll to position [129, 0]
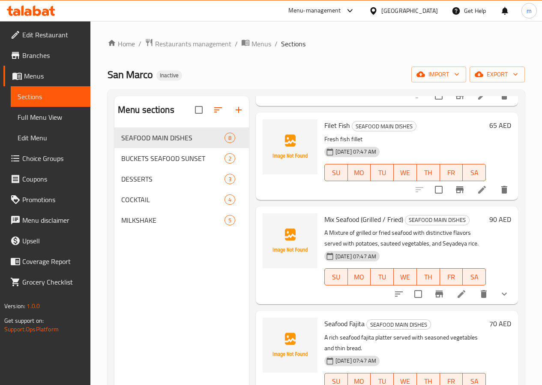
click at [499, 297] on icon "show more" at bounding box center [504, 293] width 10 height 10
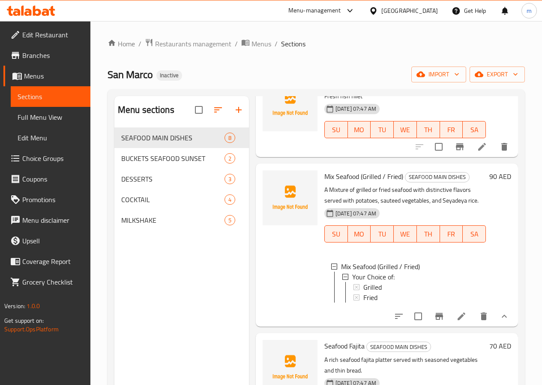
scroll to position [1, 0]
click at [364, 285] on div "Grilled" at bounding box center [422, 285] width 116 height 10
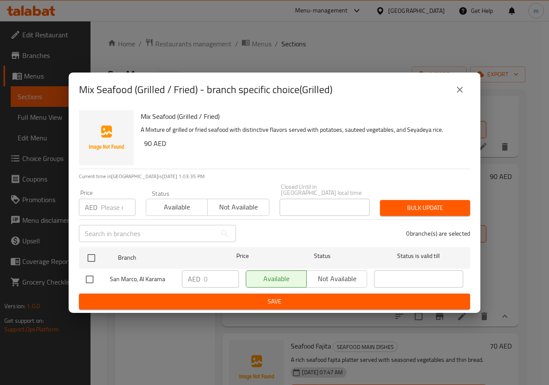
click at [461, 89] on icon "close" at bounding box center [459, 89] width 10 height 10
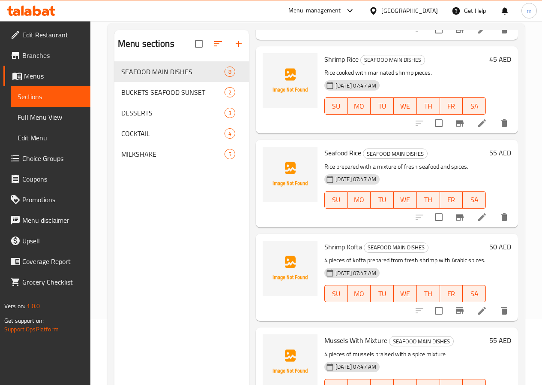
scroll to position [120, 0]
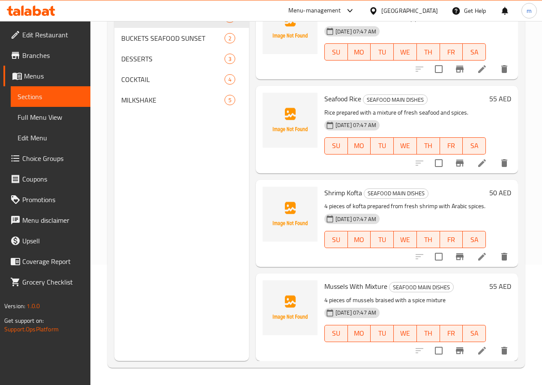
click at [477, 354] on icon at bounding box center [482, 350] width 10 height 10
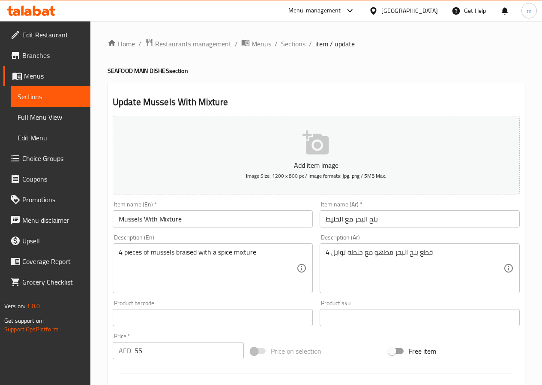
click at [287, 45] on span "Sections" at bounding box center [293, 44] width 24 height 10
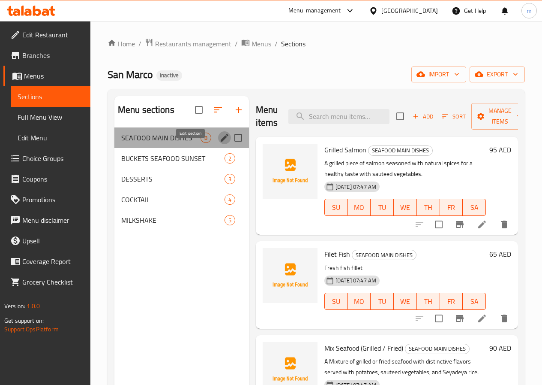
click at [219, 143] on icon "edit" at bounding box center [224, 137] width 10 height 10
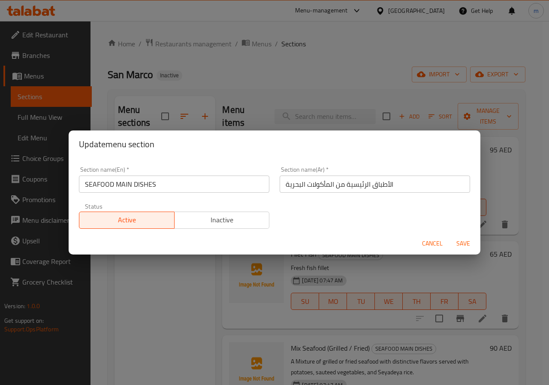
click at [434, 242] on span "Cancel" at bounding box center [432, 243] width 21 height 11
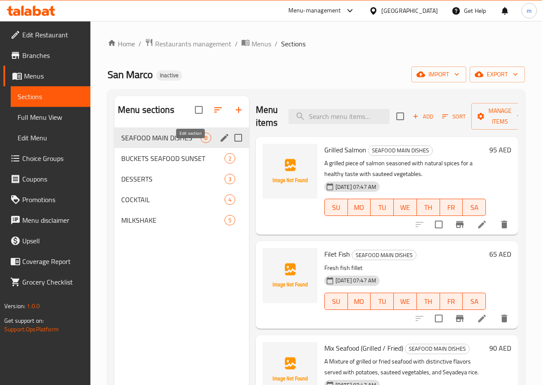
click at [219, 143] on icon "edit" at bounding box center [224, 137] width 10 height 10
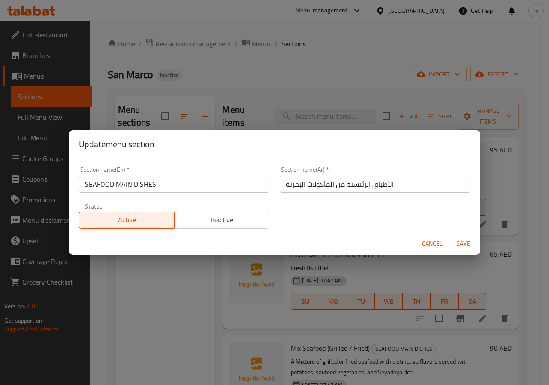
click at [158, 189] on input "SEAFOOD MAIN DISHES" at bounding box center [174, 183] width 190 height 17
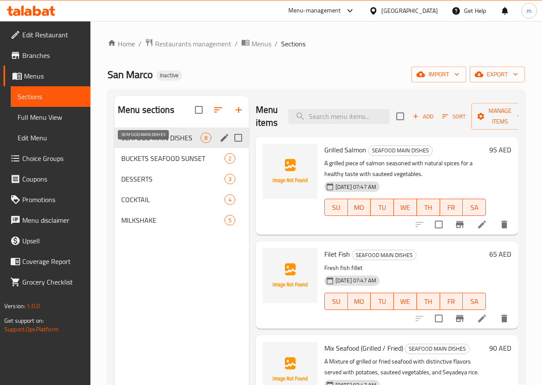
click at [135, 143] on span "SEAFOOD MAIN DISHES" at bounding box center [160, 137] width 79 height 10
click at [219, 143] on icon "edit" at bounding box center [224, 137] width 10 height 10
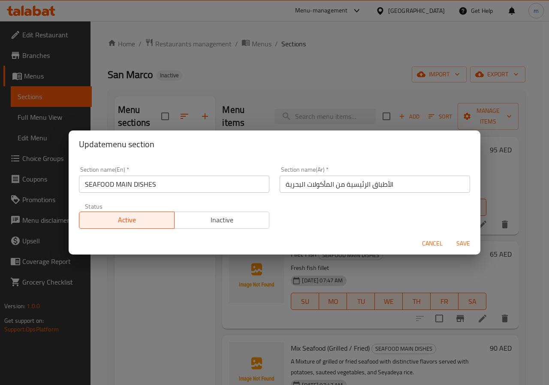
click at [135, 189] on input "SEAFOOD MAIN DISHES" at bounding box center [174, 183] width 190 height 17
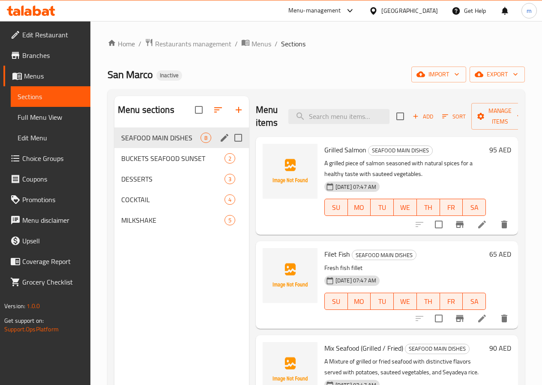
click at [219, 143] on icon "edit" at bounding box center [224, 137] width 10 height 10
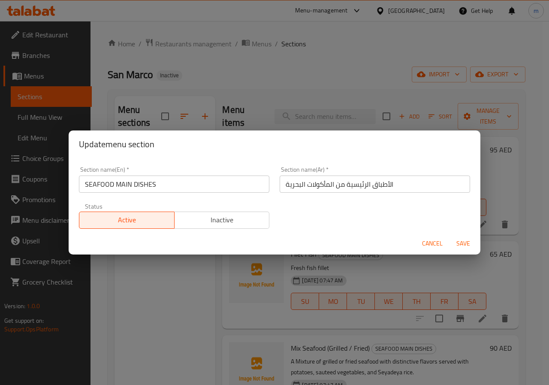
click at [356, 183] on input "الأطباق الرئيسية من المأكولات البحرية" at bounding box center [374, 183] width 190 height 17
paste input "text"
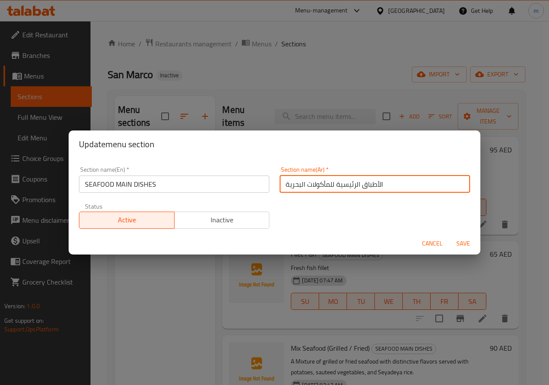
type input "الأطباق الرئيسية للمأكولات البحرية"
click at [460, 245] on span "Save" at bounding box center [463, 243] width 21 height 11
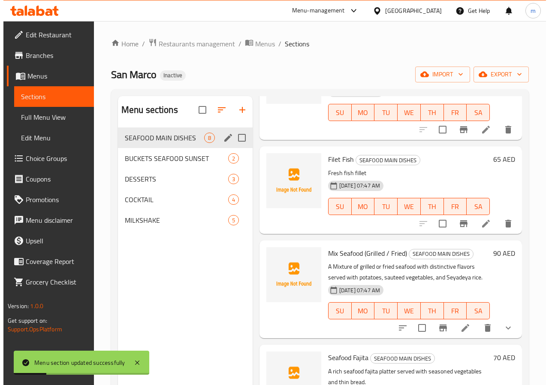
scroll to position [86, 0]
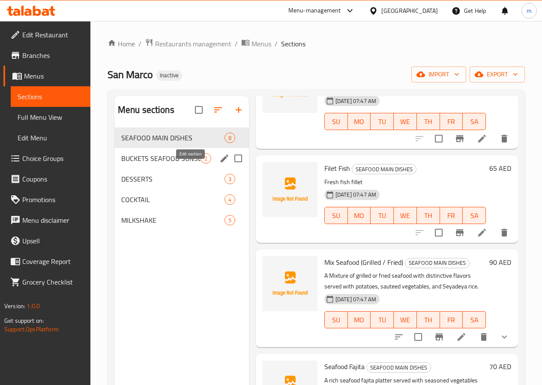
click at [221, 162] on icon "edit" at bounding box center [225, 158] width 8 height 8
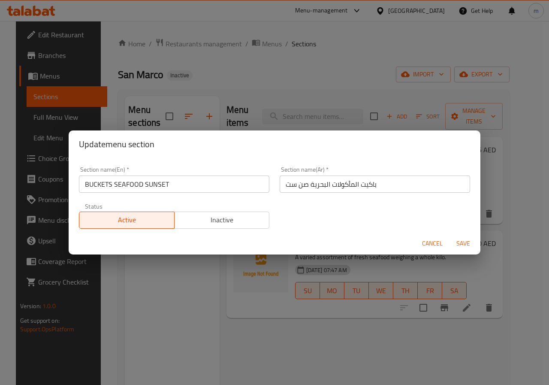
click at [358, 189] on input "باكيت المأكولات البحرية صن ست" at bounding box center [374, 183] width 190 height 17
type input "باكيتس المأكولات البحرية صن ست"
click at [463, 243] on span "Save" at bounding box center [463, 243] width 21 height 11
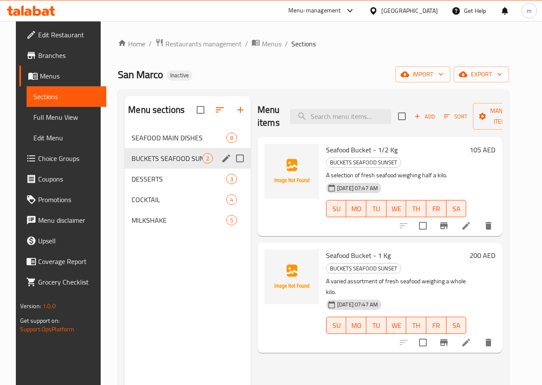
click at [526, 237] on div "Home / Restaurants management / Menus / Sections San Marco Inactive import expo…" at bounding box center [314, 263] width 426 height 484
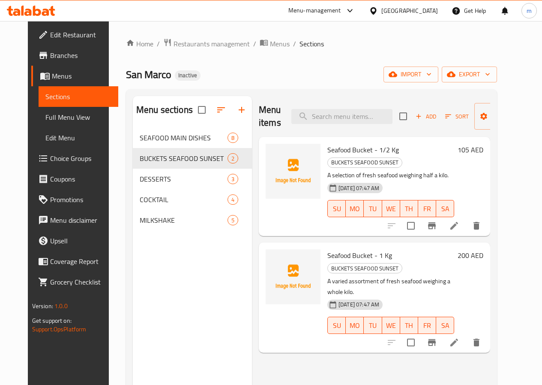
click at [52, 79] on span "Menus" at bounding box center [82, 76] width 60 height 10
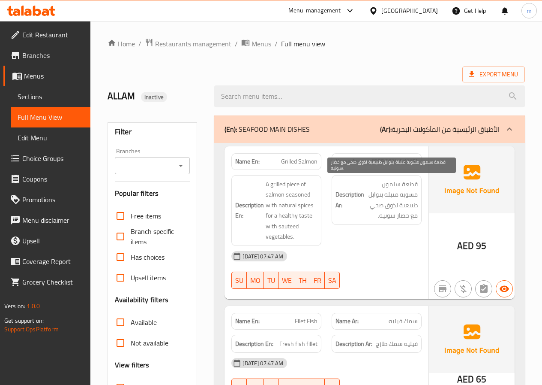
click at [390, 207] on span "قطعة سلمون مشوية متبلة بتوابل طبيعية لذوق صحي مع خضار سوتيه." at bounding box center [392, 200] width 52 height 42
copy span "لذوق"
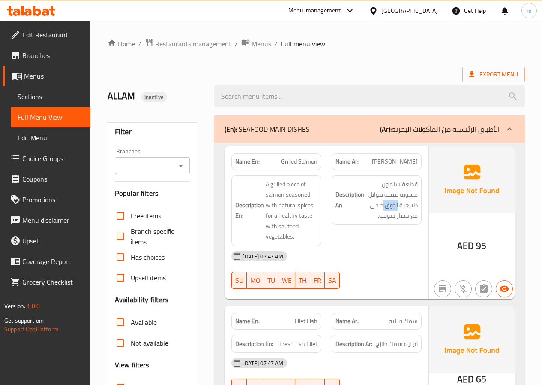
click at [495, 128] on p "(Ar): الأطباق الرئيسية من المأكولات البحرية" at bounding box center [439, 129] width 119 height 10
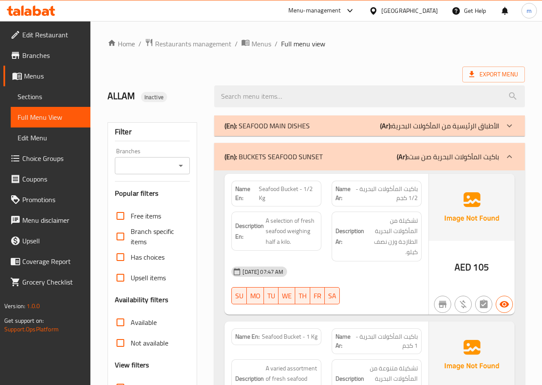
click at [513, 125] on icon at bounding box center [510, 125] width 10 height 10
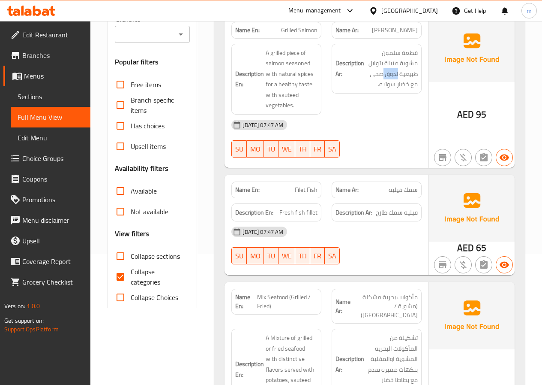
scroll to position [86, 0]
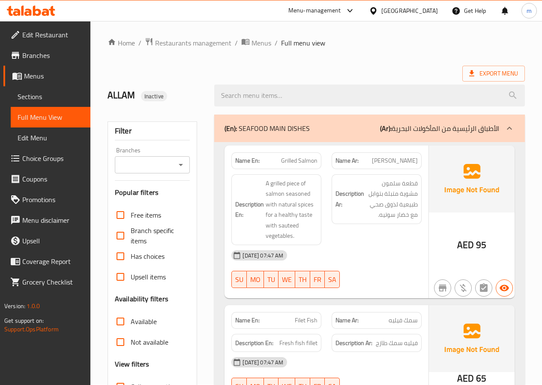
scroll to position [0, 0]
